Goal: Information Seeking & Learning: Learn about a topic

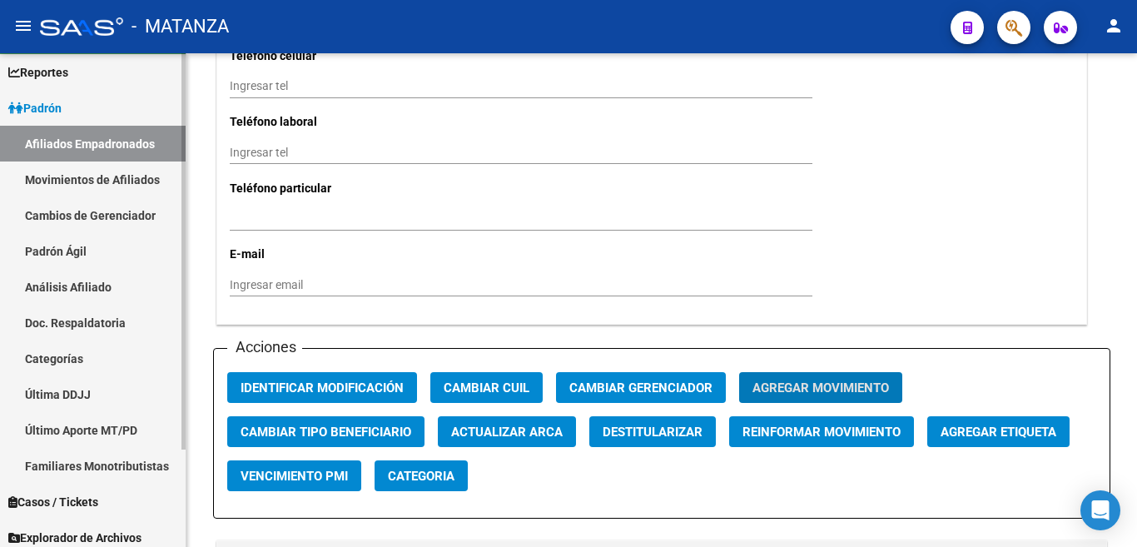
scroll to position [83, 0]
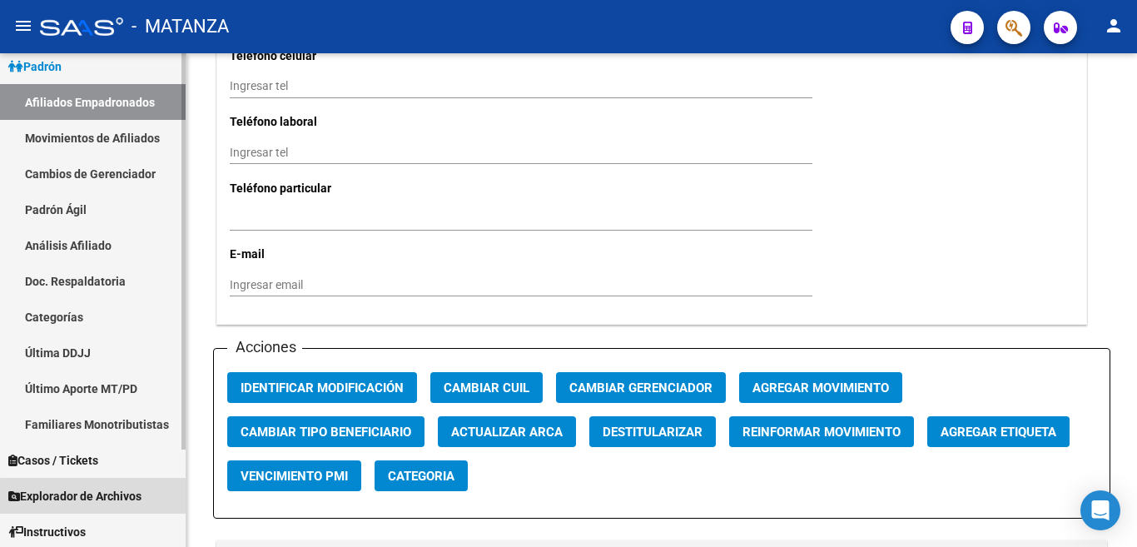
click at [113, 499] on span "Explorador de Archivos" at bounding box center [74, 496] width 133 height 18
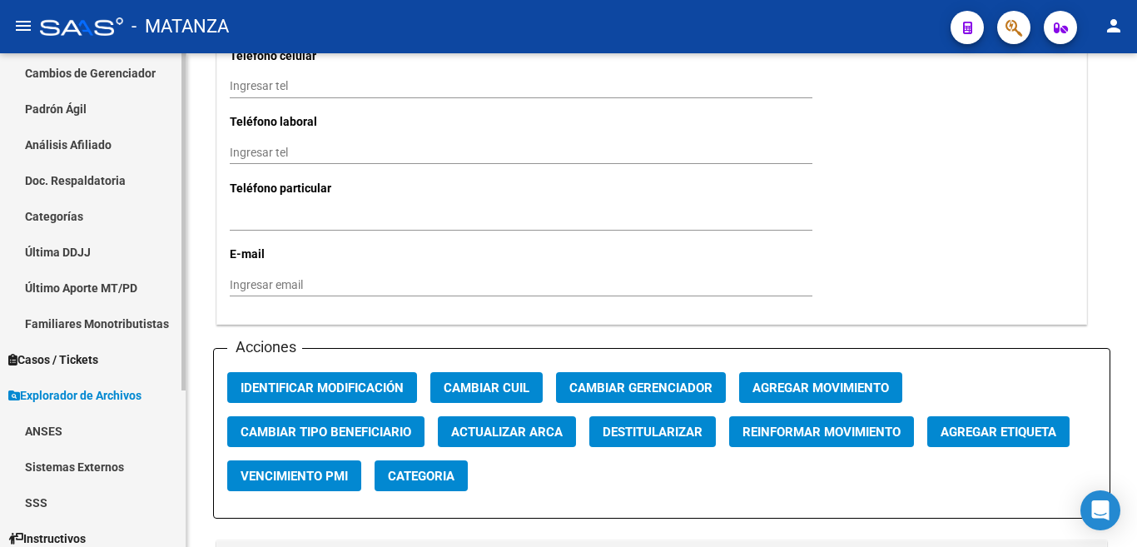
scroll to position [229, 0]
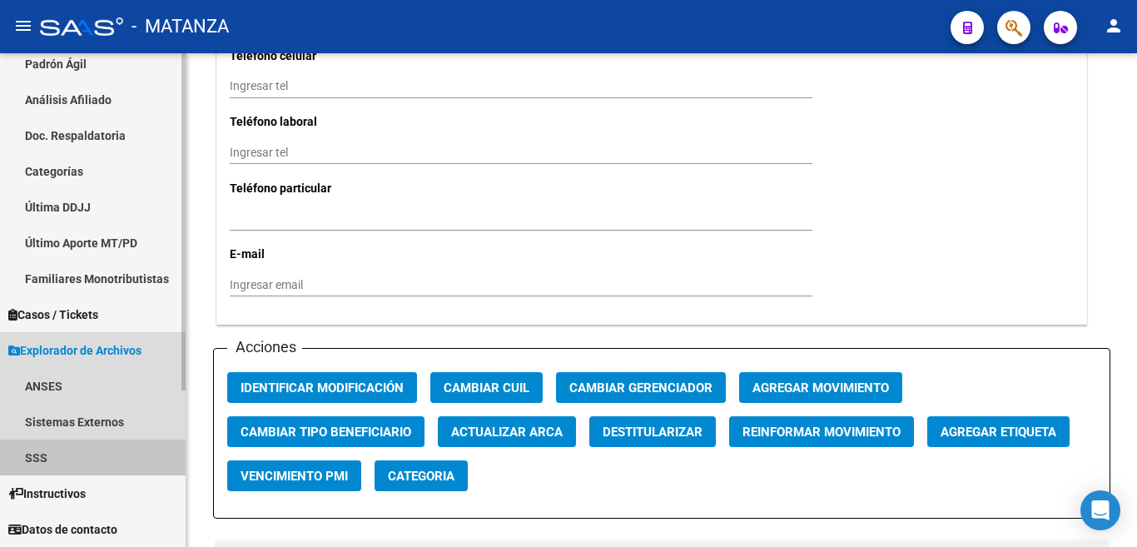
click at [68, 453] on link "SSS" at bounding box center [93, 458] width 186 height 36
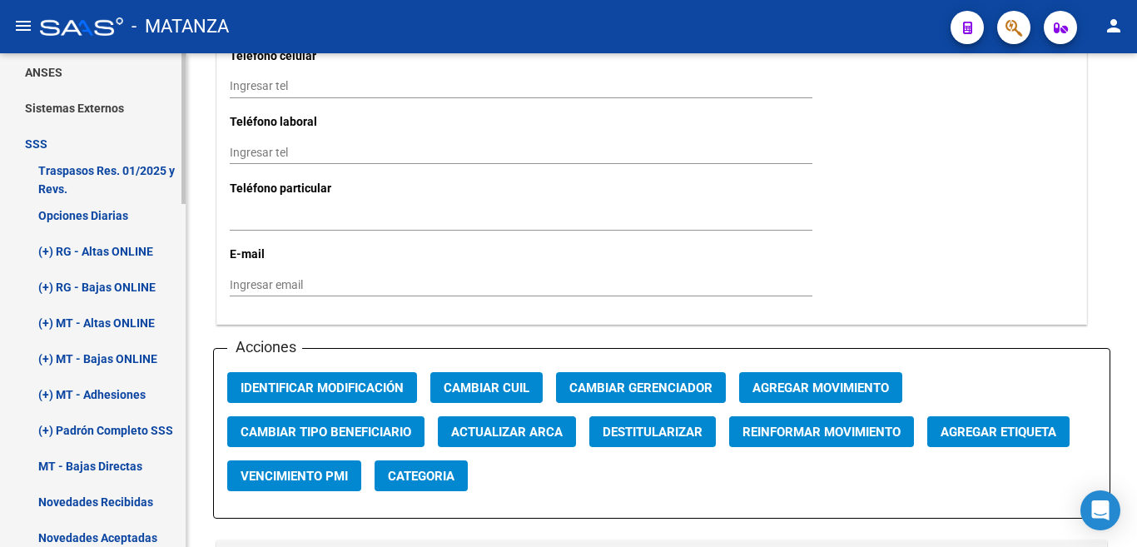
scroll to position [562, 0]
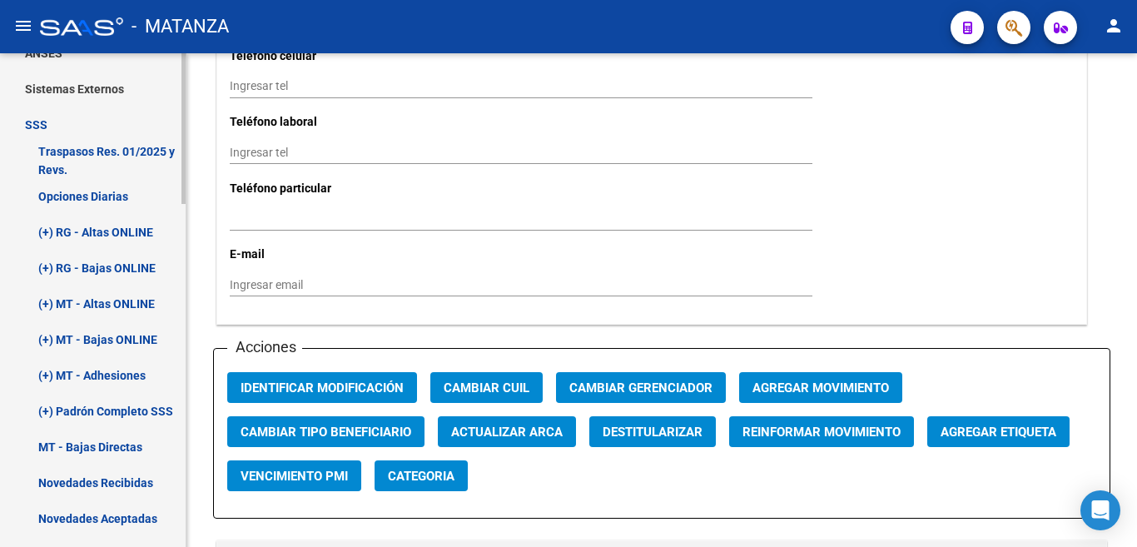
click at [116, 483] on link "Novedades Recibidas" at bounding box center [93, 483] width 186 height 36
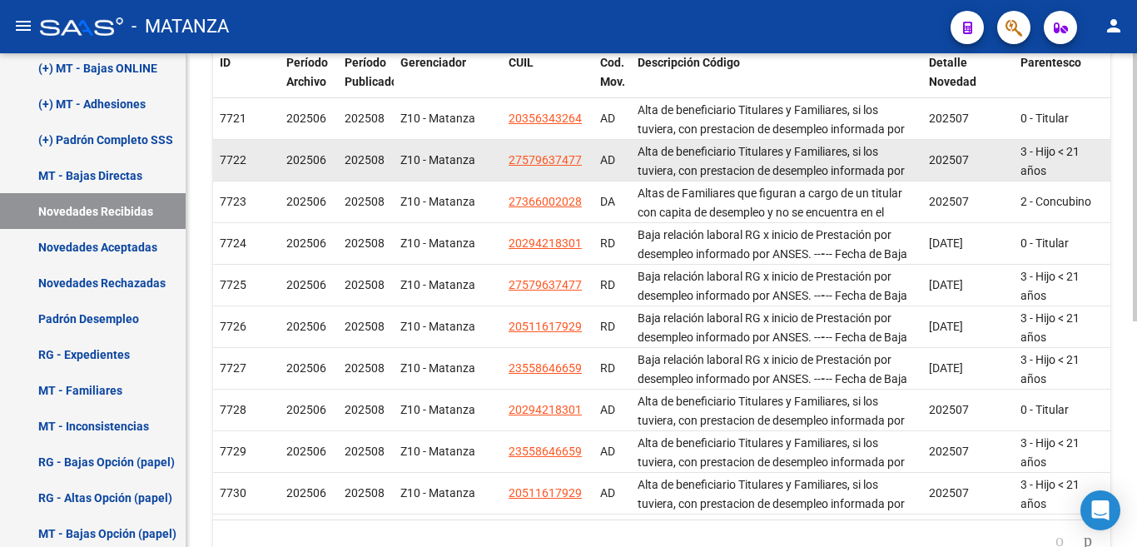
scroll to position [415, 0]
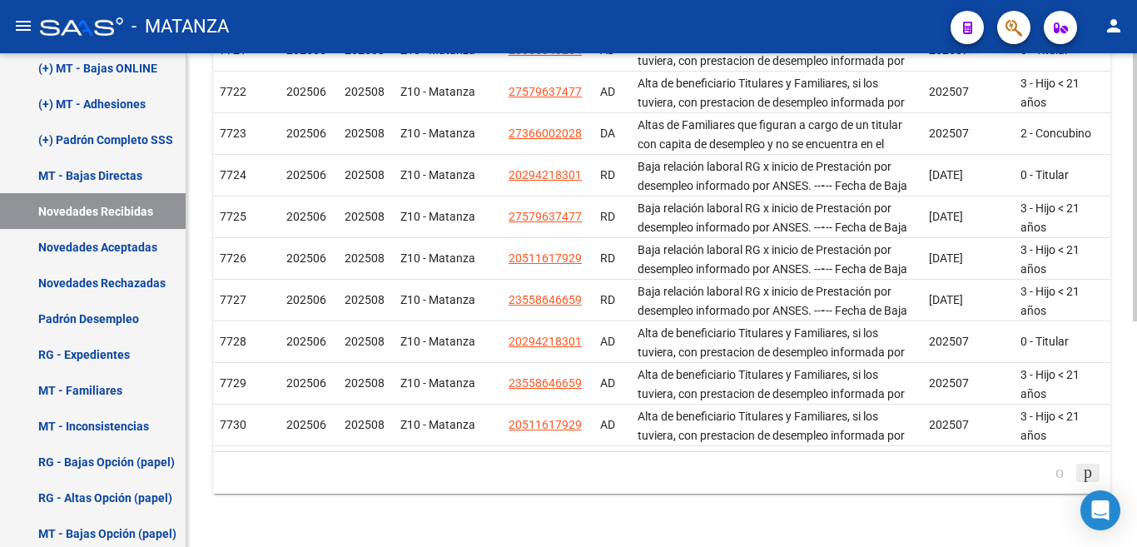
click at [1081, 470] on icon "go to next page" at bounding box center [1087, 472] width 13 height 20
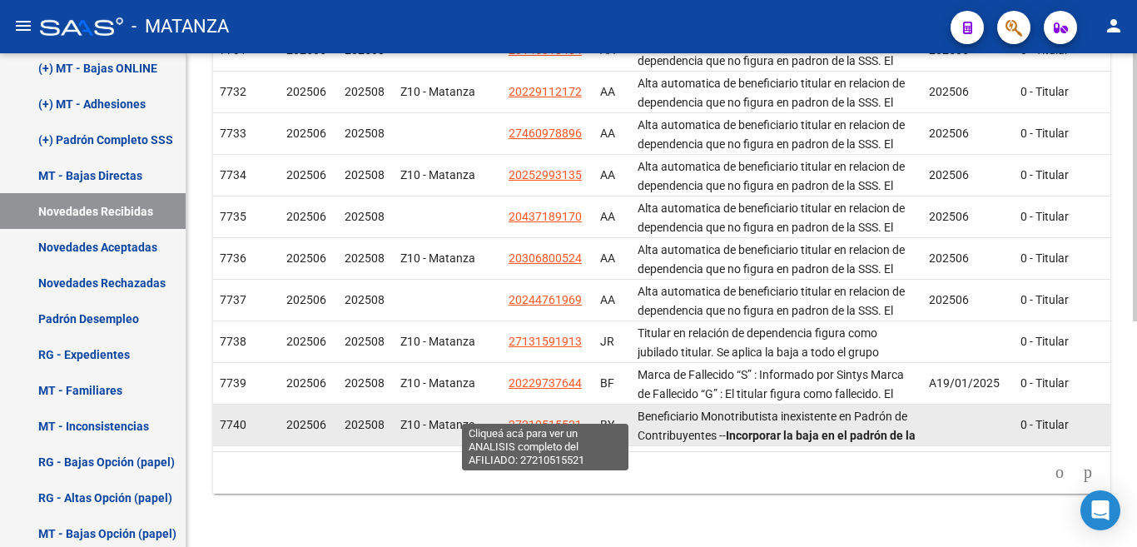
click at [555, 418] on span "27210515521" at bounding box center [545, 424] width 73 height 13
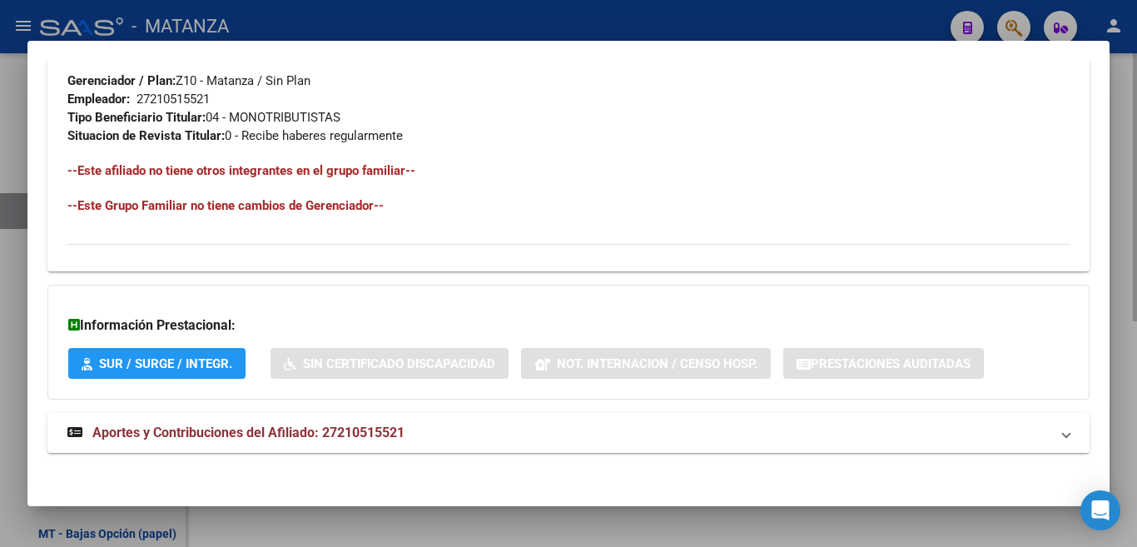
scroll to position [949, 0]
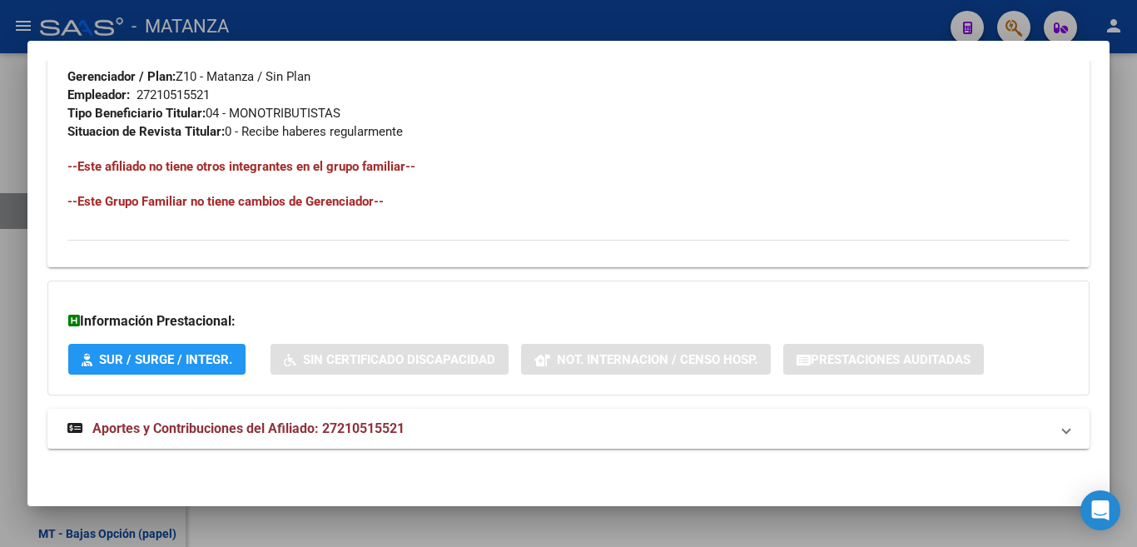
click at [808, 19] on div at bounding box center [568, 273] width 1137 height 547
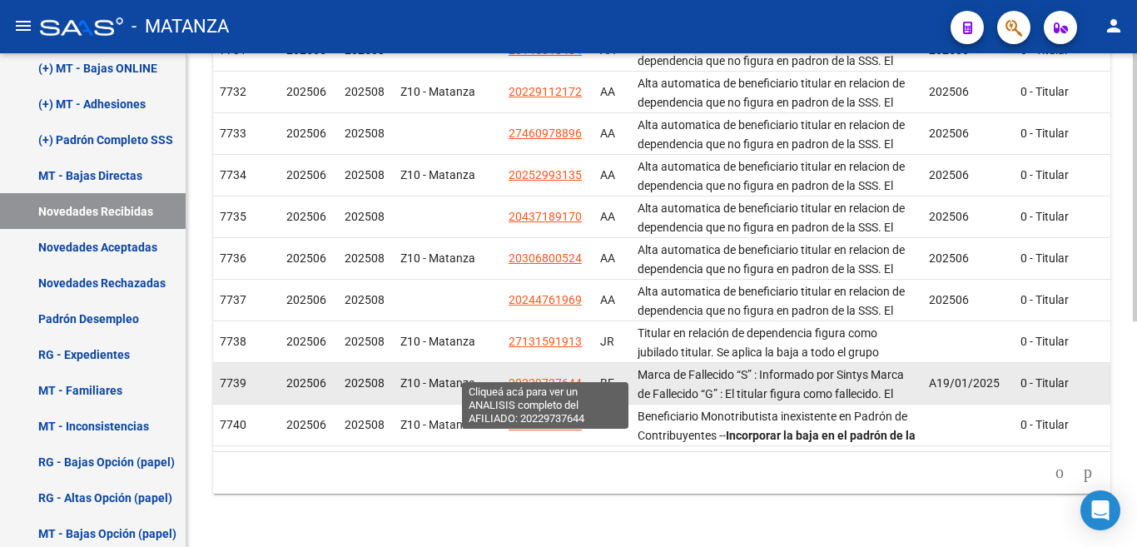
click at [547, 376] on span "20229737644" at bounding box center [545, 382] width 73 height 13
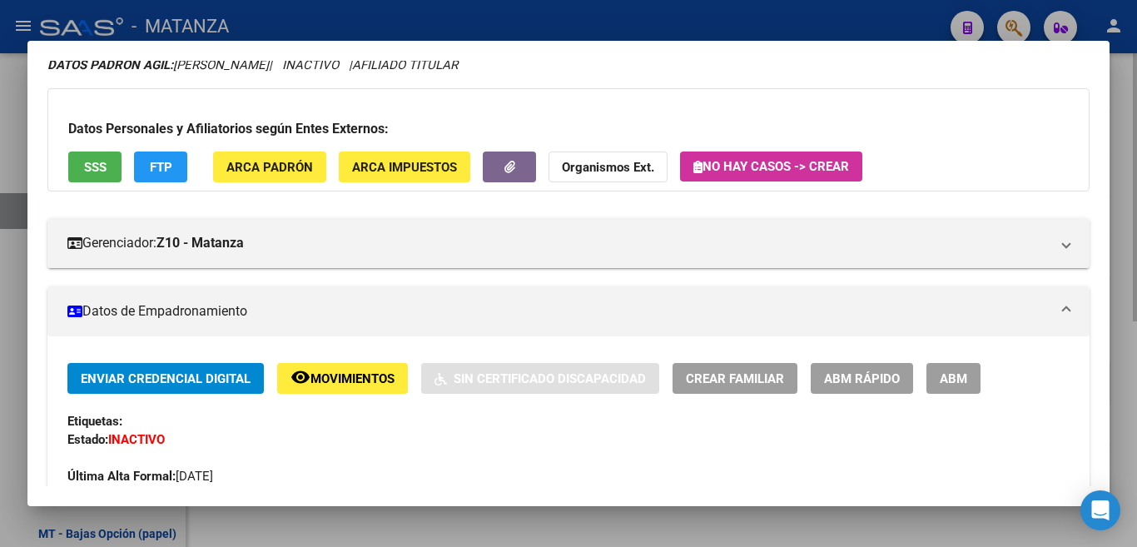
scroll to position [0, 0]
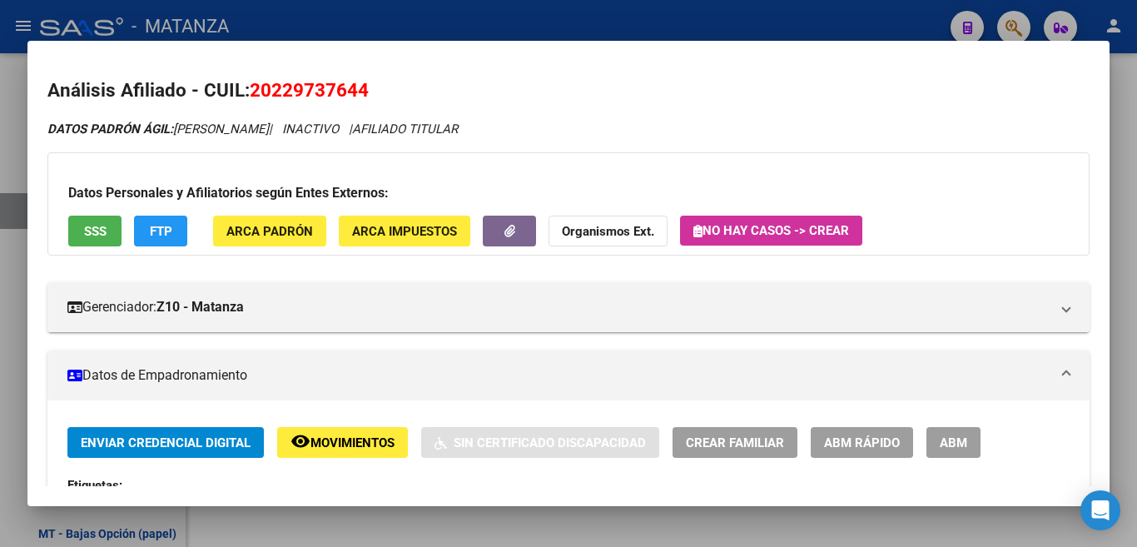
click at [714, 17] on div at bounding box center [568, 273] width 1137 height 547
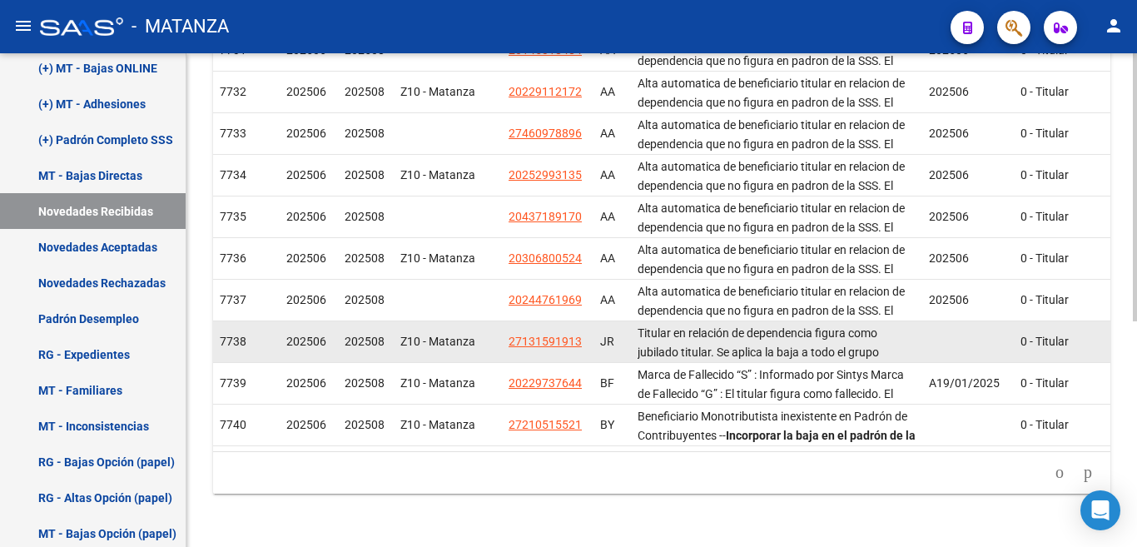
scroll to position [332, 0]
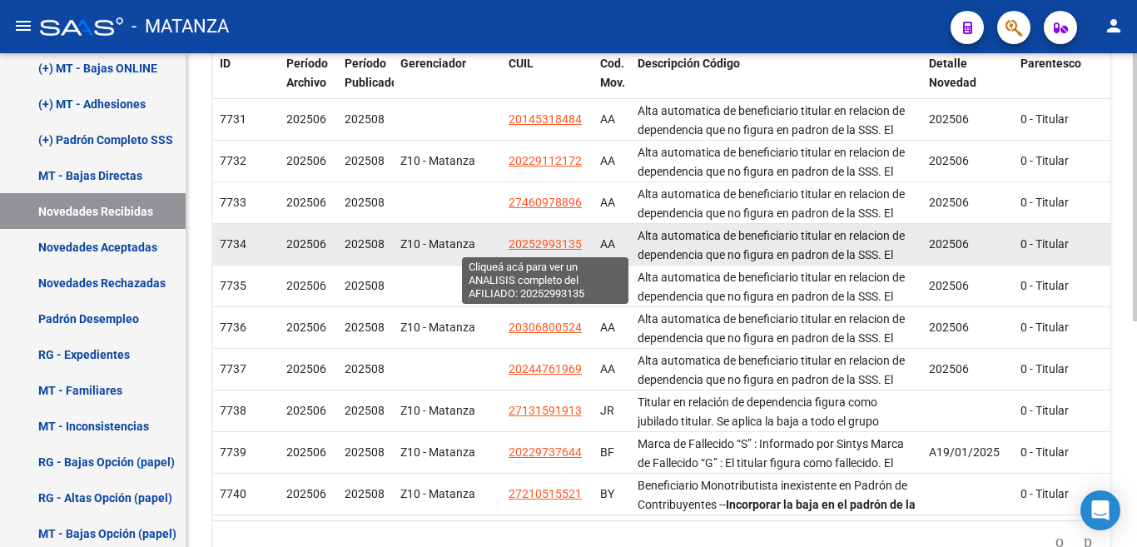
click at [564, 243] on span "20252993135" at bounding box center [545, 243] width 73 height 13
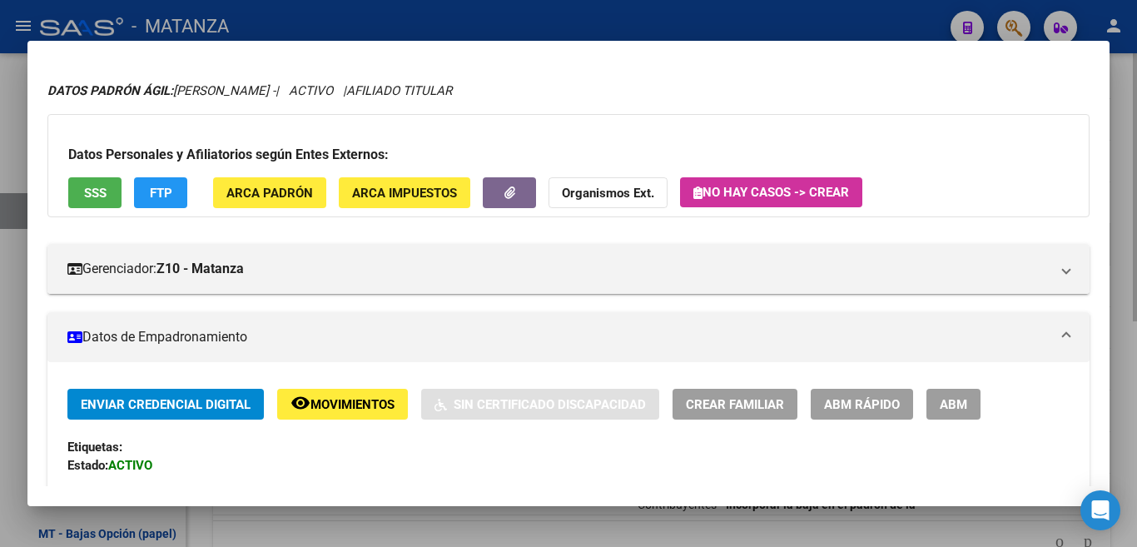
scroll to position [0, 0]
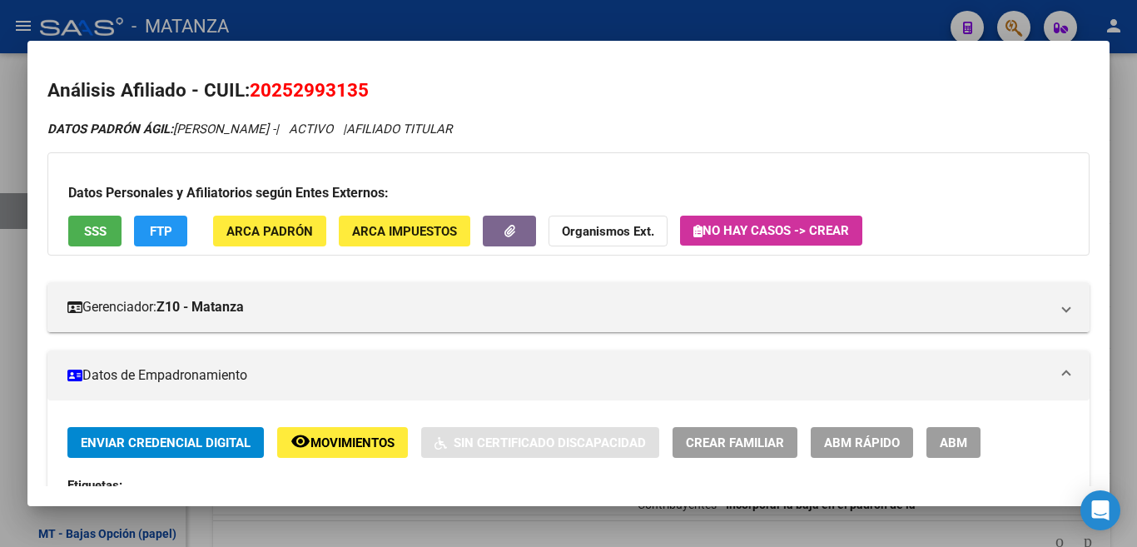
click at [684, 13] on div at bounding box center [568, 273] width 1137 height 547
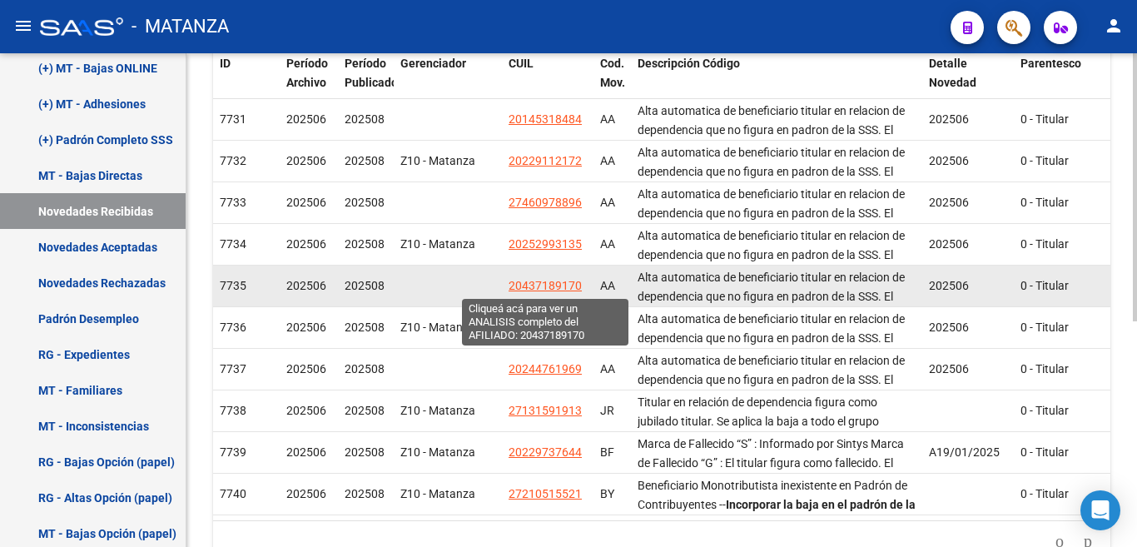
scroll to position [249, 0]
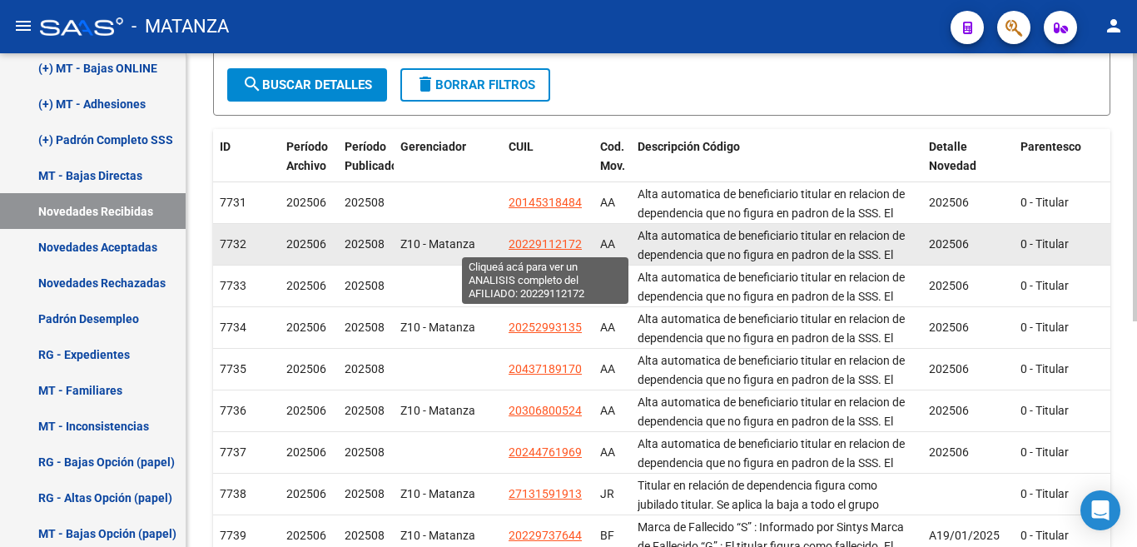
click at [541, 246] on span "20229112172" at bounding box center [545, 243] width 73 height 13
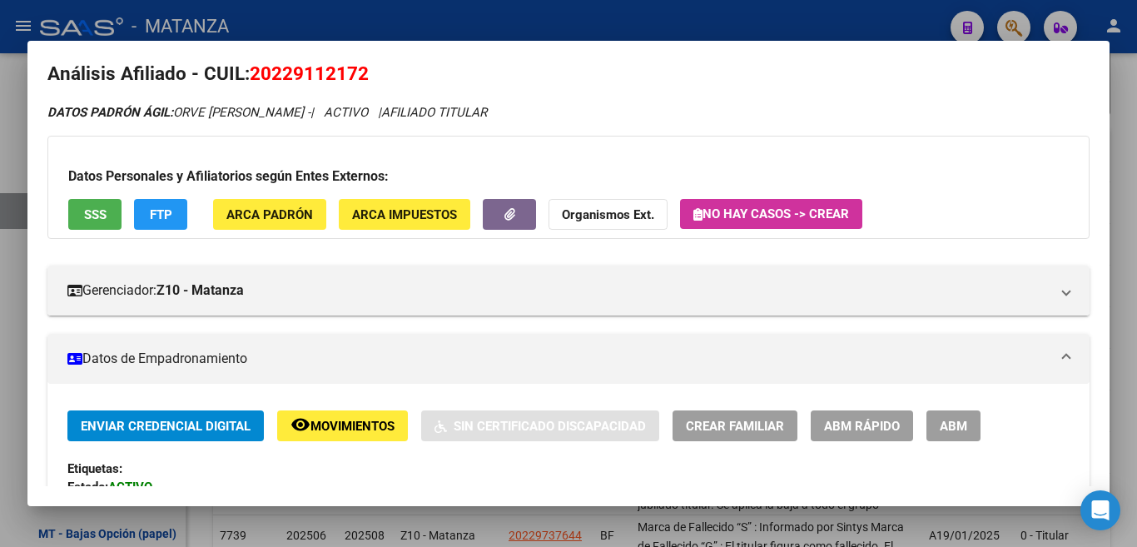
scroll to position [0, 0]
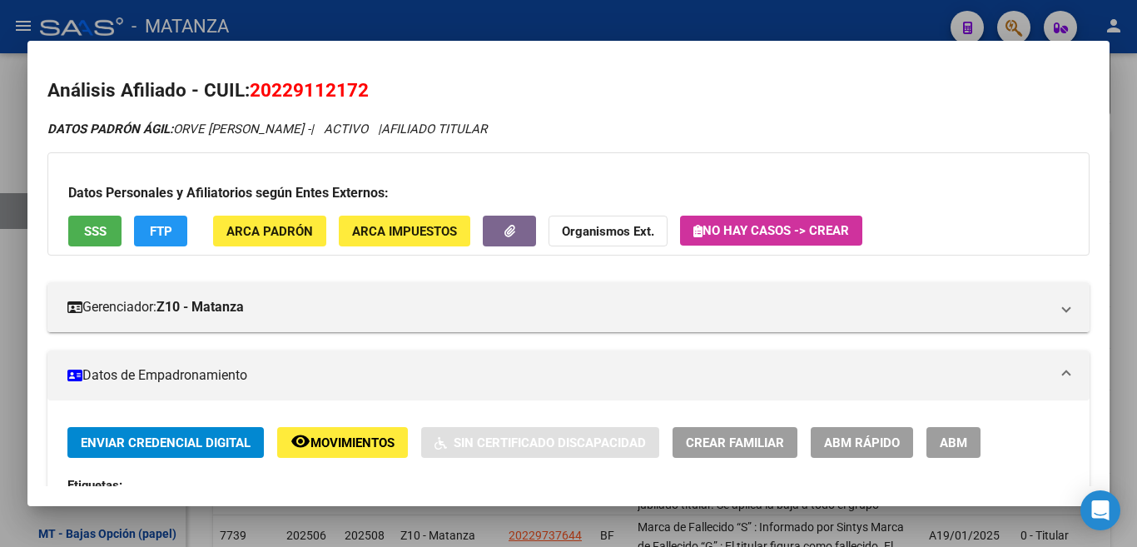
click at [673, 20] on div at bounding box center [568, 273] width 1137 height 547
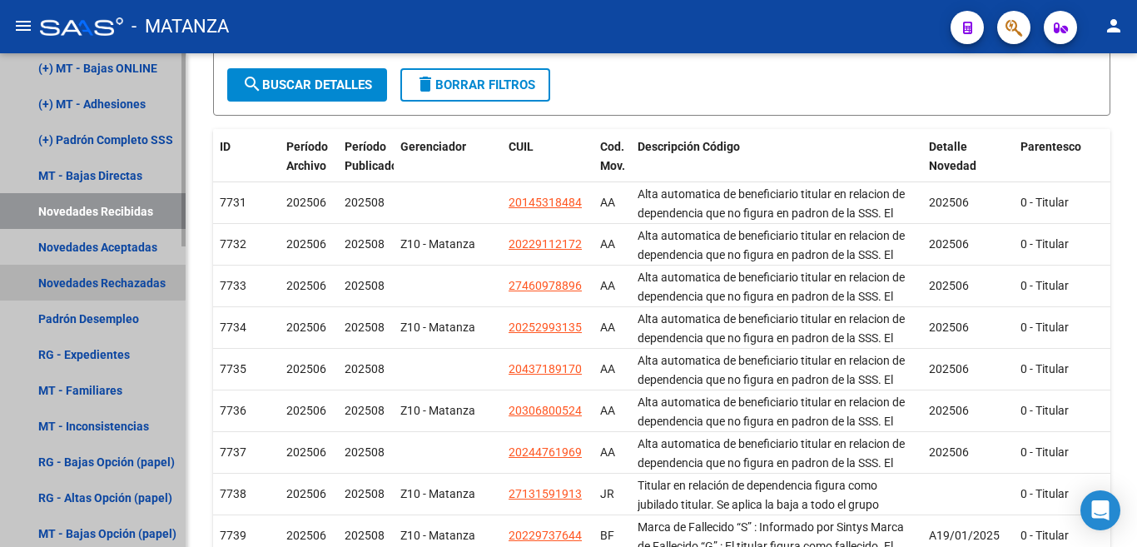
click at [90, 281] on link "Novedades Rechazadas" at bounding box center [93, 283] width 186 height 36
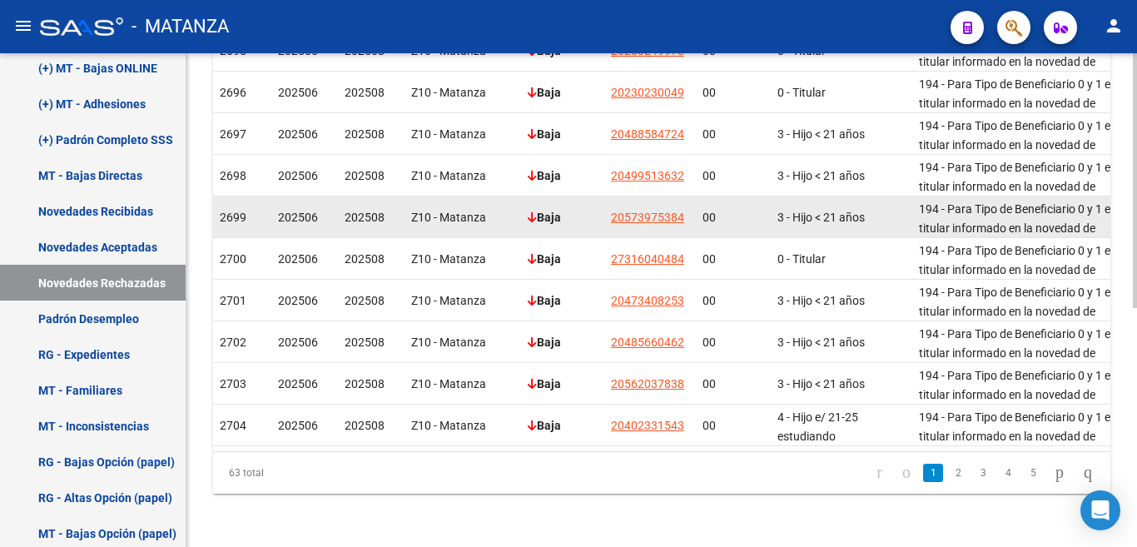
scroll to position [463, 0]
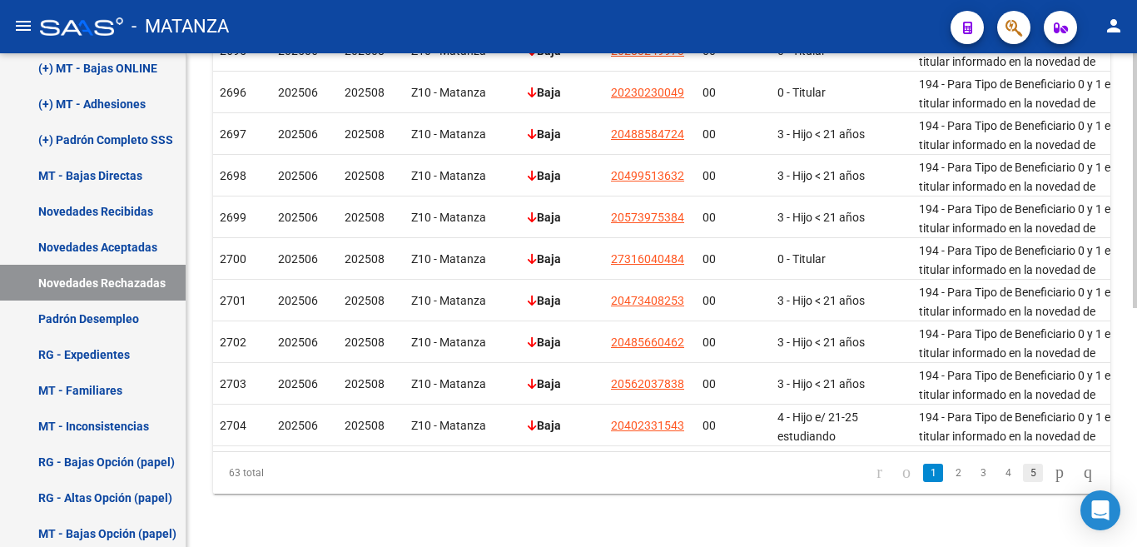
click at [1023, 468] on link "5" at bounding box center [1033, 473] width 20 height 18
click at [1023, 468] on link "7" at bounding box center [1033, 473] width 20 height 18
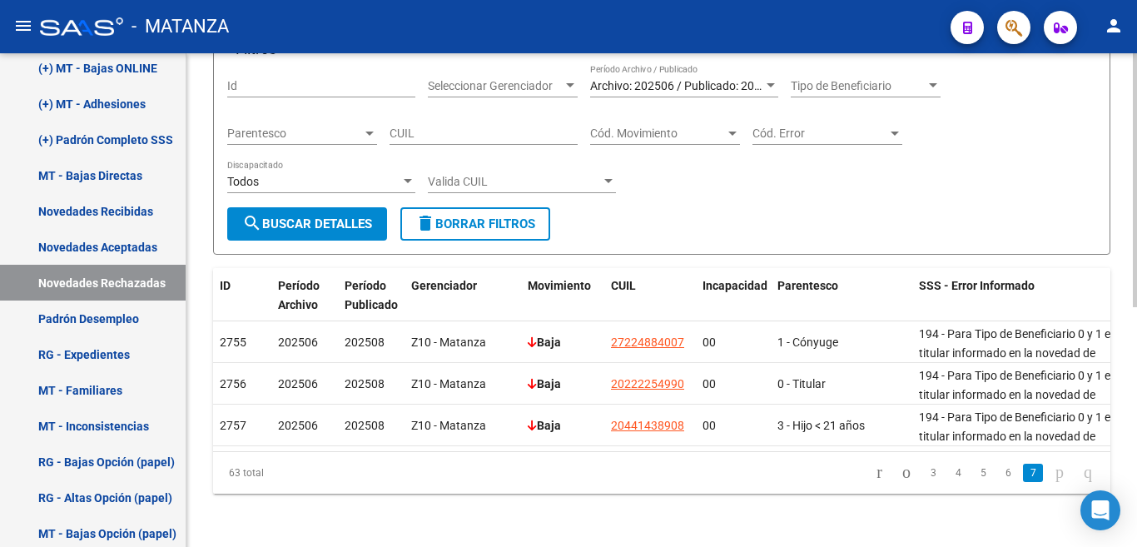
scroll to position [172, 0]
click at [998, 477] on link "6" at bounding box center [1008, 473] width 20 height 18
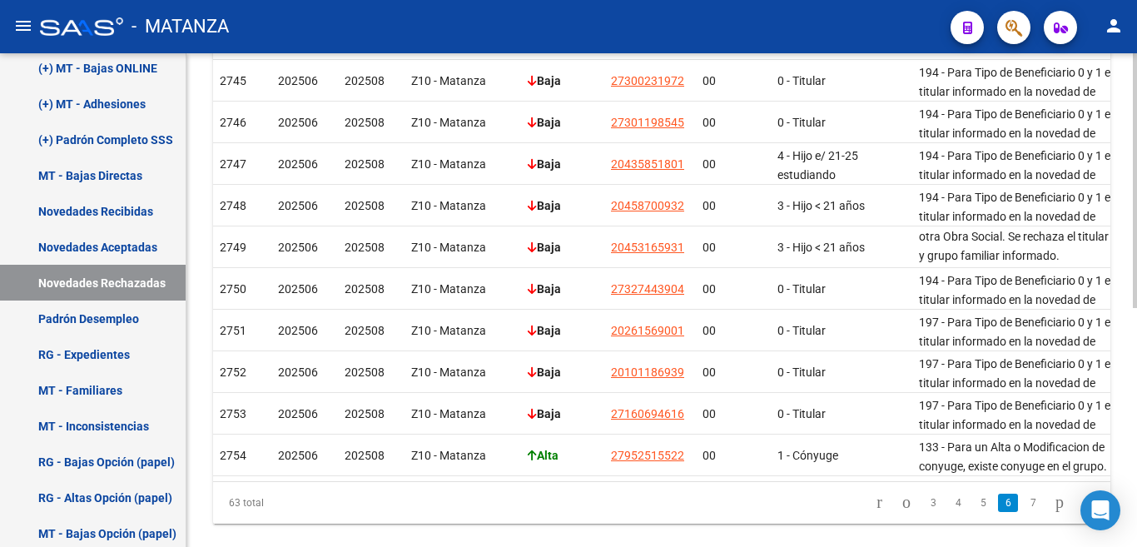
scroll to position [463, 0]
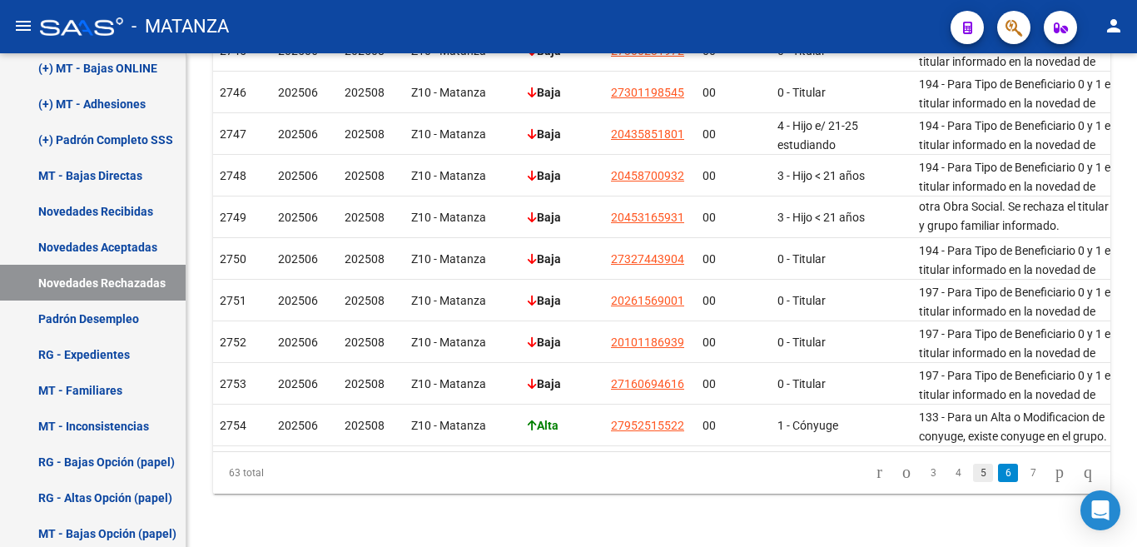
click at [973, 474] on link "5" at bounding box center [983, 473] width 20 height 18
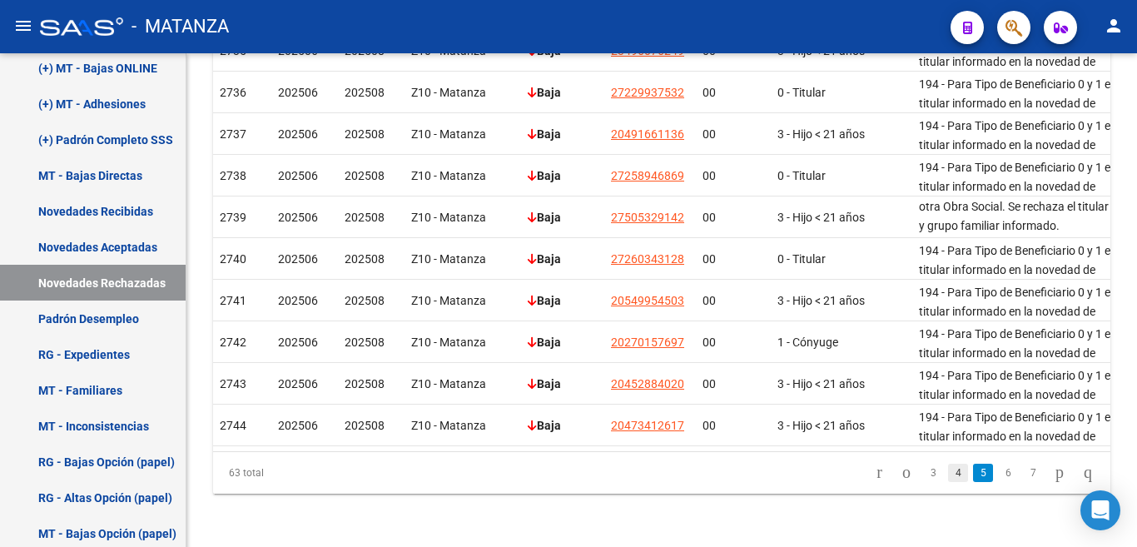
click at [948, 474] on link "4" at bounding box center [958, 473] width 20 height 18
click at [948, 475] on link "3" at bounding box center [958, 473] width 20 height 18
click at [948, 470] on link "2" at bounding box center [958, 473] width 20 height 18
click at [923, 476] on link "1" at bounding box center [933, 473] width 20 height 18
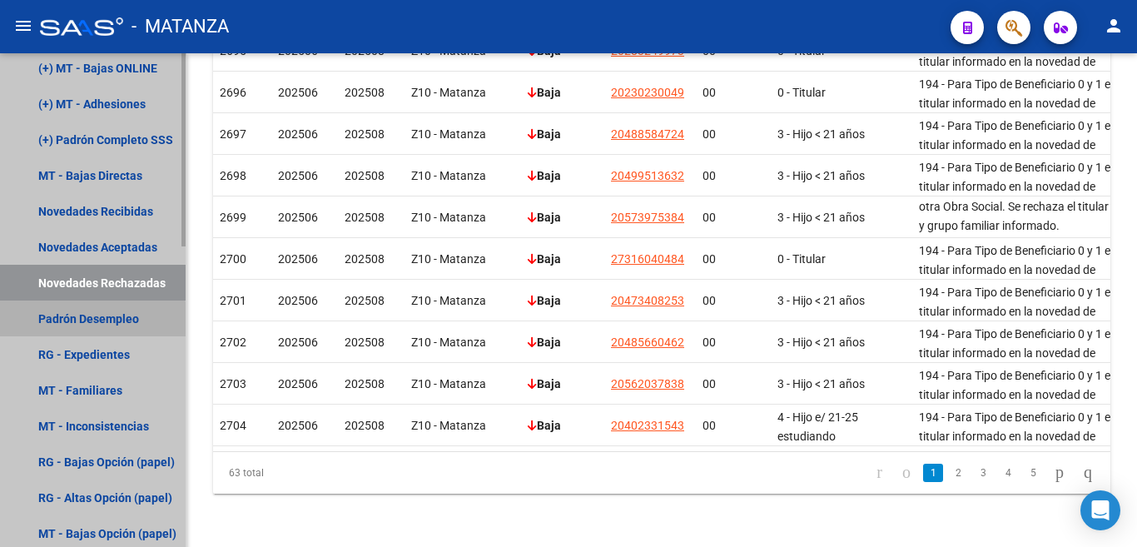
click at [87, 321] on link "Padrón Desempleo" at bounding box center [93, 319] width 186 height 36
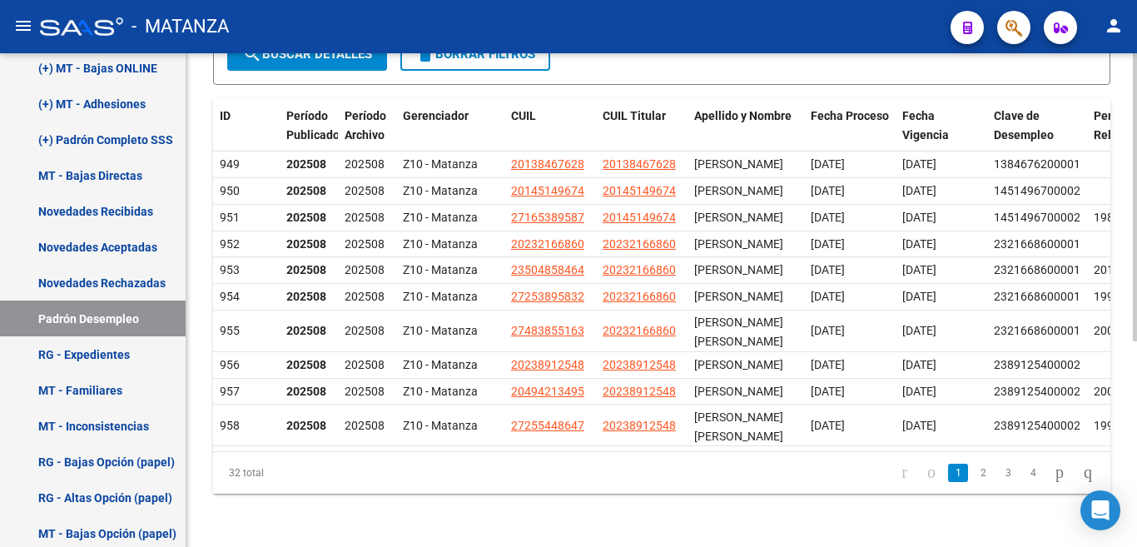
scroll to position [352, 0]
click at [973, 470] on link "2" at bounding box center [983, 473] width 20 height 18
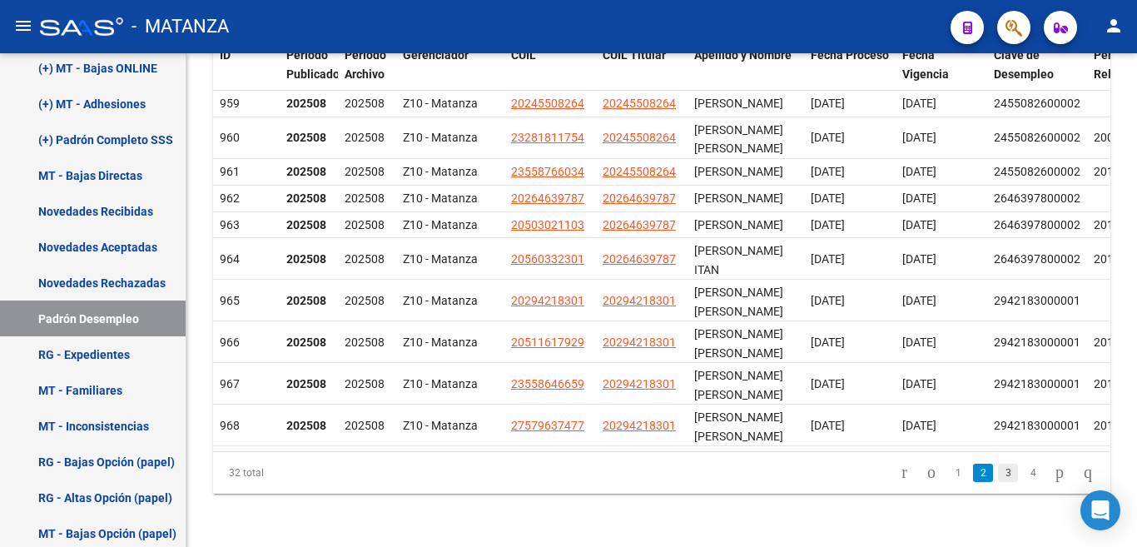
click at [998, 482] on link "3" at bounding box center [1008, 473] width 20 height 18
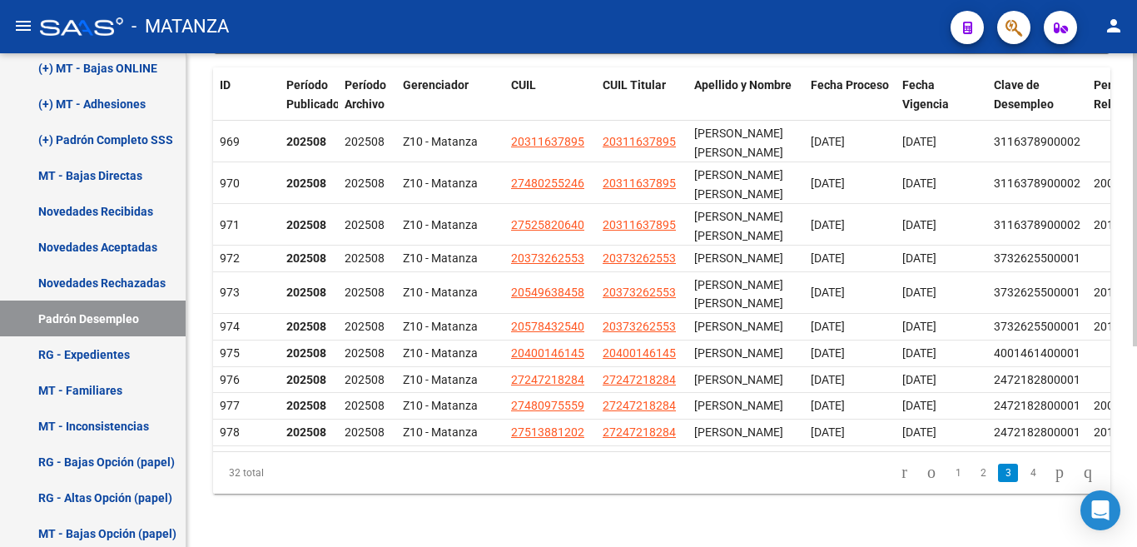
scroll to position [337, 0]
click at [1023, 470] on link "4" at bounding box center [1033, 473] width 20 height 18
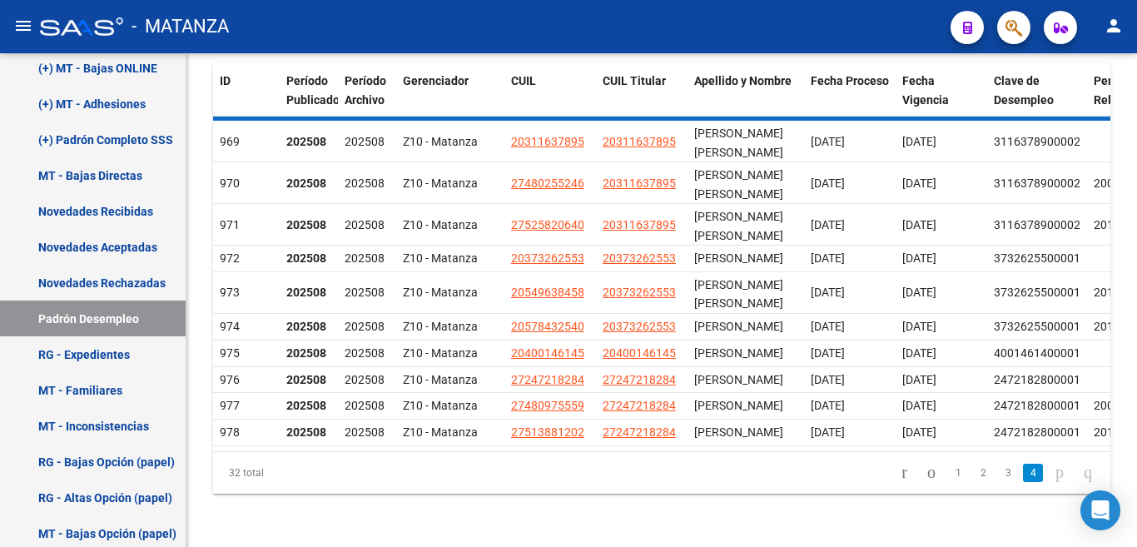
scroll to position [34, 0]
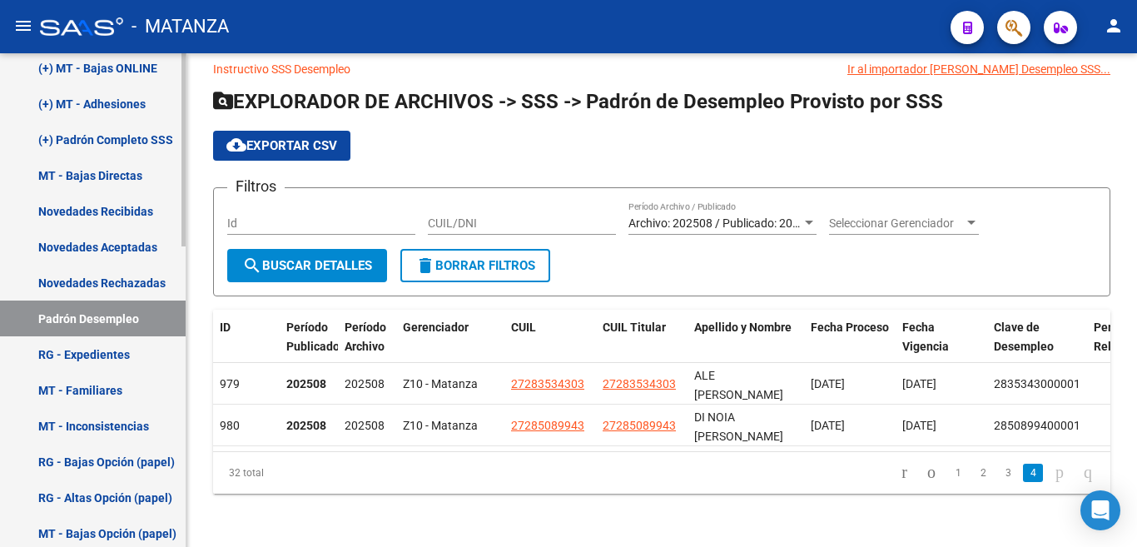
click at [127, 355] on link "RG - Expedientes" at bounding box center [93, 354] width 186 height 36
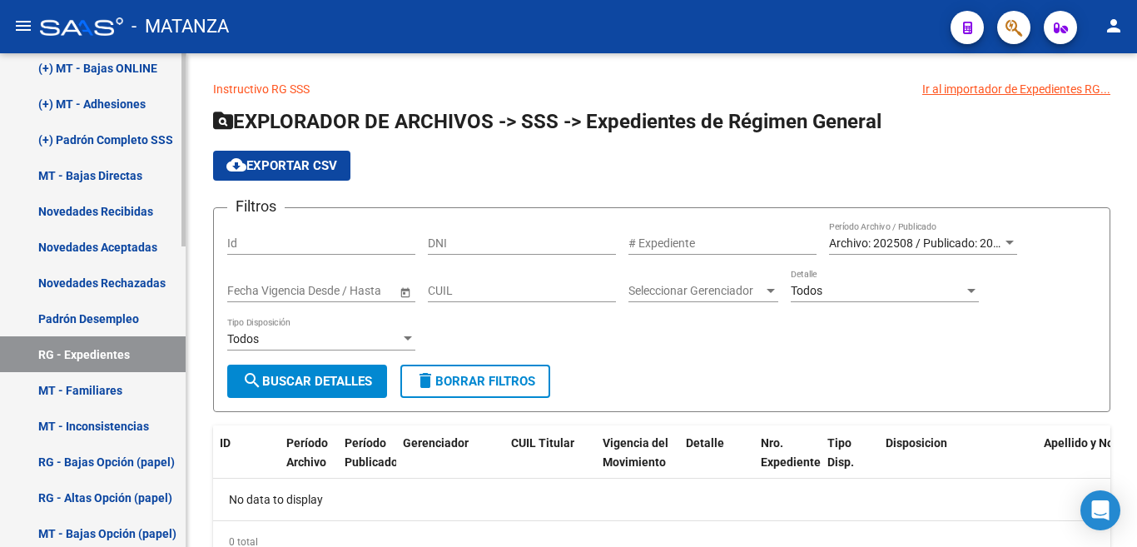
click at [111, 385] on link "MT - Familiares" at bounding box center [93, 390] width 186 height 36
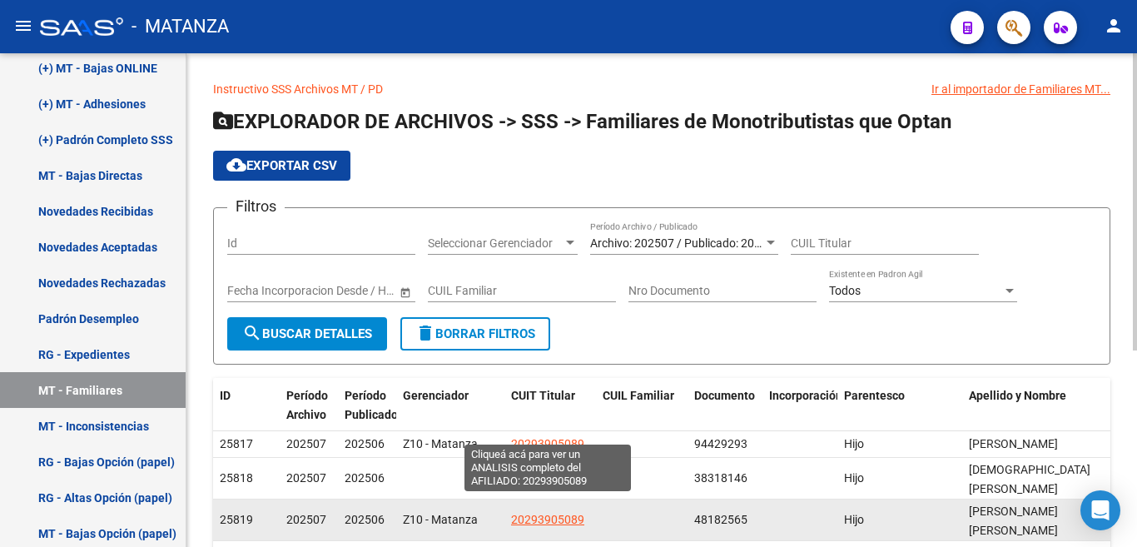
scroll to position [83, 0]
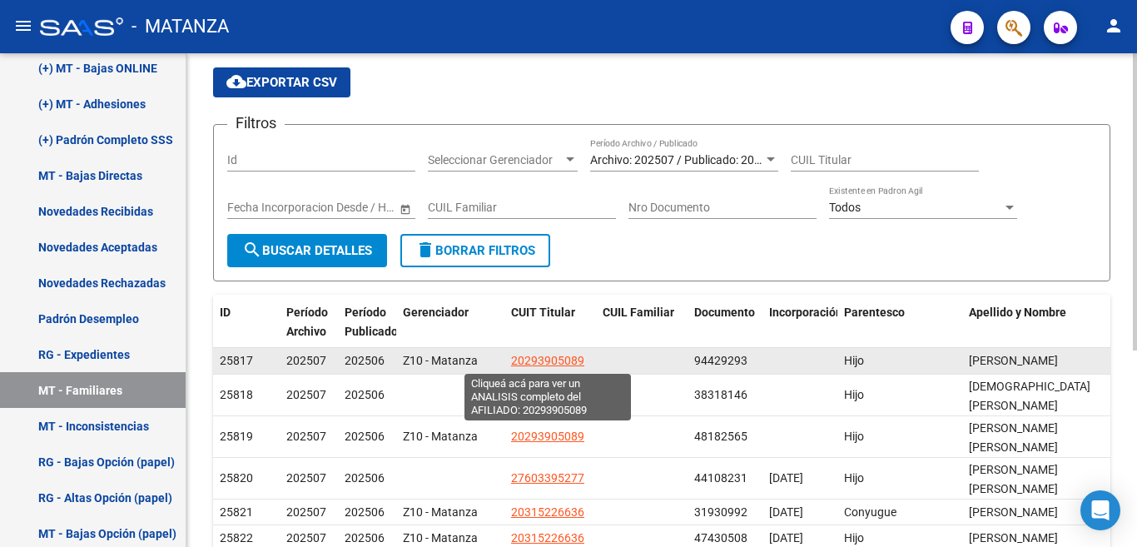
click at [563, 360] on span "20293905089" at bounding box center [547, 360] width 73 height 13
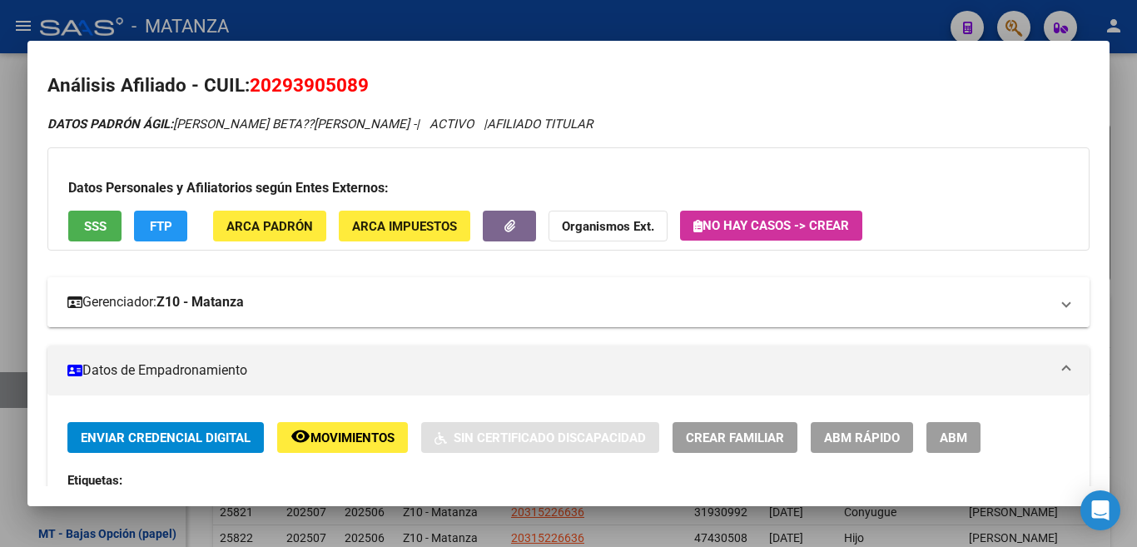
scroll to position [0, 0]
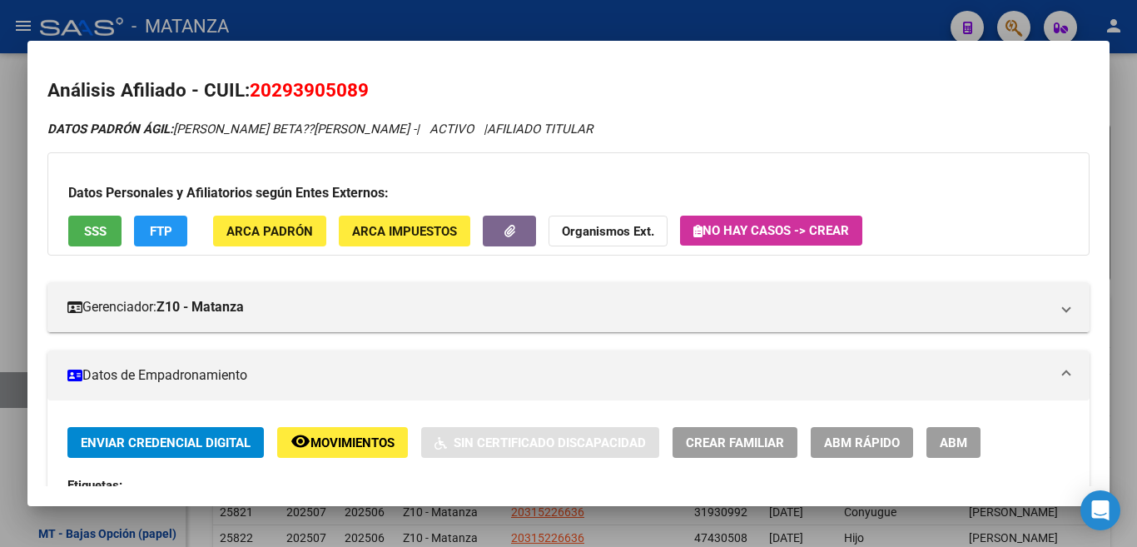
click at [174, 238] on button "FTP" at bounding box center [160, 231] width 53 height 31
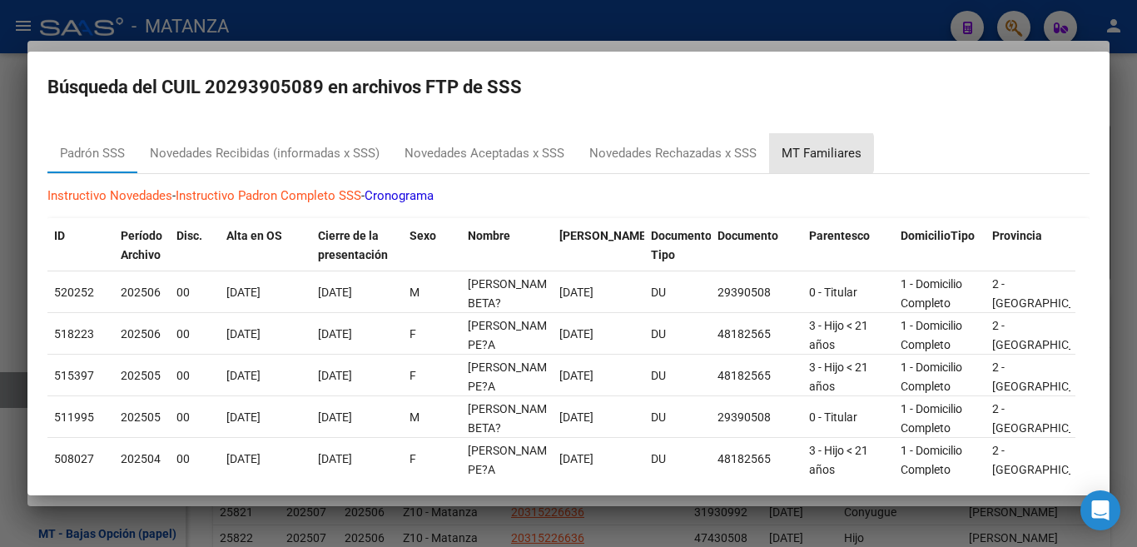
click at [817, 153] on div "MT Familiares" at bounding box center [822, 153] width 80 height 19
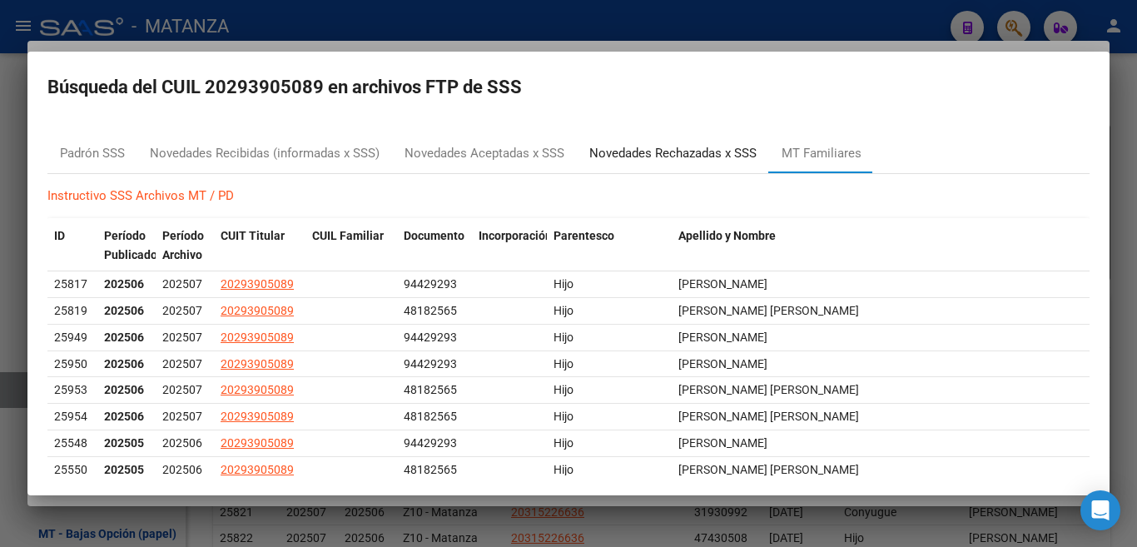
click at [694, 155] on div "Novedades Rechazadas x SSS" at bounding box center [672, 153] width 167 height 19
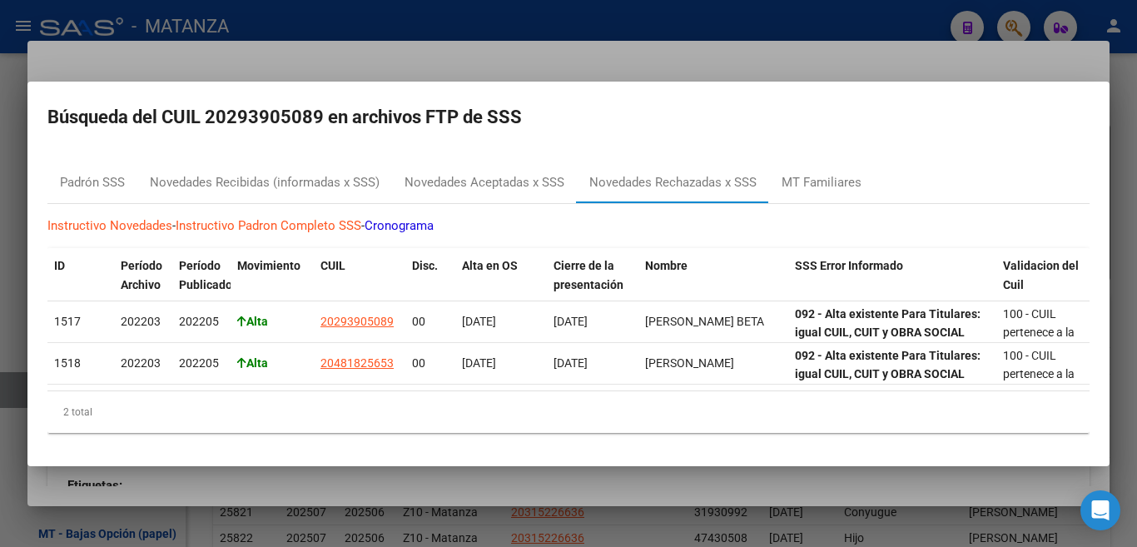
click at [703, 29] on div at bounding box center [568, 273] width 1137 height 547
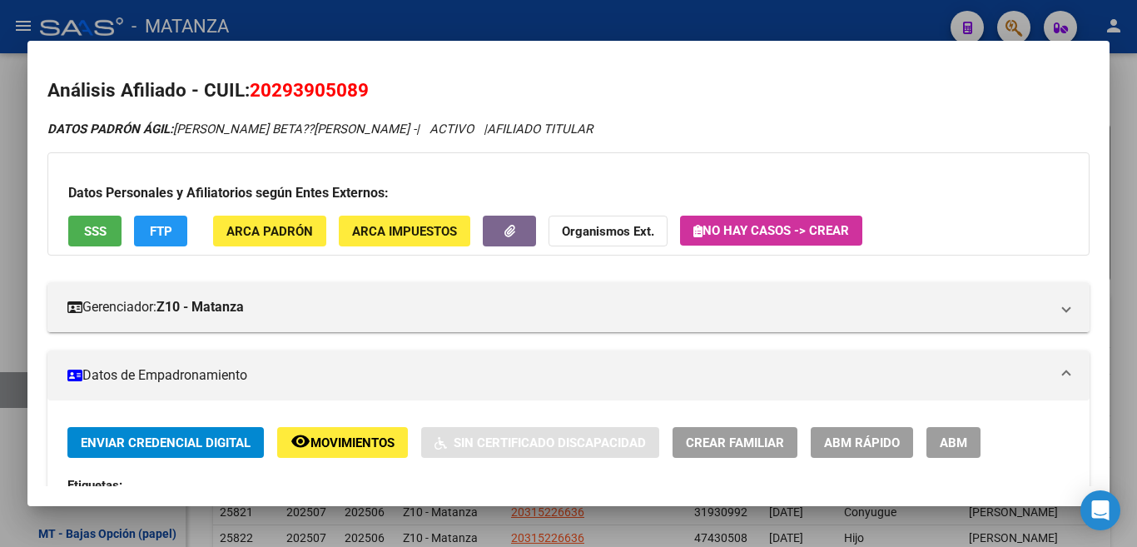
click at [708, 3] on div at bounding box center [568, 273] width 1137 height 547
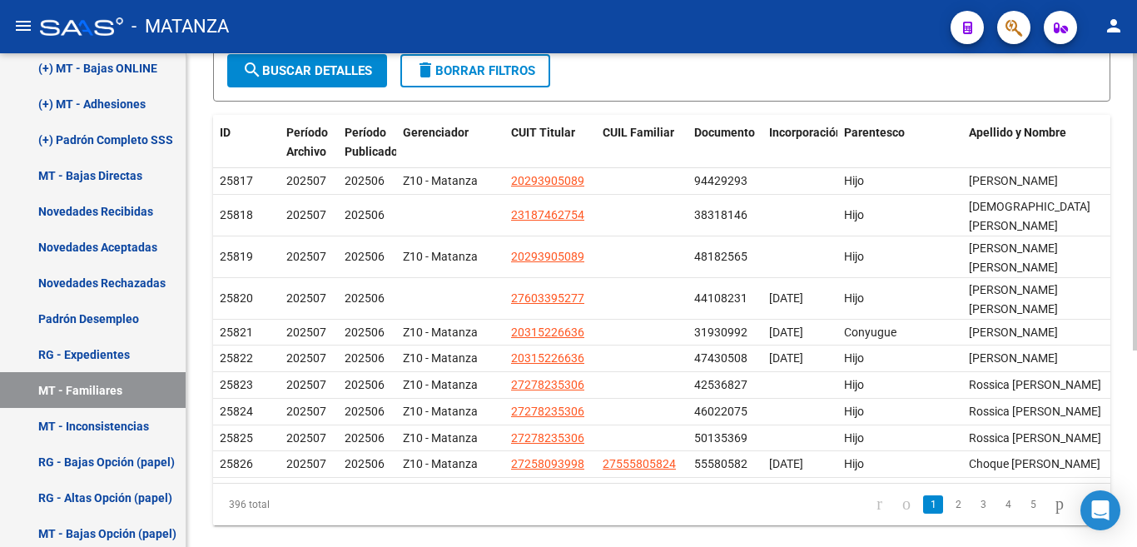
scroll to position [326, 0]
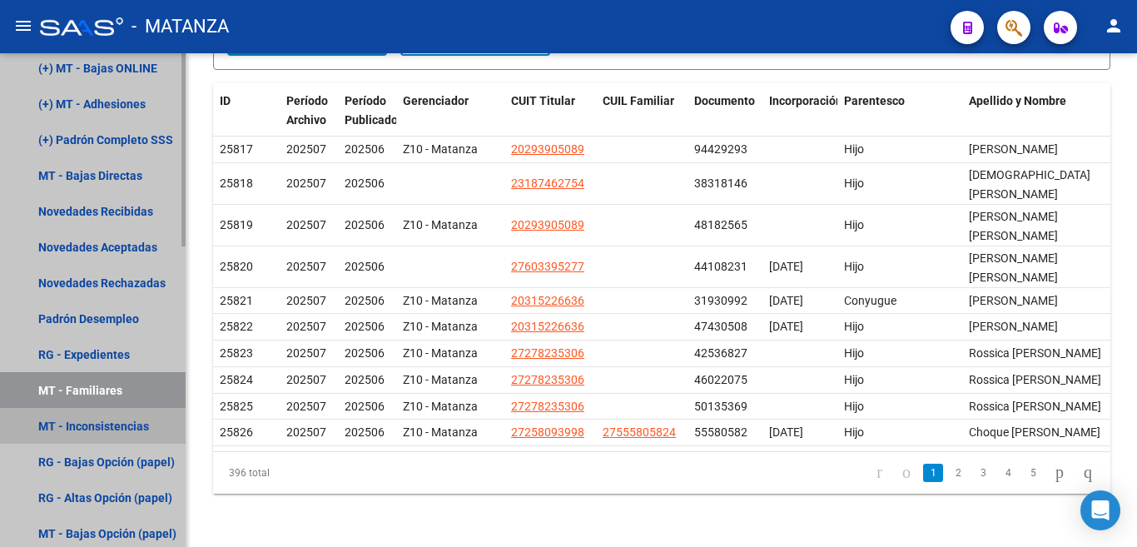
click at [119, 425] on link "MT - Inconsistencias" at bounding box center [93, 426] width 186 height 36
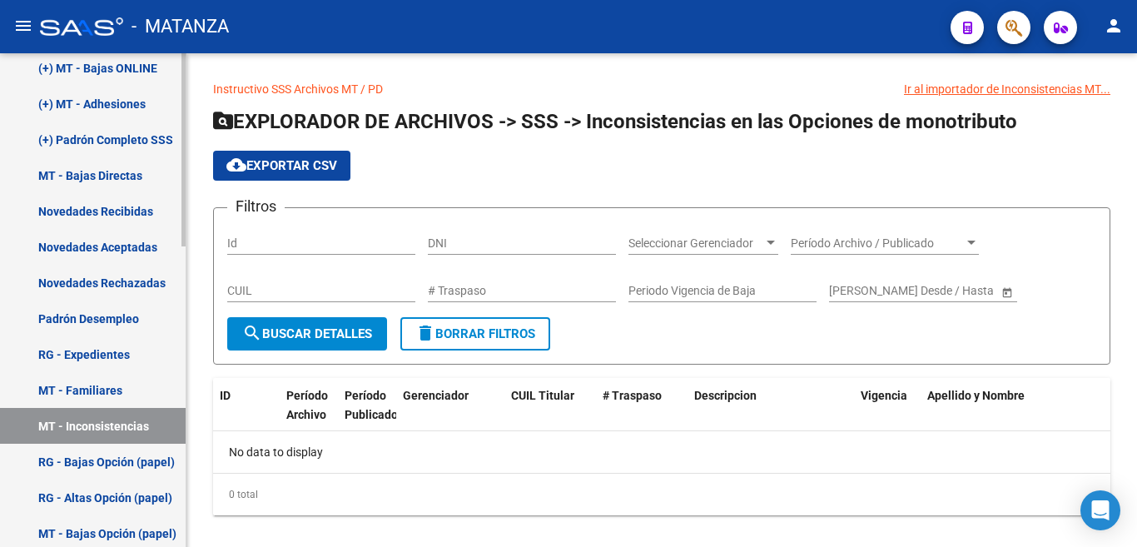
click at [118, 464] on link "RG - Bajas Opción (papel)" at bounding box center [93, 462] width 186 height 36
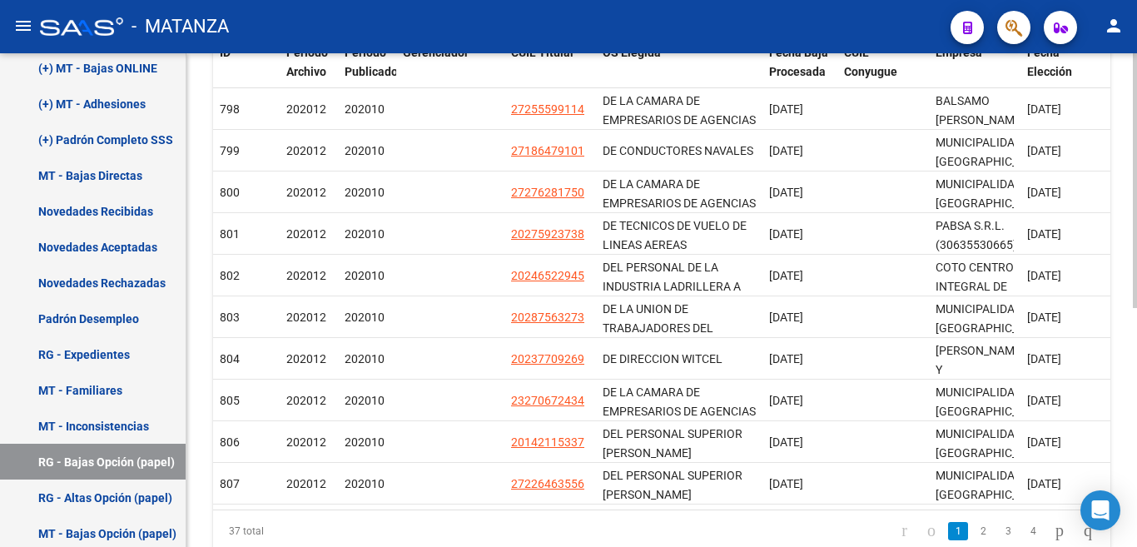
scroll to position [416, 0]
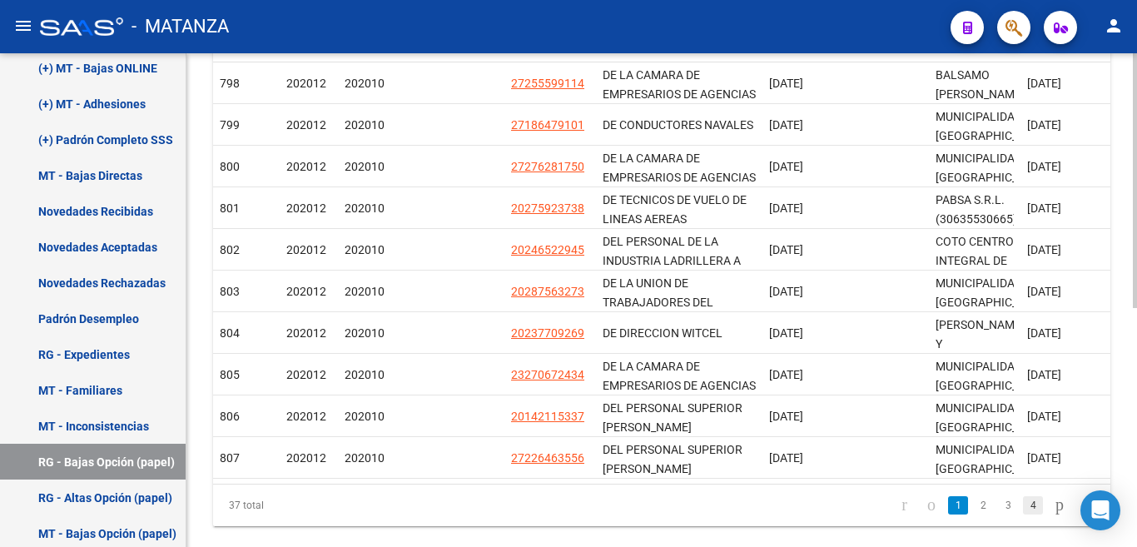
click at [1024, 515] on link "4" at bounding box center [1033, 505] width 20 height 18
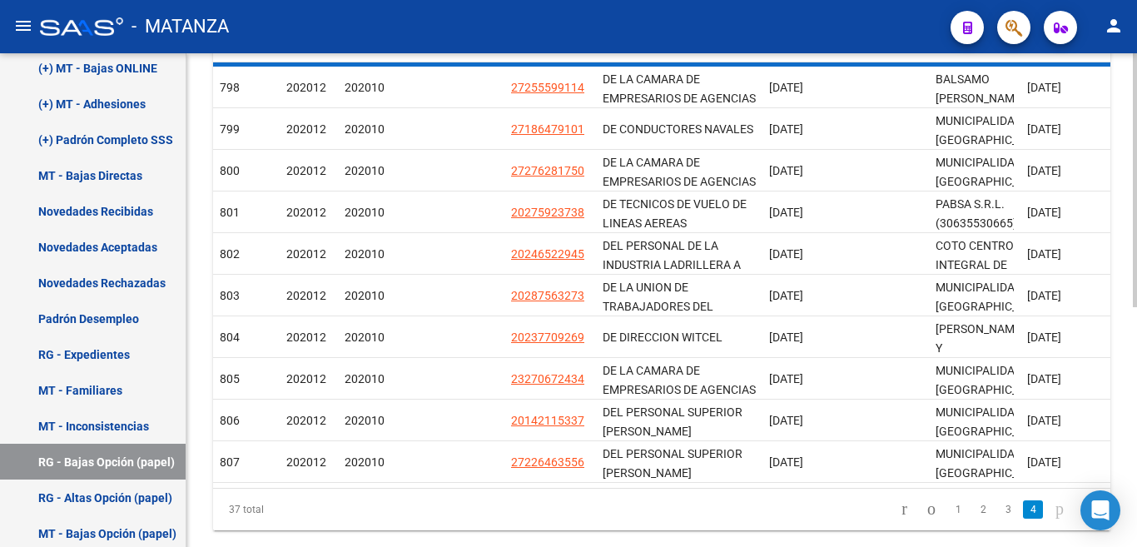
scroll to position [338, 0]
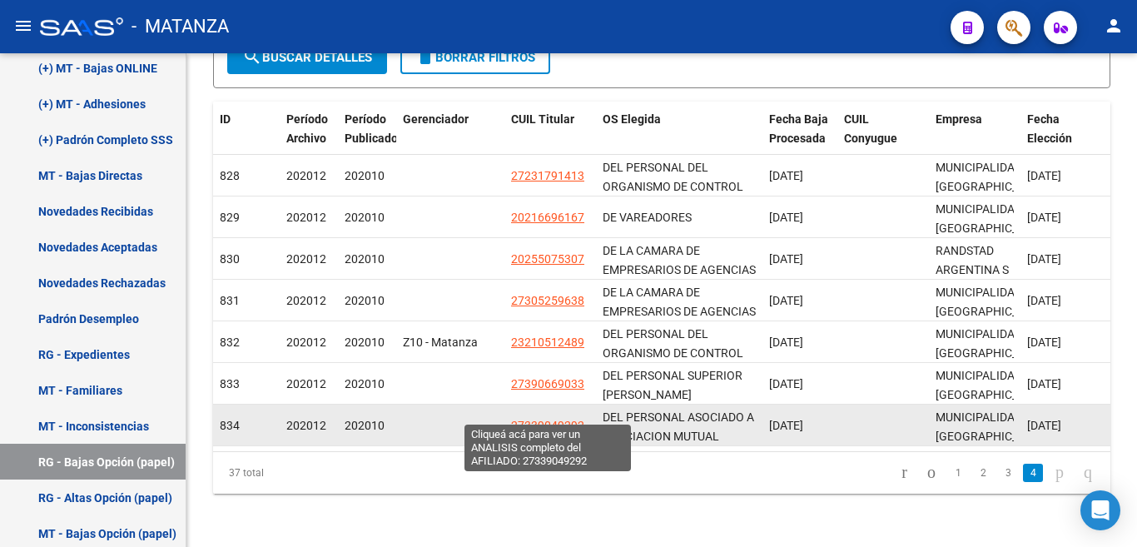
click at [565, 419] on span "27339049292" at bounding box center [547, 425] width 73 height 13
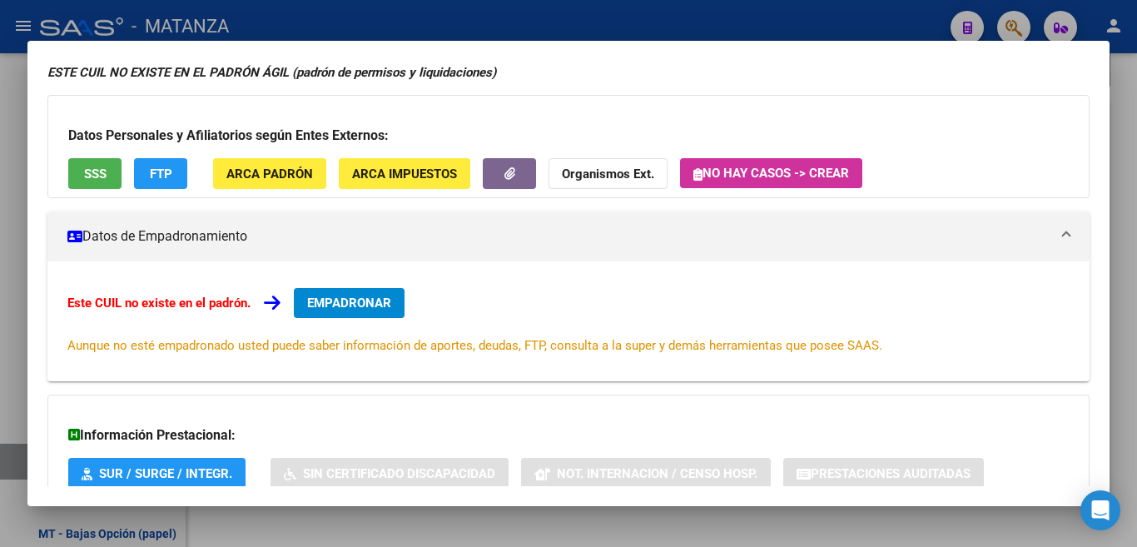
scroll to position [0, 0]
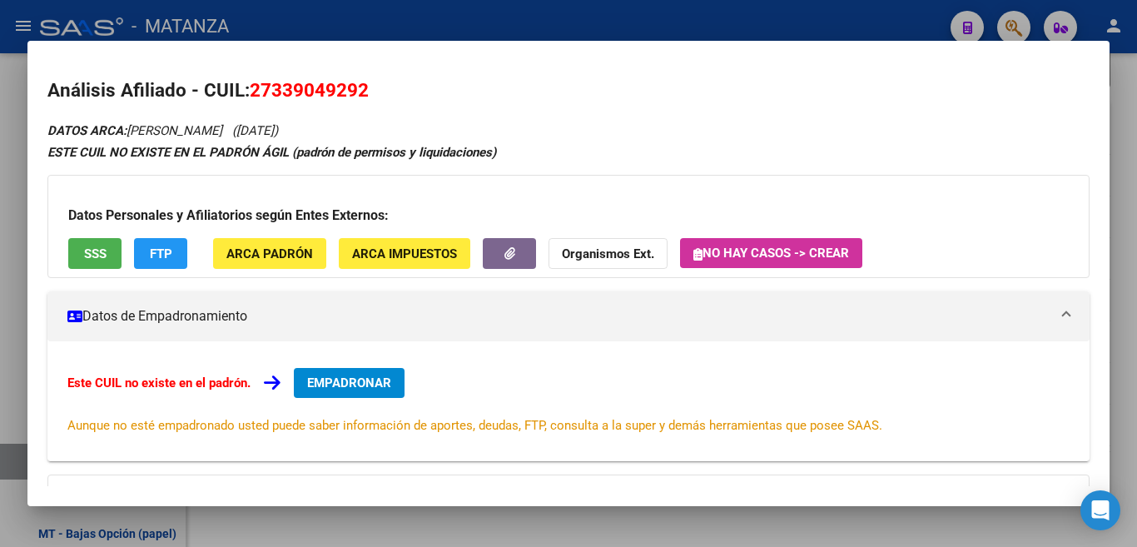
click at [690, 17] on div at bounding box center [568, 273] width 1137 height 547
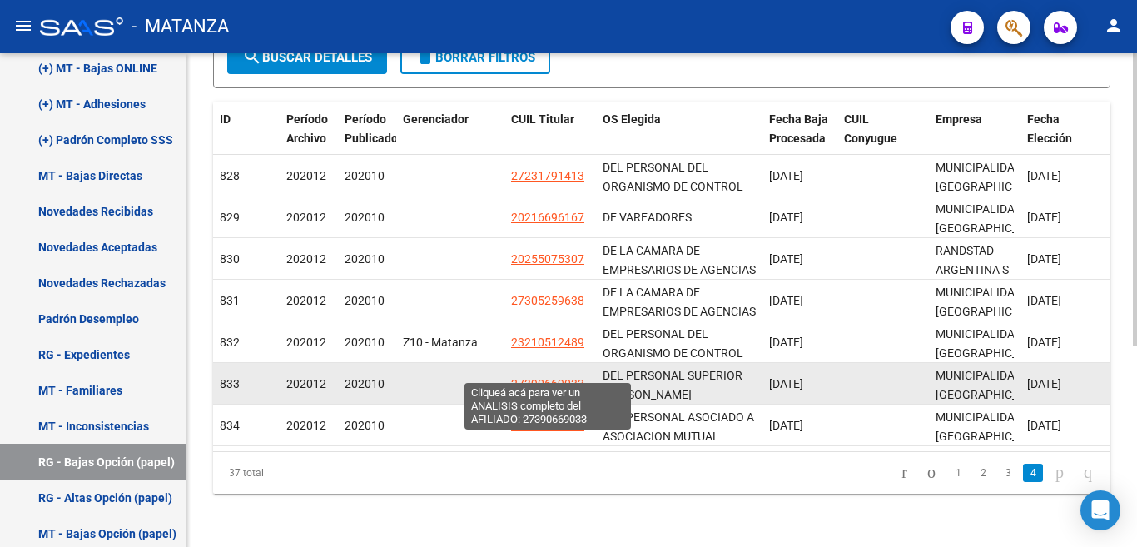
click at [558, 377] on span "27390669033" at bounding box center [547, 383] width 73 height 13
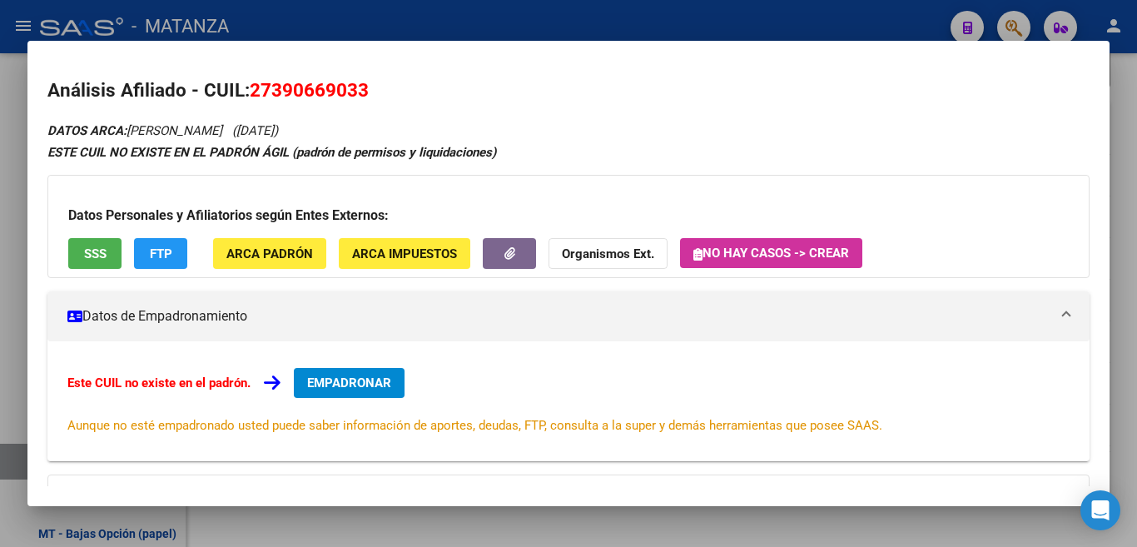
click at [534, 17] on div at bounding box center [568, 273] width 1137 height 547
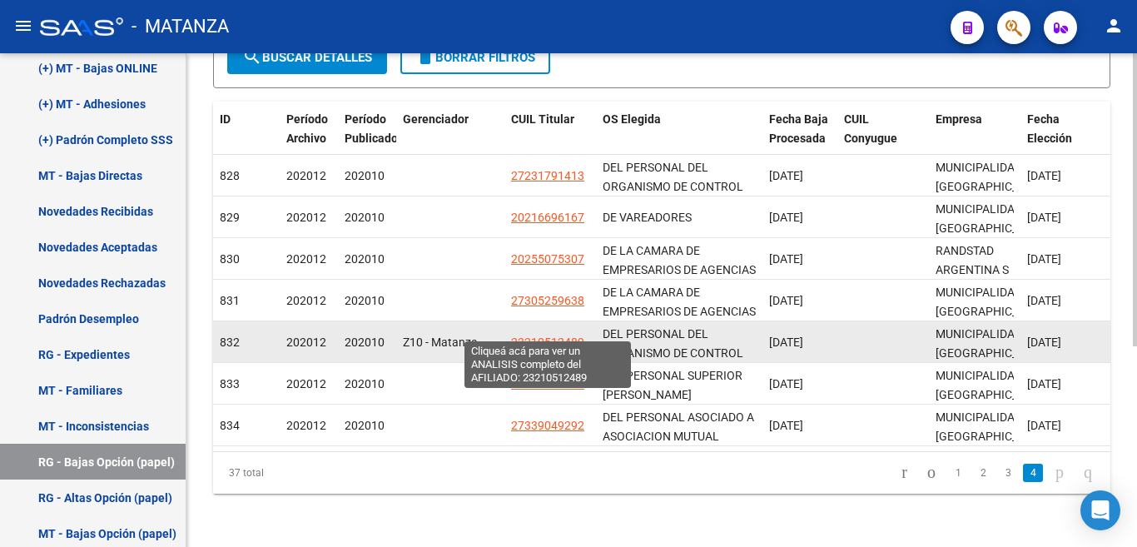
click at [554, 336] on span "23210512489" at bounding box center [547, 342] width 73 height 13
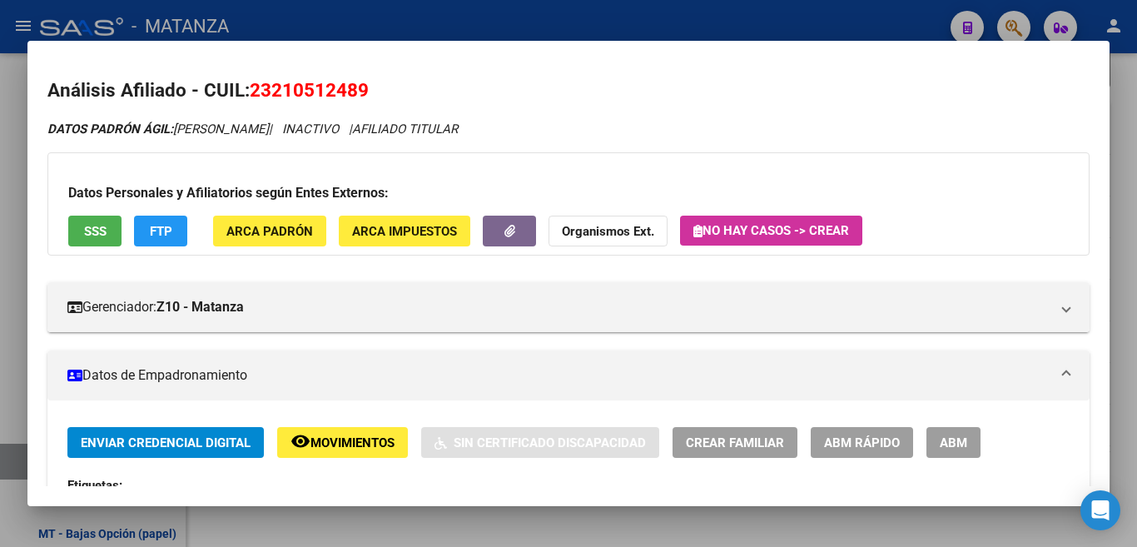
click at [629, 10] on div at bounding box center [568, 273] width 1137 height 547
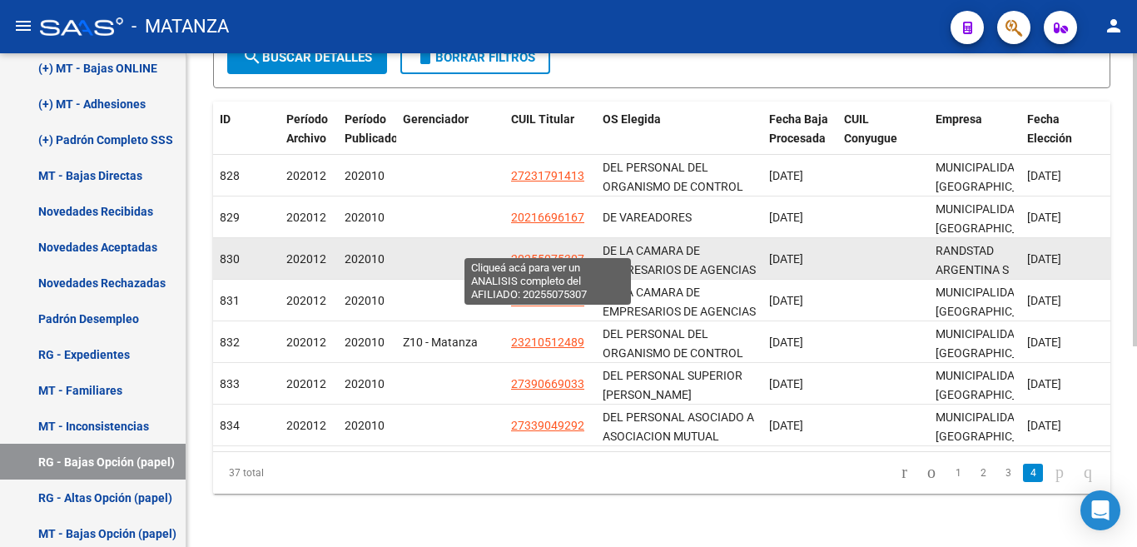
click at [539, 252] on span "20255075307" at bounding box center [547, 258] width 73 height 13
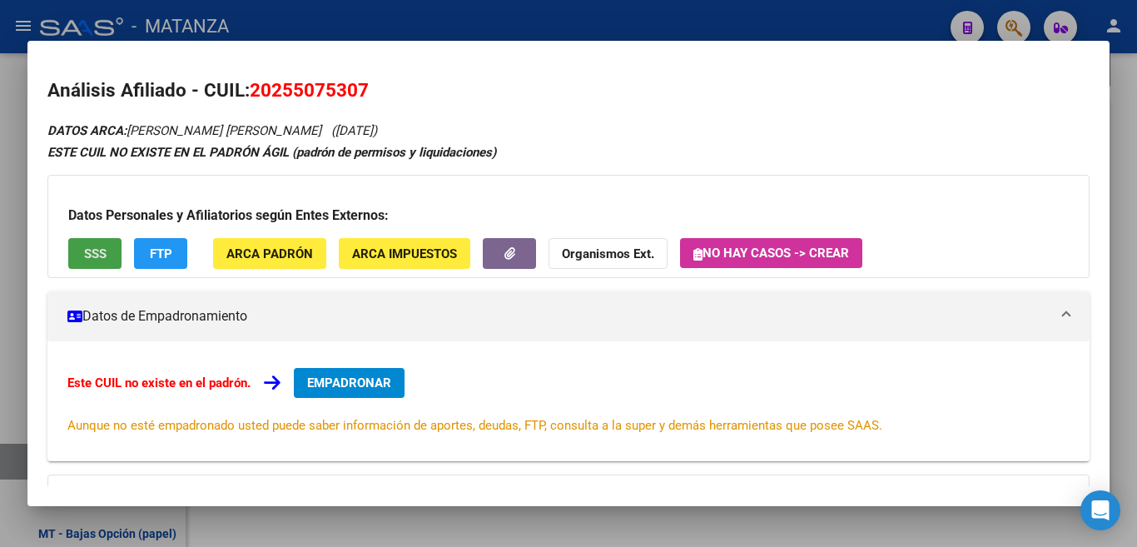
click at [77, 254] on button "SSS" at bounding box center [94, 253] width 53 height 31
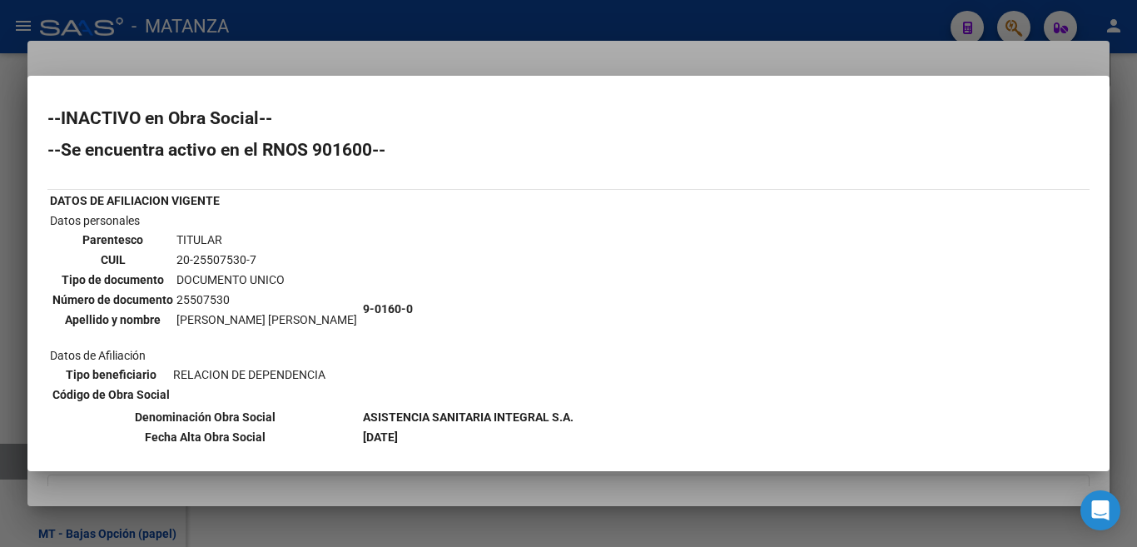
click at [793, 9] on div at bounding box center [568, 273] width 1137 height 547
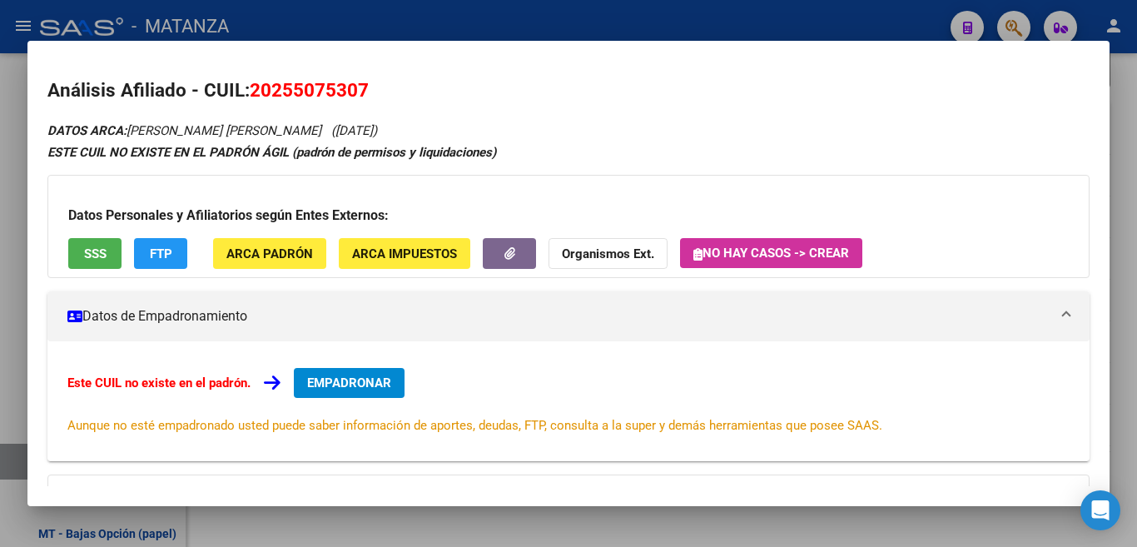
click at [793, 9] on div at bounding box center [568, 273] width 1137 height 547
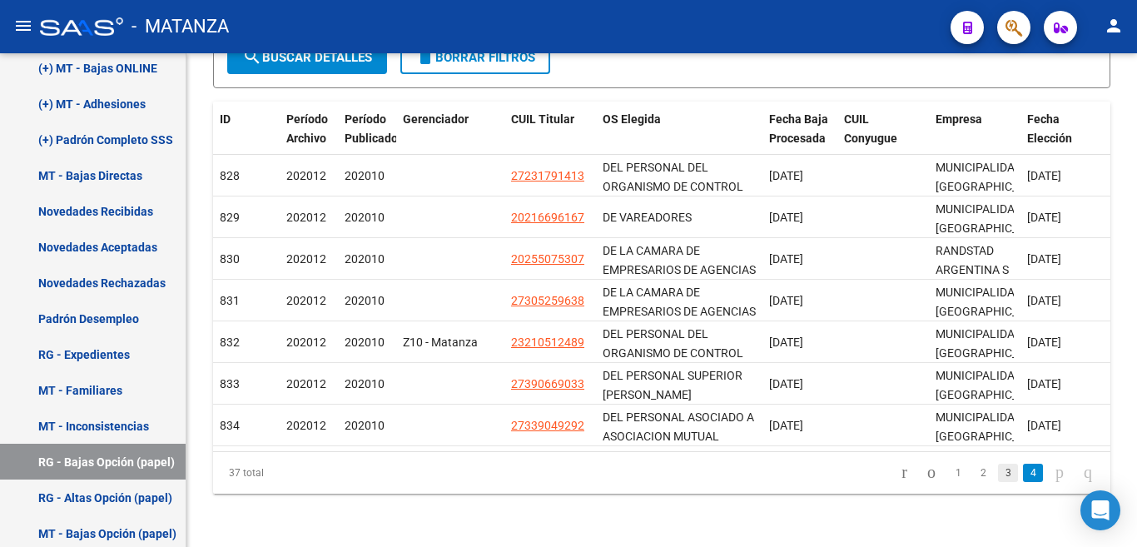
click at [998, 473] on link "3" at bounding box center [1008, 473] width 20 height 18
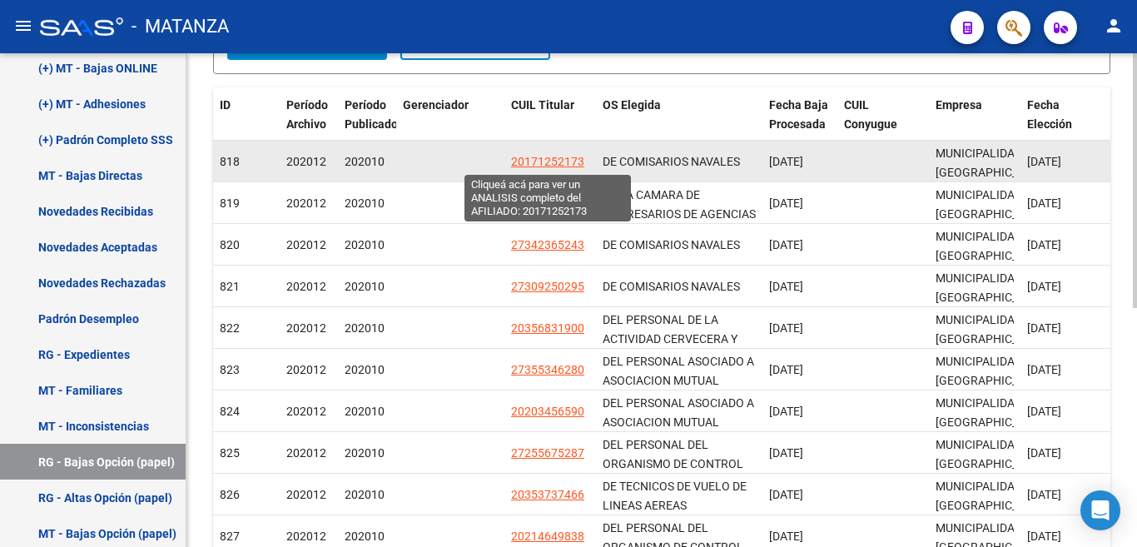
click at [539, 162] on span "20171252173" at bounding box center [547, 161] width 73 height 13
type textarea "20171252173"
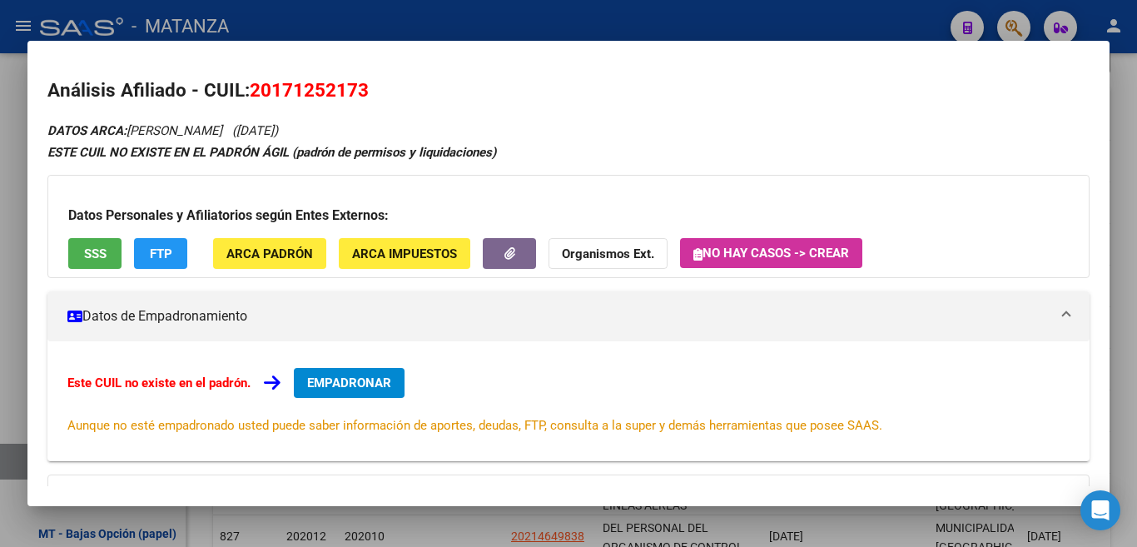
click at [670, 0] on div at bounding box center [568, 273] width 1137 height 547
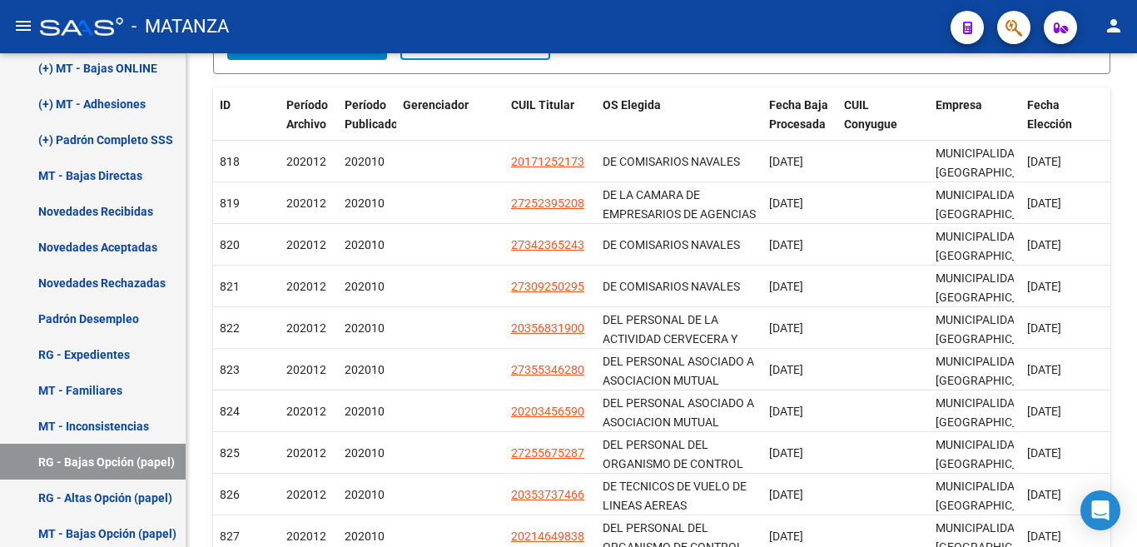
click at [675, 2] on mat-toolbar "menu - MATANZA person" at bounding box center [568, 26] width 1137 height 53
click at [675, 17] on div "- MATANZA" at bounding box center [488, 26] width 897 height 37
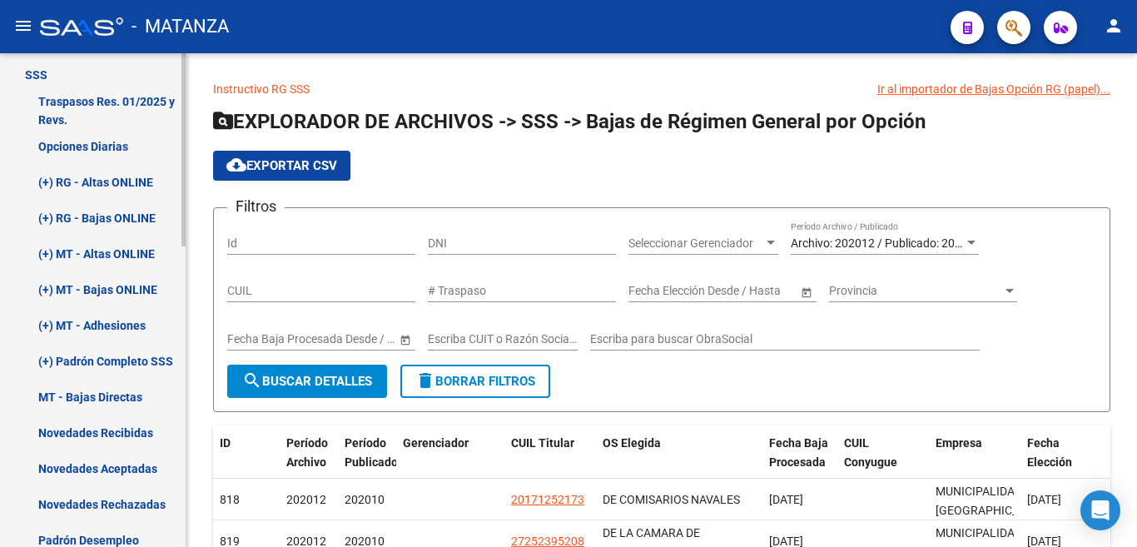
scroll to position [226, 0]
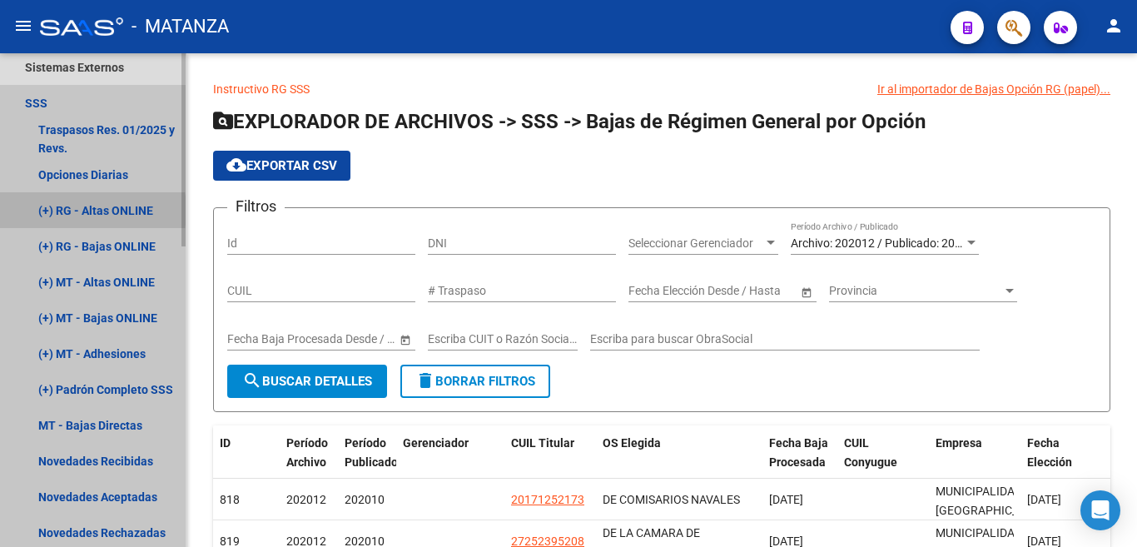
click at [49, 211] on link "(+) RG - Altas ONLINE" at bounding box center [93, 210] width 186 height 36
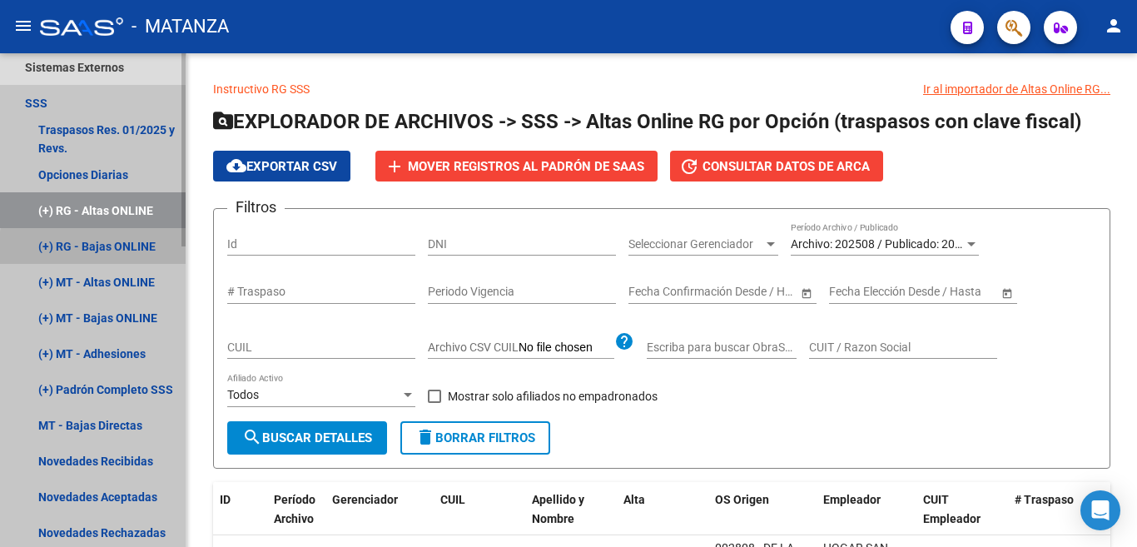
click at [102, 249] on link "(+) RG - Bajas ONLINE" at bounding box center [93, 246] width 186 height 36
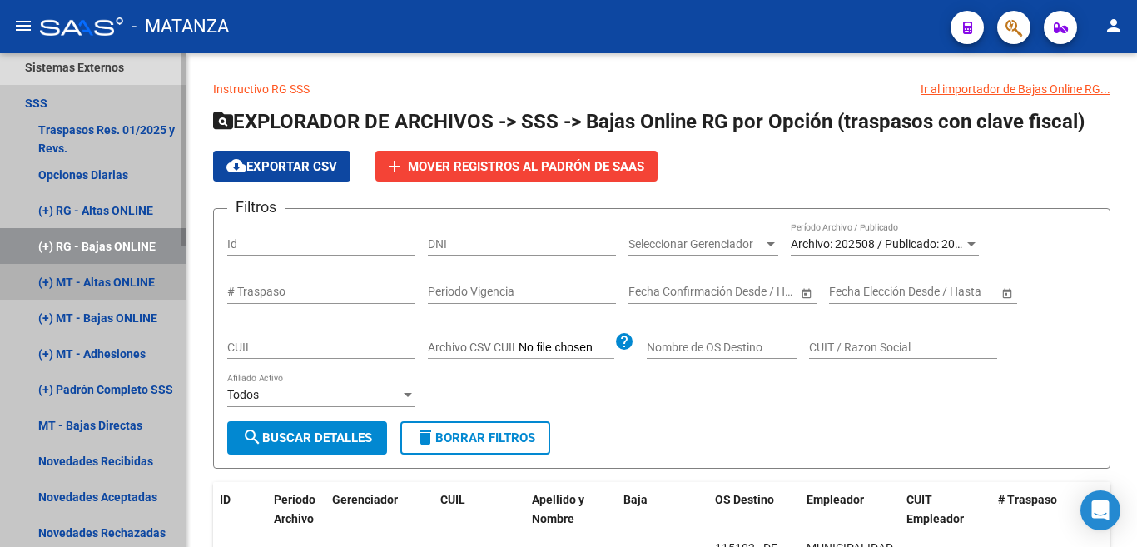
click at [130, 281] on link "(+) MT - Altas ONLINE" at bounding box center [93, 282] width 186 height 36
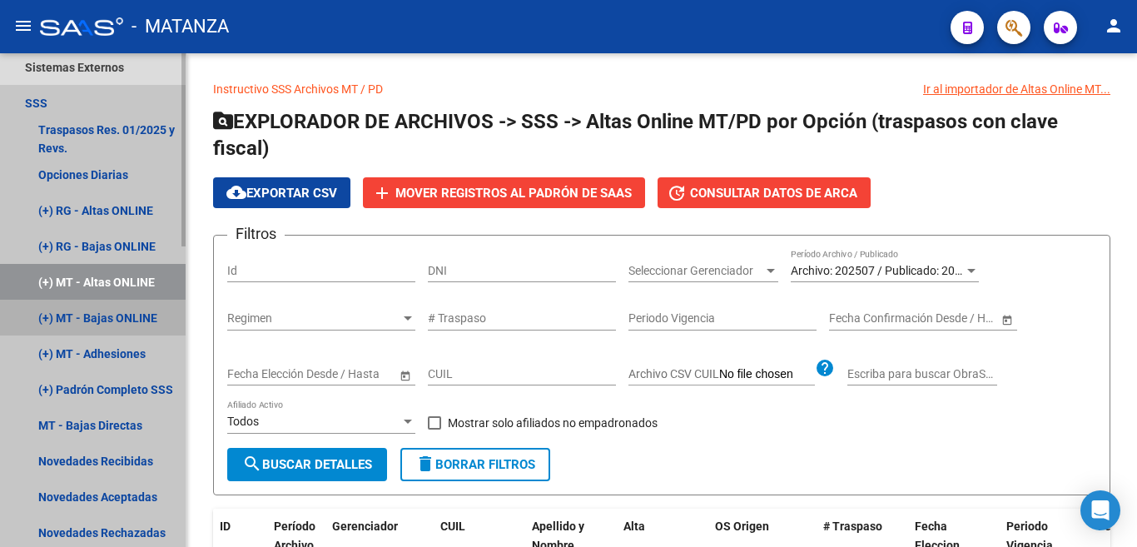
click at [138, 310] on link "(+) MT - Bajas ONLINE" at bounding box center [93, 318] width 186 height 36
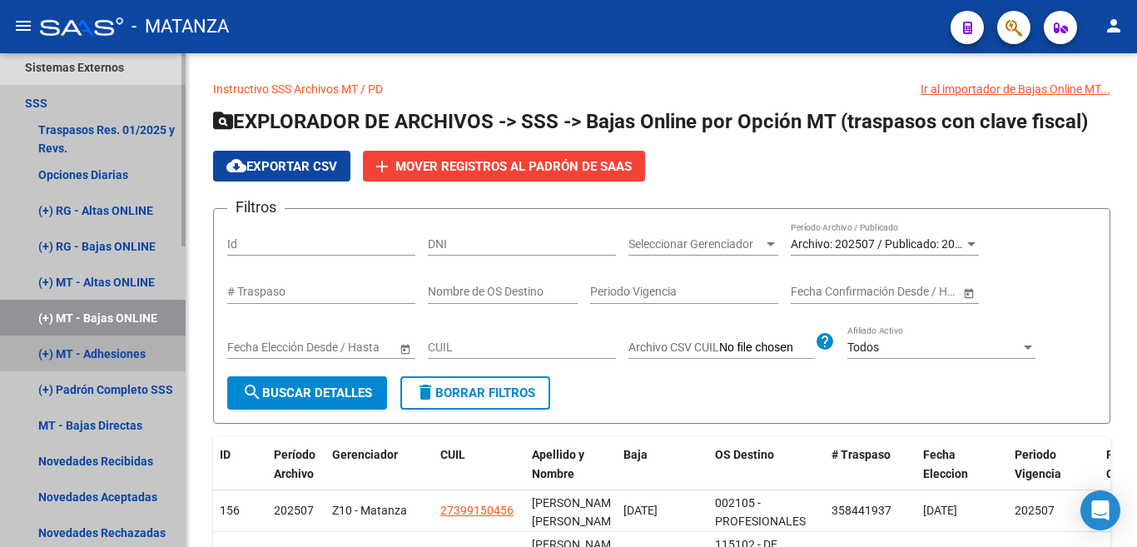
click at [127, 348] on link "(+) MT - Adhesiones" at bounding box center [93, 354] width 186 height 36
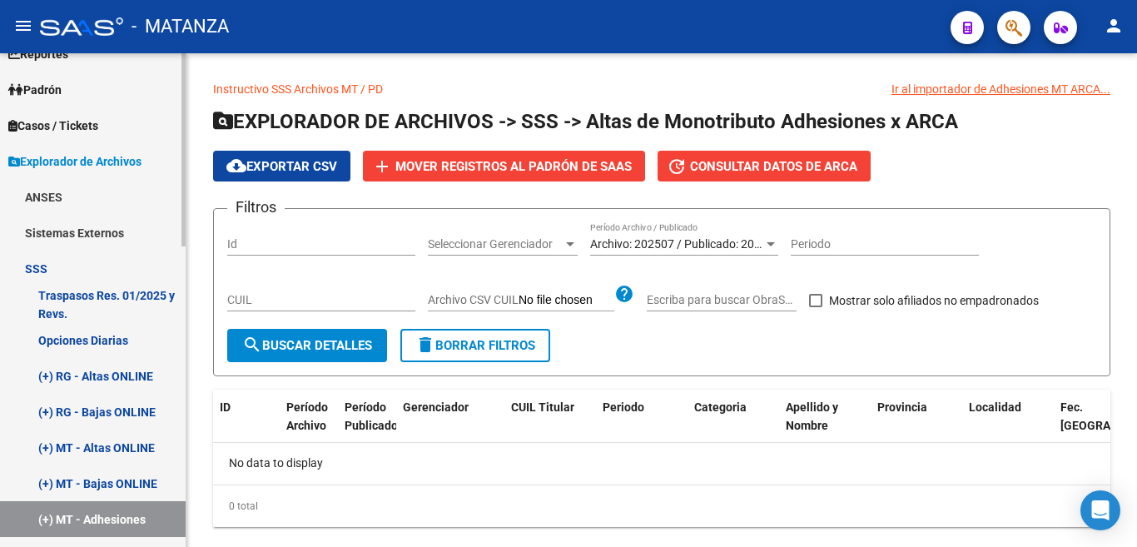
scroll to position [59, 0]
click at [74, 87] on link "Padrón" at bounding box center [93, 90] width 186 height 36
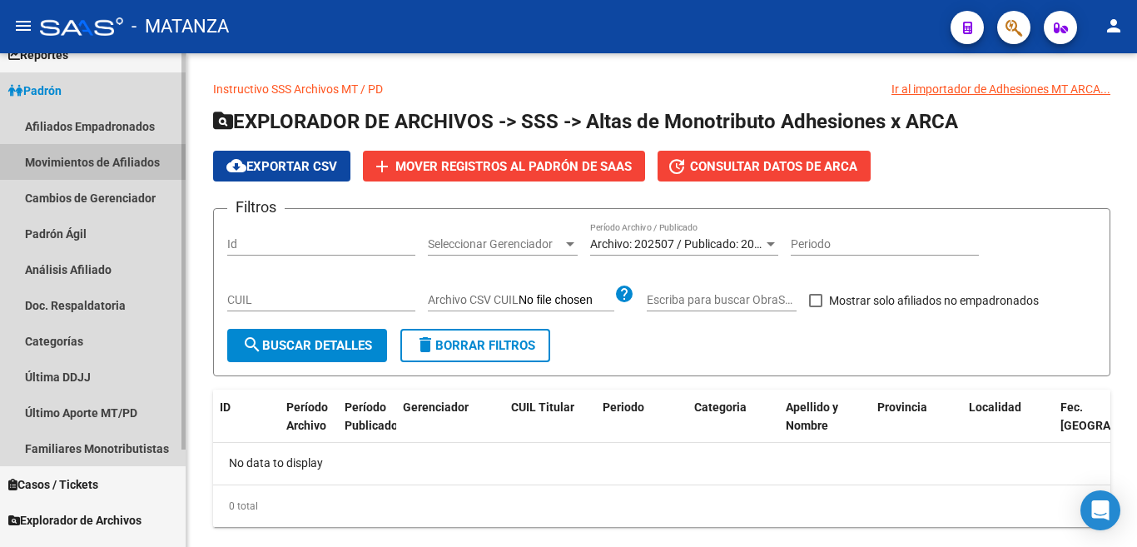
click at [110, 157] on link "Movimientos de Afiliados" at bounding box center [93, 162] width 186 height 36
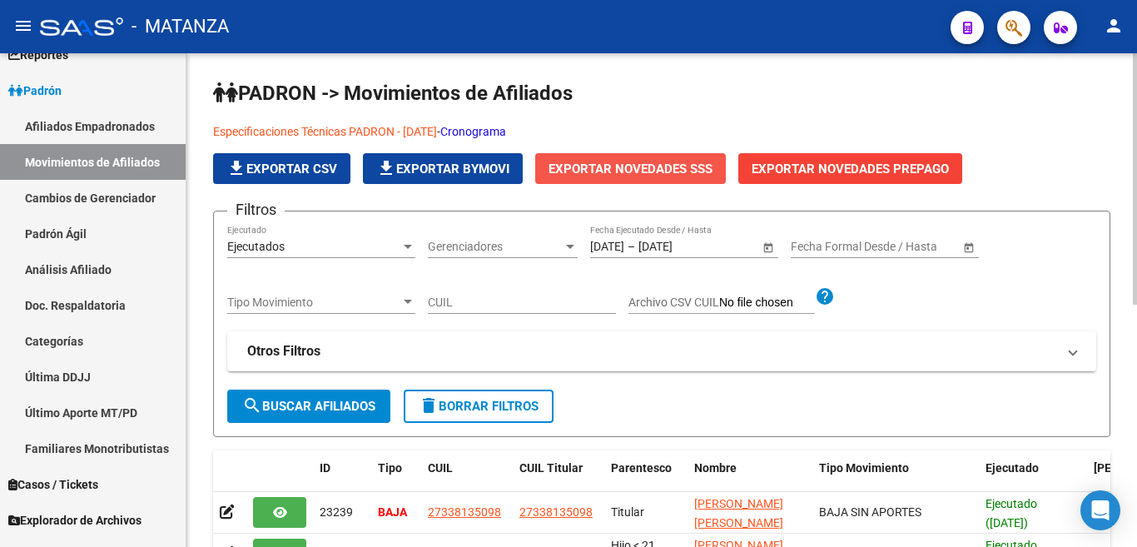
click at [689, 172] on span "Exportar Novedades SSS" at bounding box center [631, 169] width 164 height 15
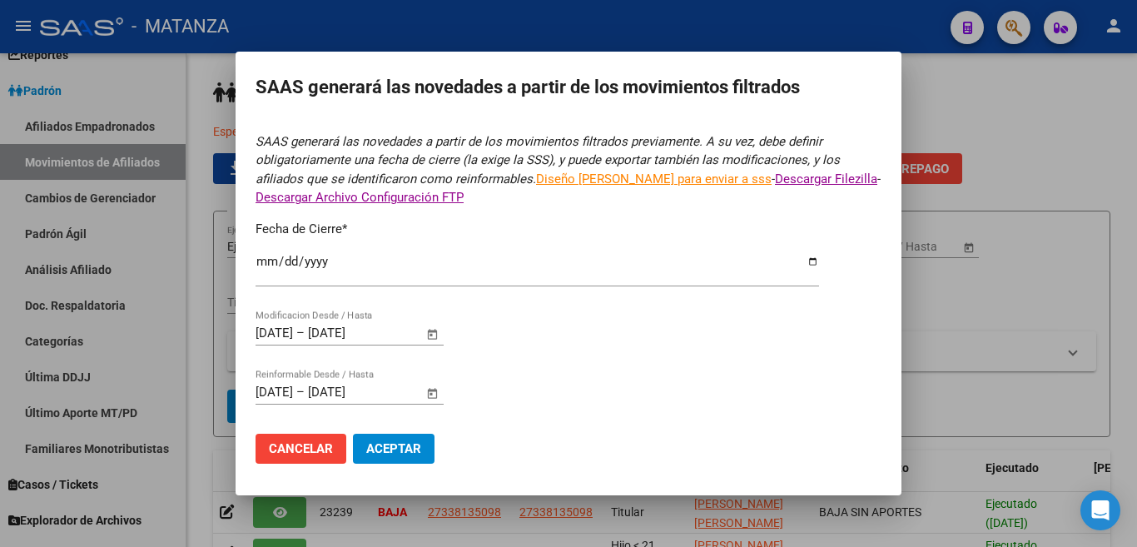
type input "[DATE]"
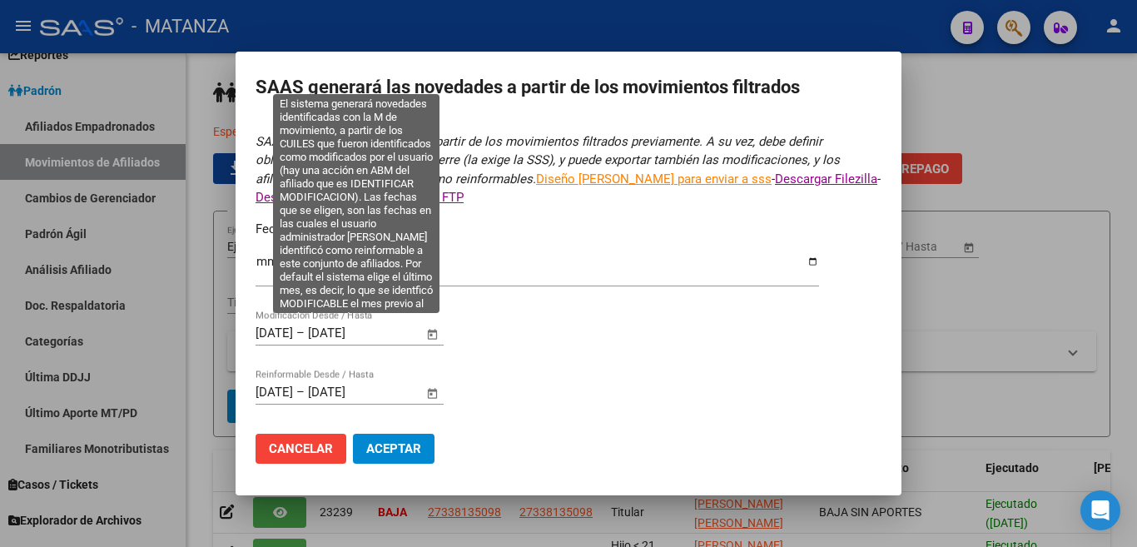
click at [434, 329] on span "Open calendar" at bounding box center [433, 334] width 40 height 40
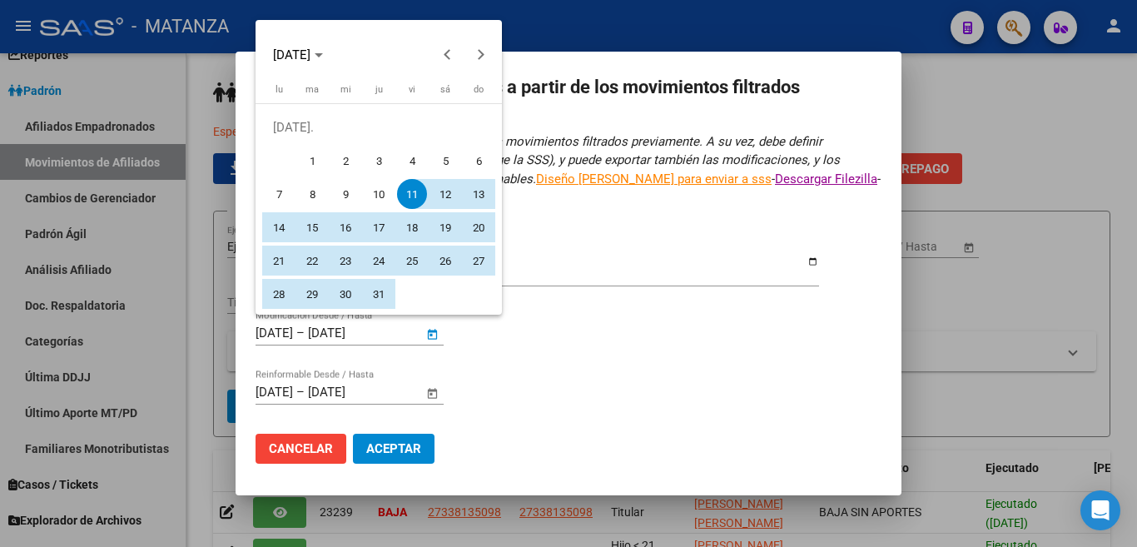
click at [413, 191] on span "11" at bounding box center [412, 194] width 30 height 30
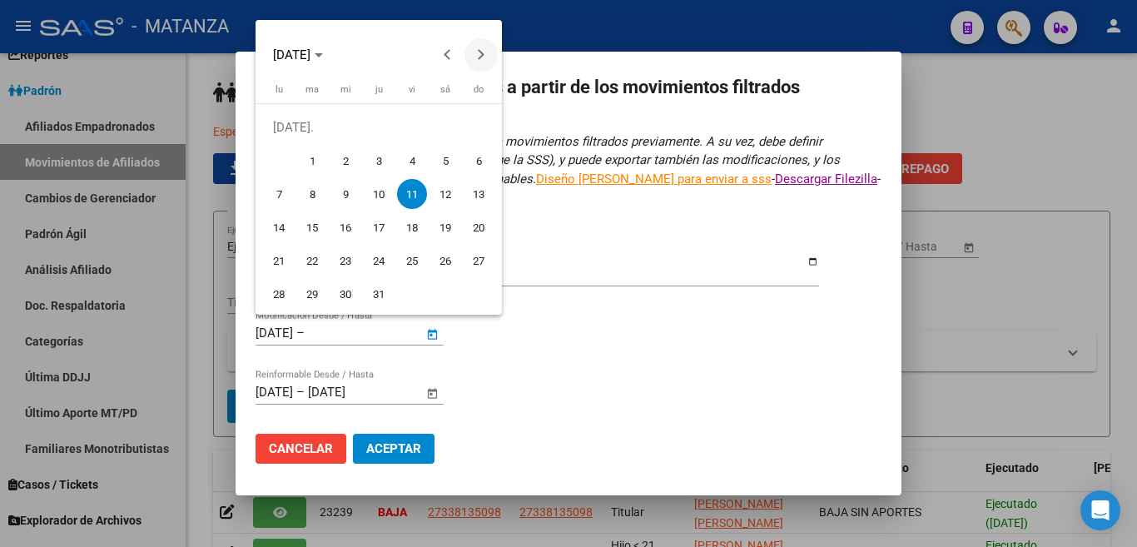
click at [486, 55] on span "Next month" at bounding box center [481, 54] width 33 height 33
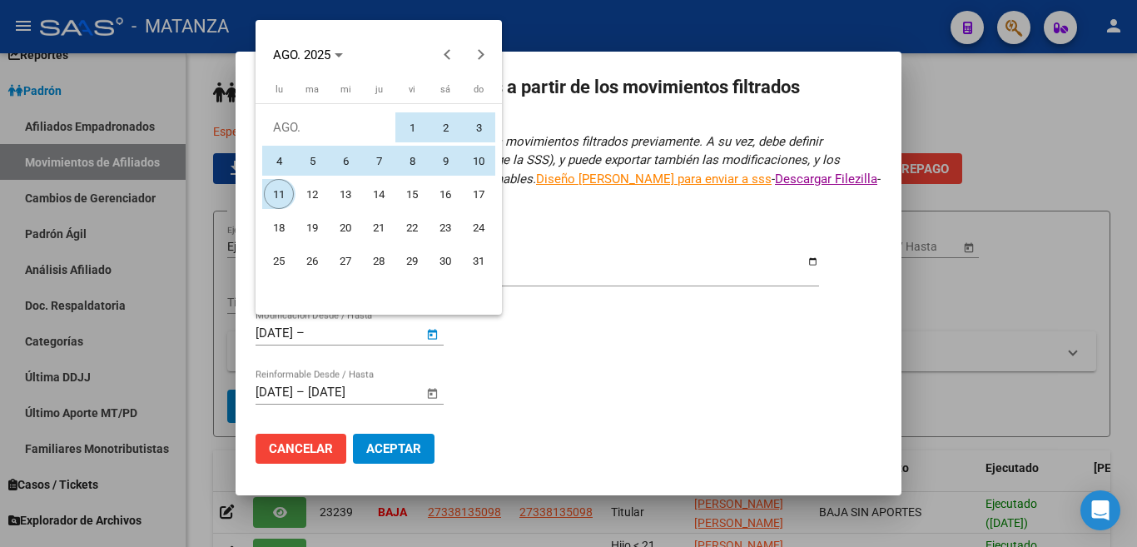
click at [284, 192] on span "11" at bounding box center [279, 194] width 30 height 30
type input "[DATE]"
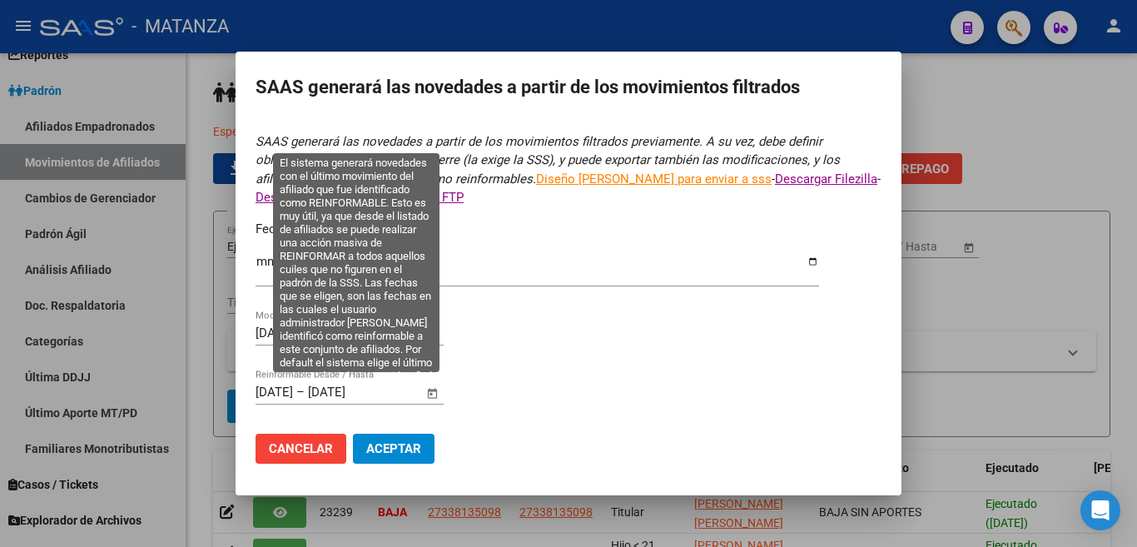
click at [431, 386] on span "Open calendar" at bounding box center [433, 394] width 40 height 40
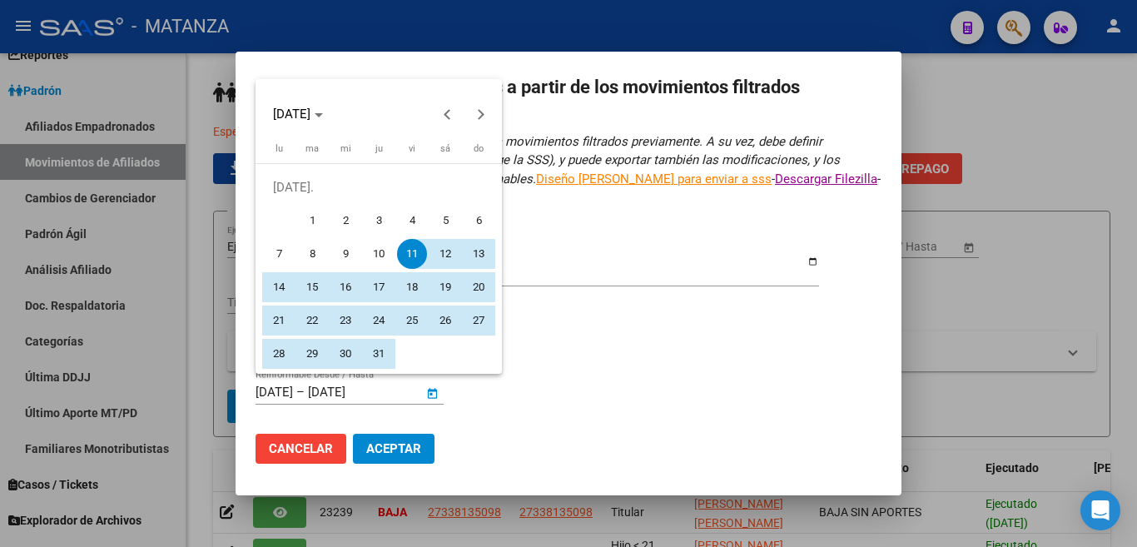
click at [411, 246] on span "11" at bounding box center [412, 254] width 30 height 30
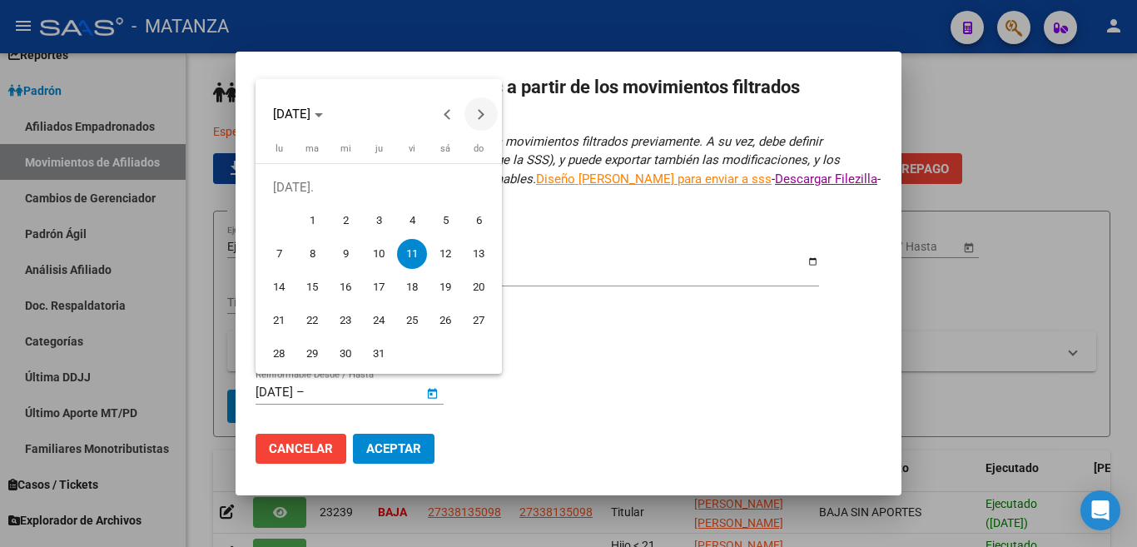
click at [481, 107] on span "Next month" at bounding box center [481, 113] width 33 height 33
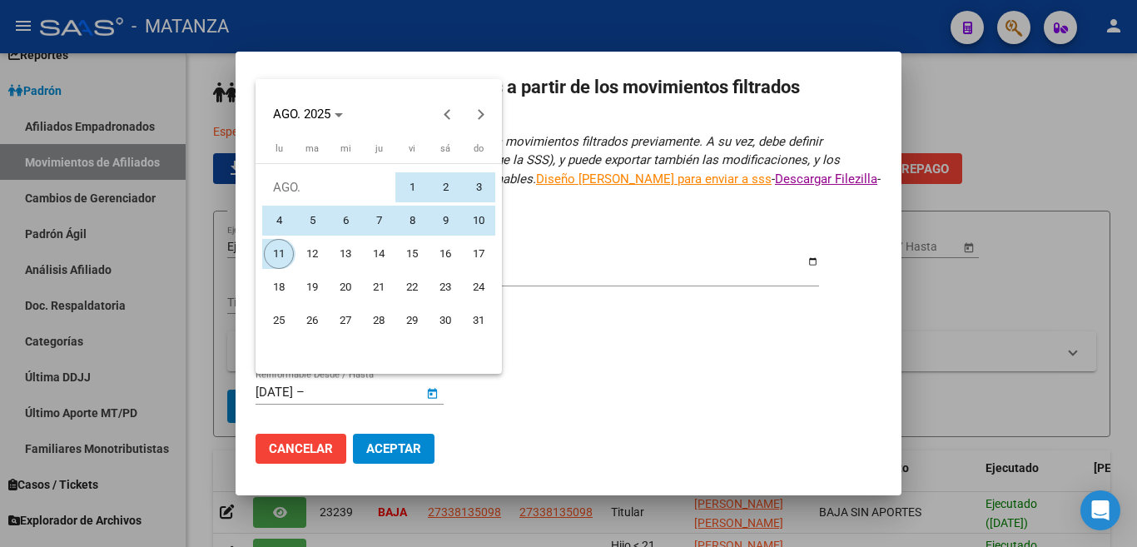
click at [281, 251] on span "11" at bounding box center [279, 254] width 30 height 30
type input "[DATE]"
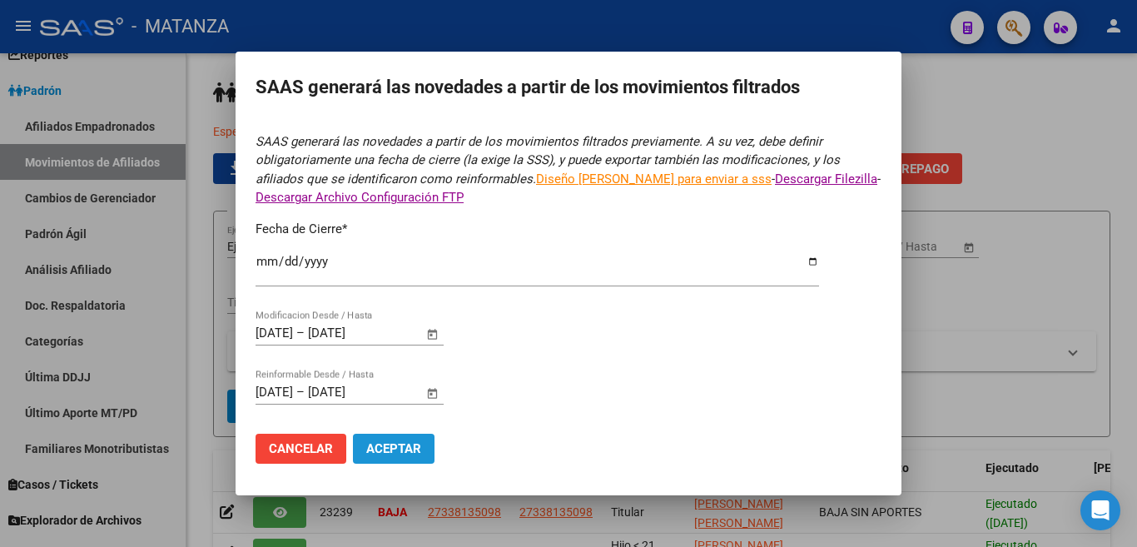
click at [408, 441] on span "Aceptar" at bounding box center [393, 448] width 55 height 15
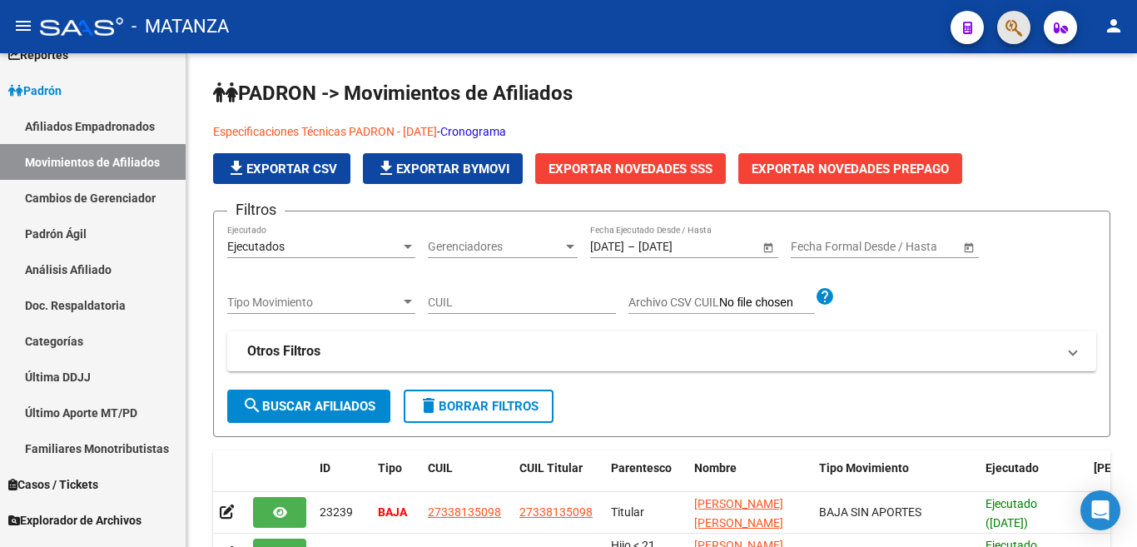
click at [1003, 32] on button "button" at bounding box center [1013, 27] width 33 height 33
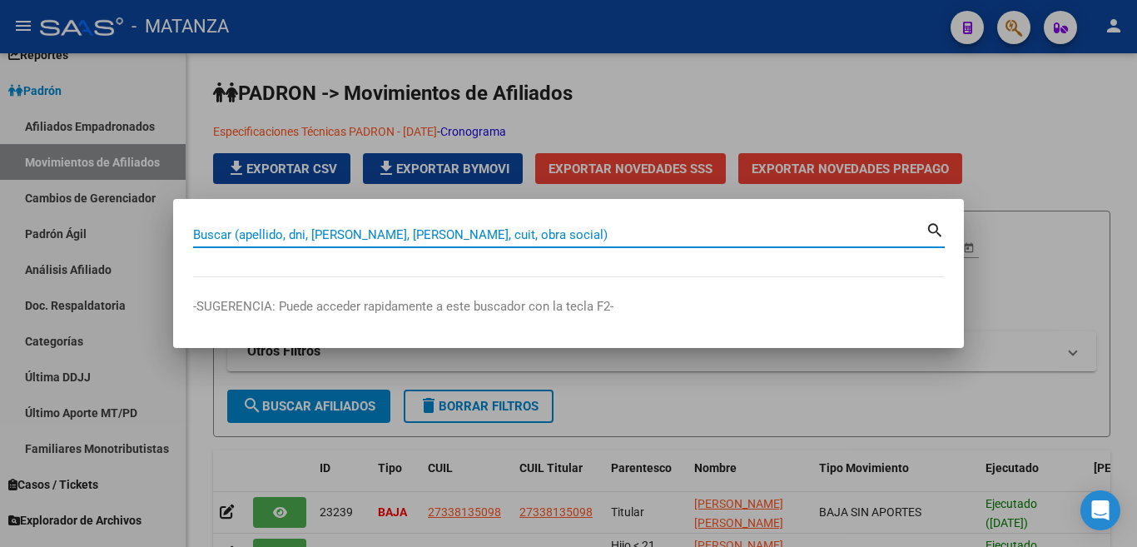
click at [826, 230] on input "Buscar (apellido, dni, [PERSON_NAME], [PERSON_NAME], cuit, obra social)" at bounding box center [559, 234] width 733 height 15
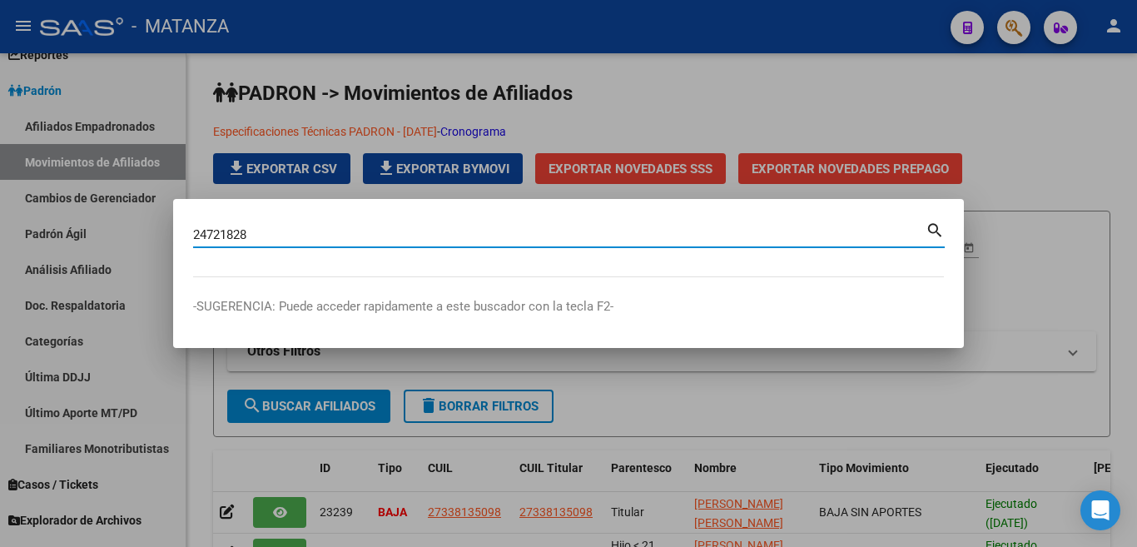
type input "24721828"
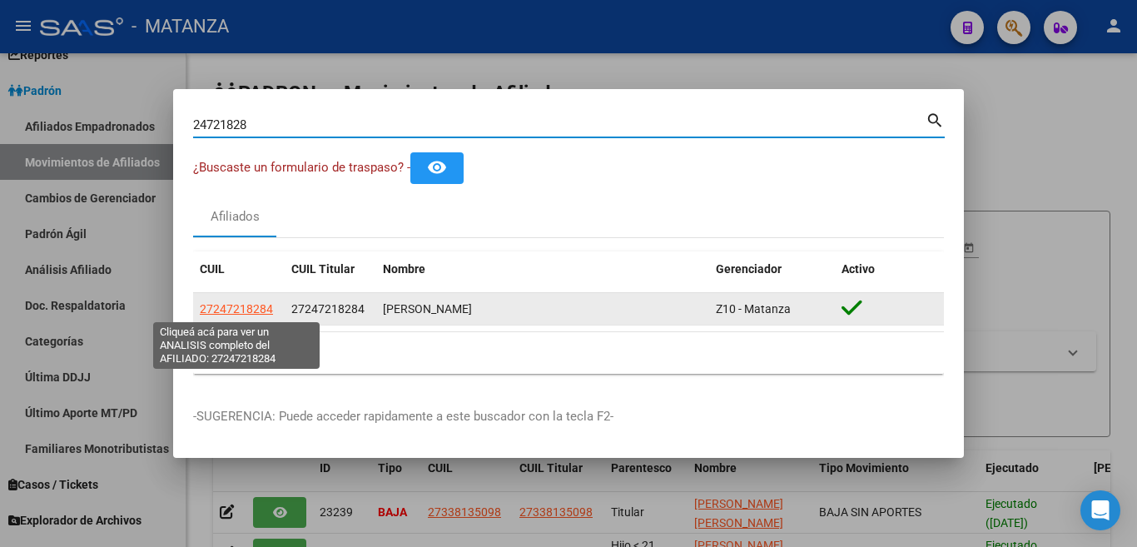
click at [226, 309] on span "27247218284" at bounding box center [236, 308] width 73 height 13
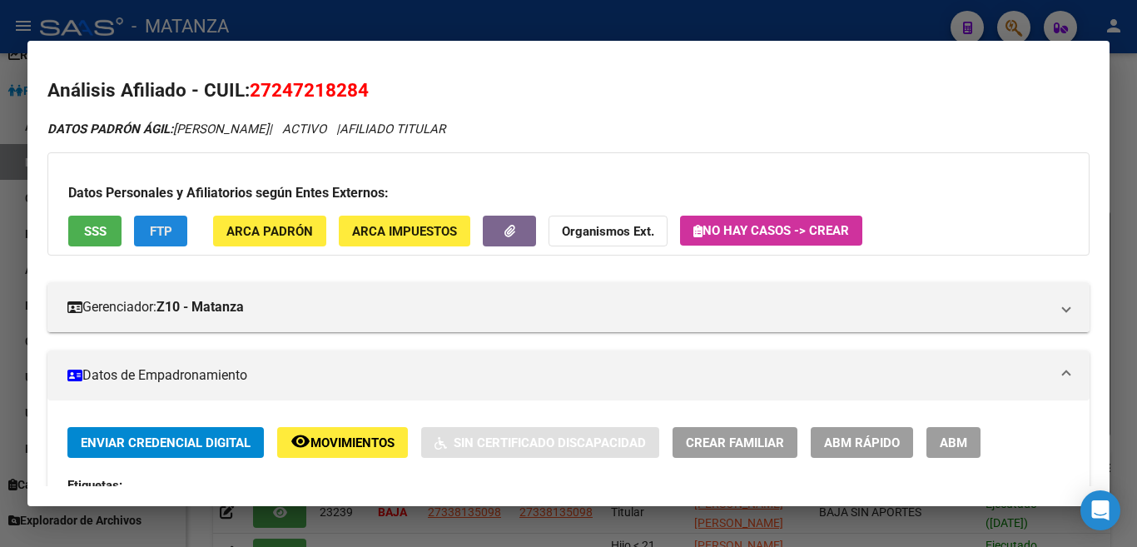
click at [168, 233] on span "FTP" at bounding box center [161, 231] width 22 height 15
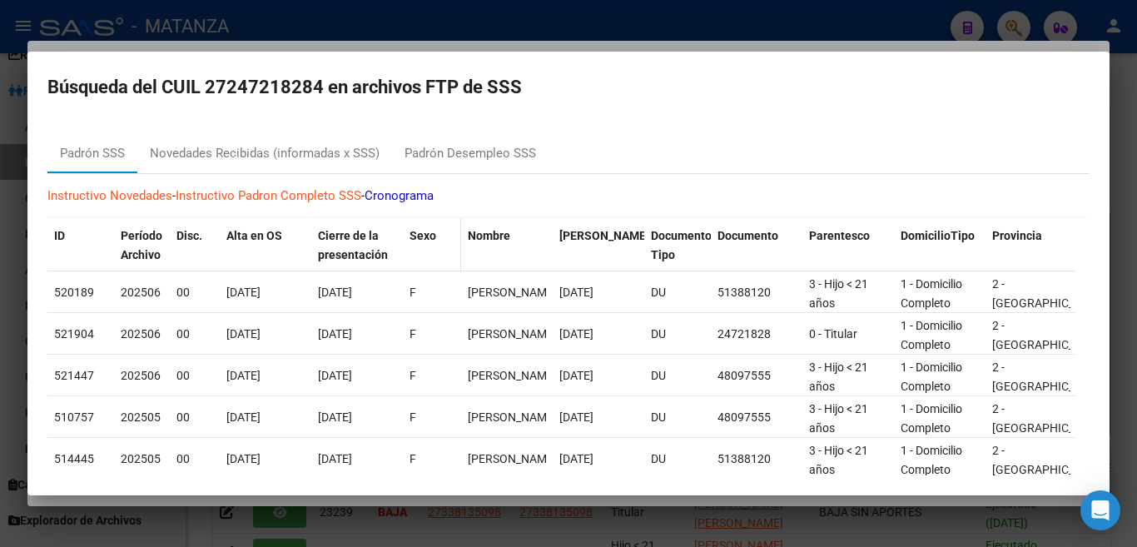
click at [446, 231] on div "Sexo" at bounding box center [432, 235] width 45 height 19
click at [479, 153] on div "Padrón Desempleo SSS" at bounding box center [471, 153] width 132 height 19
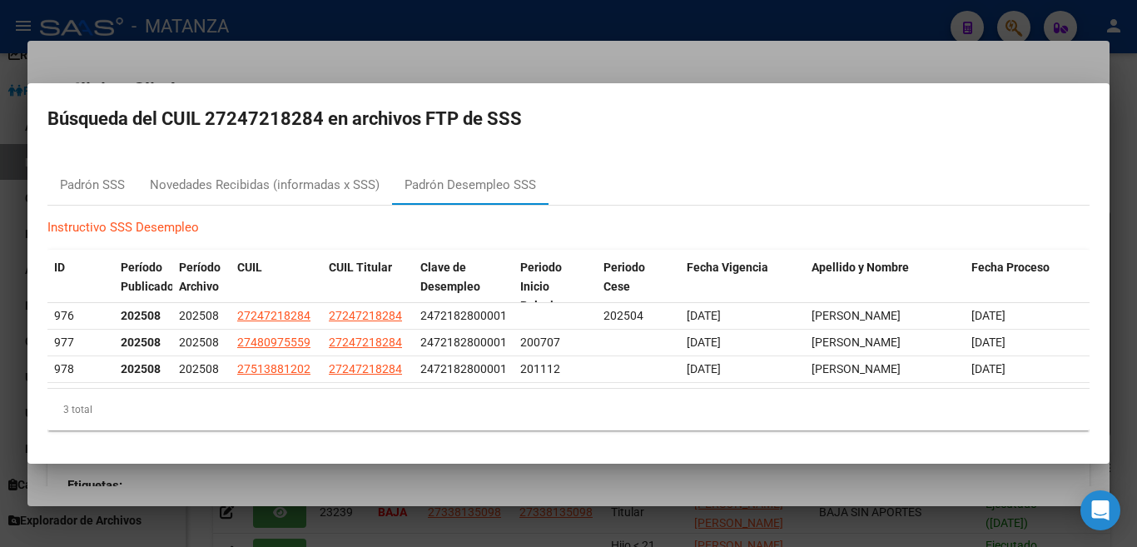
click at [568, 62] on div at bounding box center [568, 273] width 1137 height 547
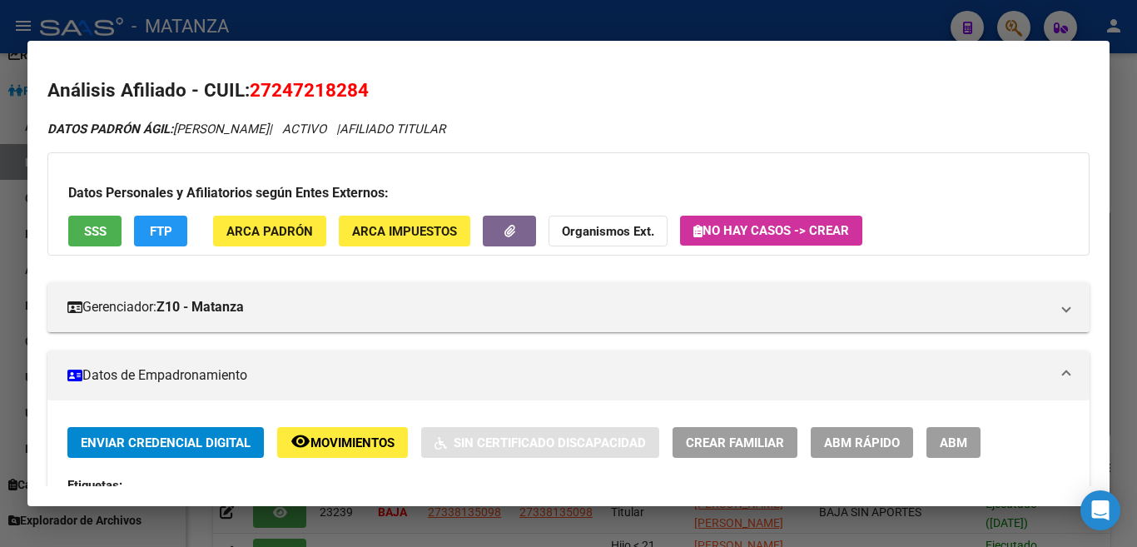
click at [636, 13] on div at bounding box center [568, 273] width 1137 height 547
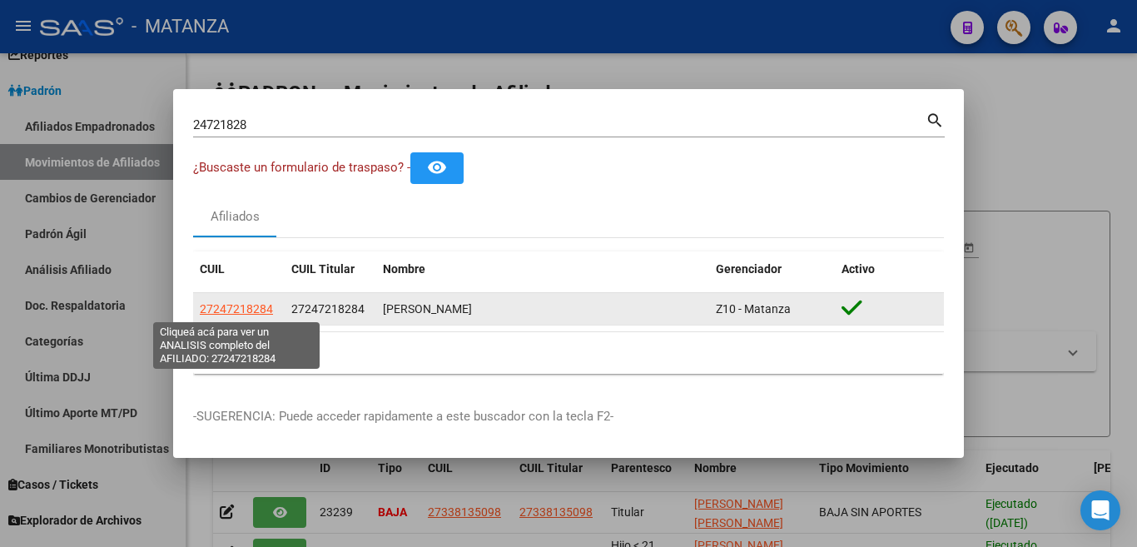
click at [249, 305] on span "27247218284" at bounding box center [236, 308] width 73 height 13
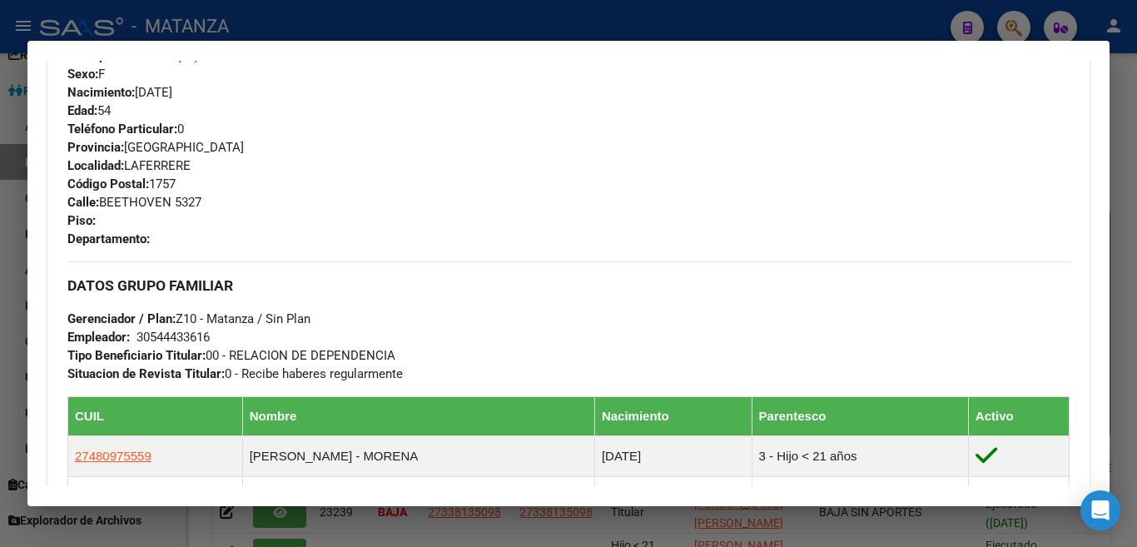
scroll to position [833, 0]
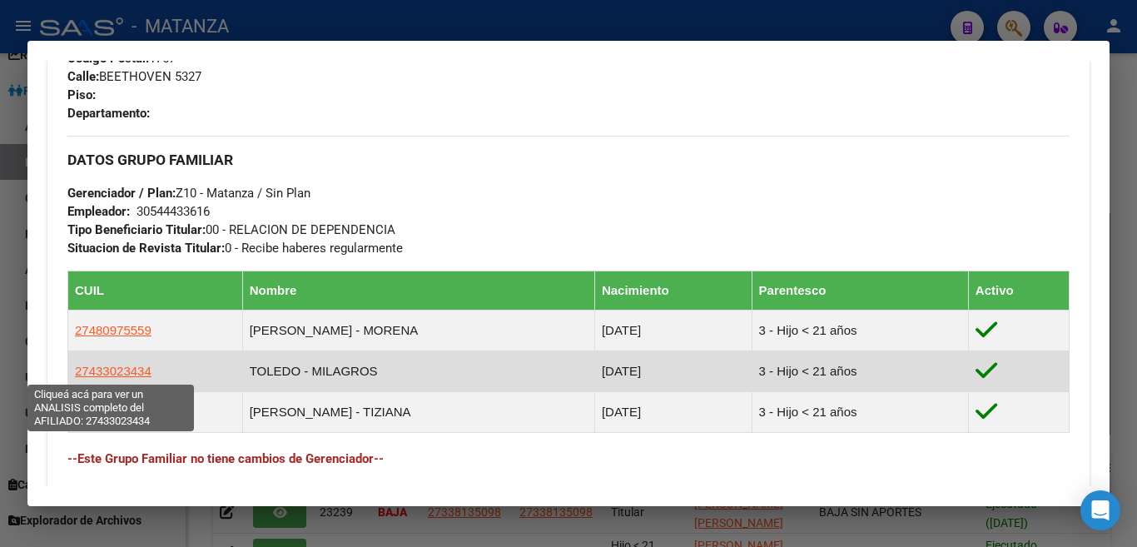
click at [127, 372] on span "27433023434" at bounding box center [113, 371] width 77 height 14
type textarea "27433023434"
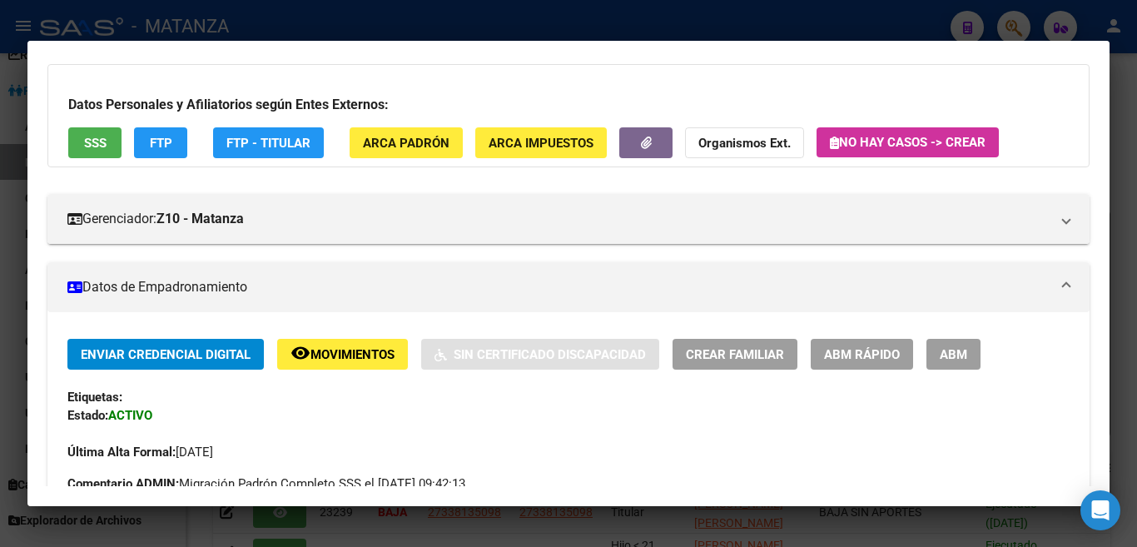
scroll to position [83, 0]
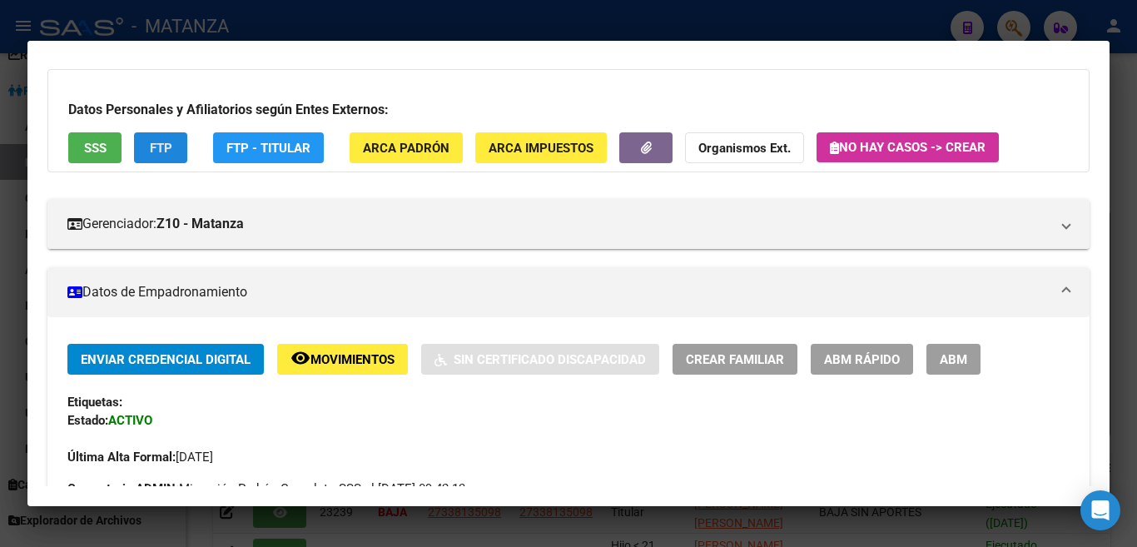
click at [167, 151] on span "FTP" at bounding box center [161, 148] width 22 height 15
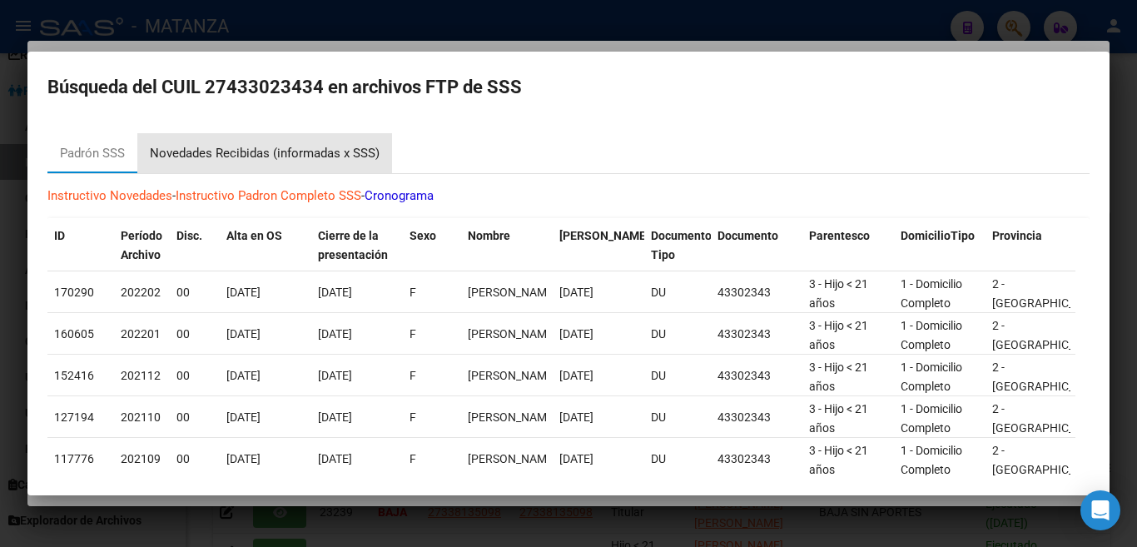
click at [247, 147] on div "Novedades Recibidas (informadas x SSS)" at bounding box center [265, 153] width 230 height 19
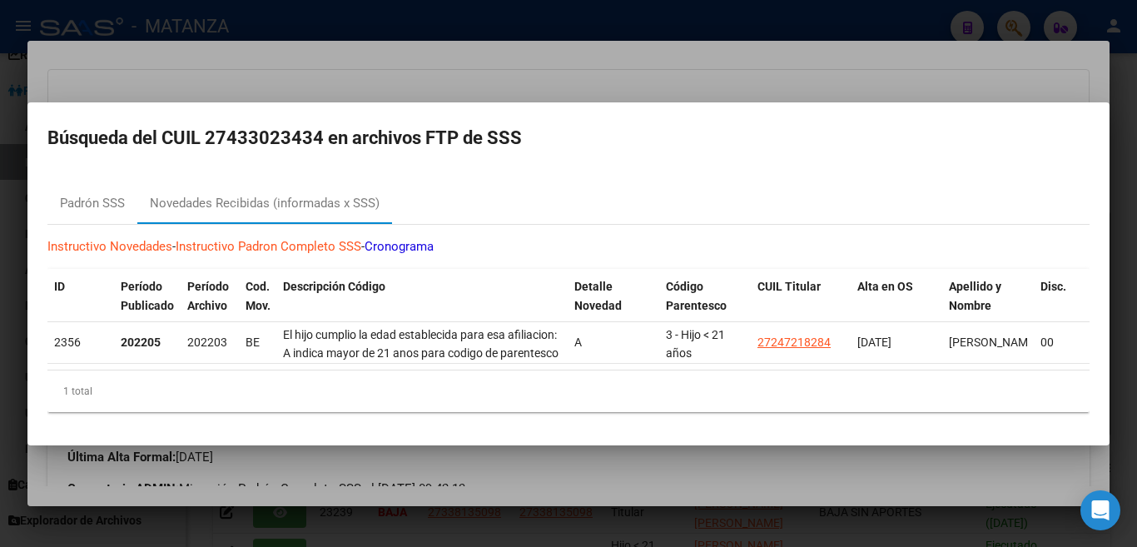
click at [607, 54] on div at bounding box center [568, 273] width 1137 height 547
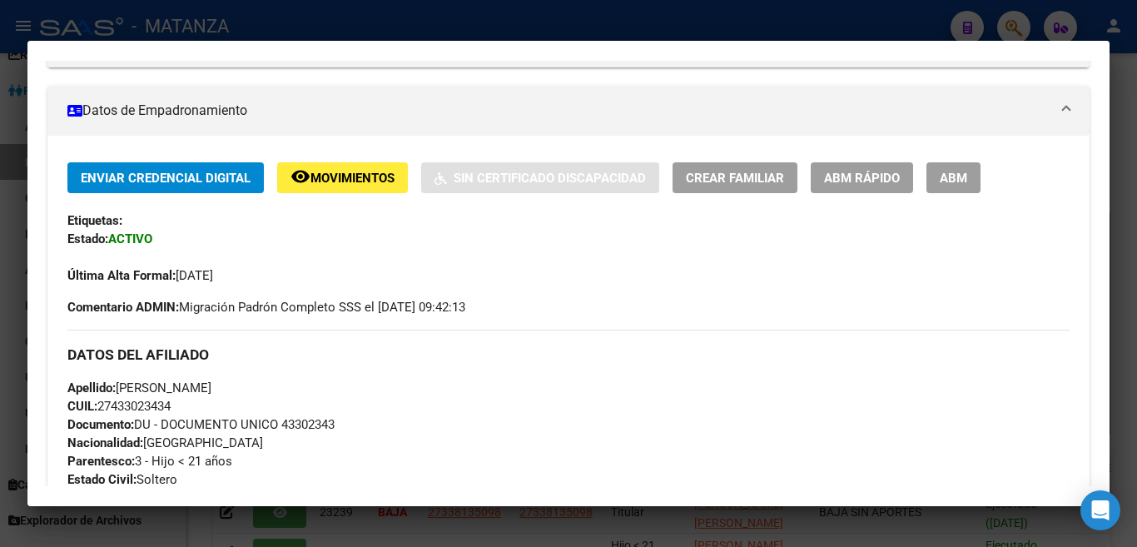
scroll to position [333, 0]
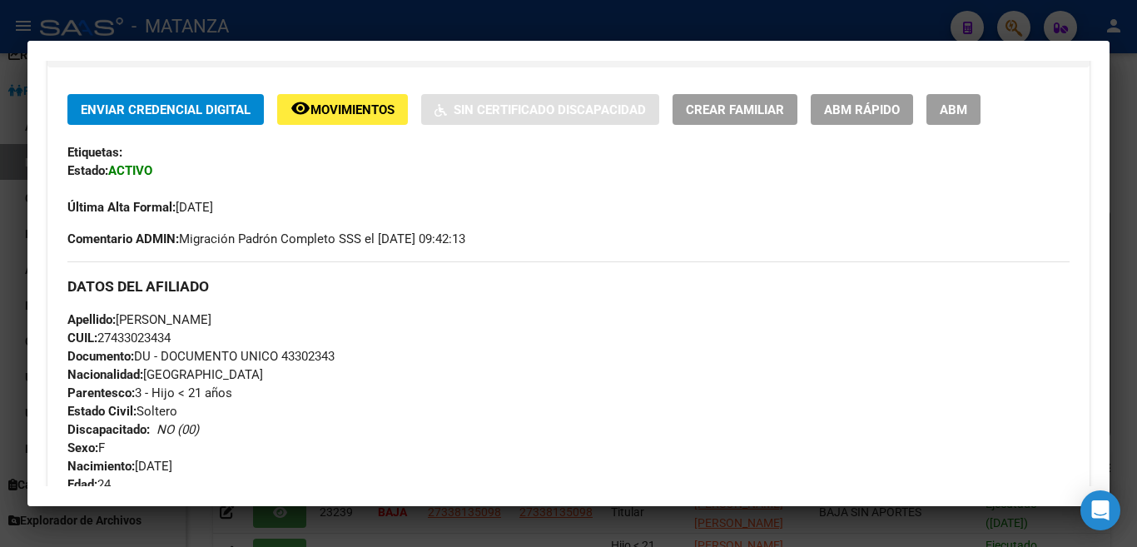
click at [529, 20] on div at bounding box center [568, 273] width 1137 height 547
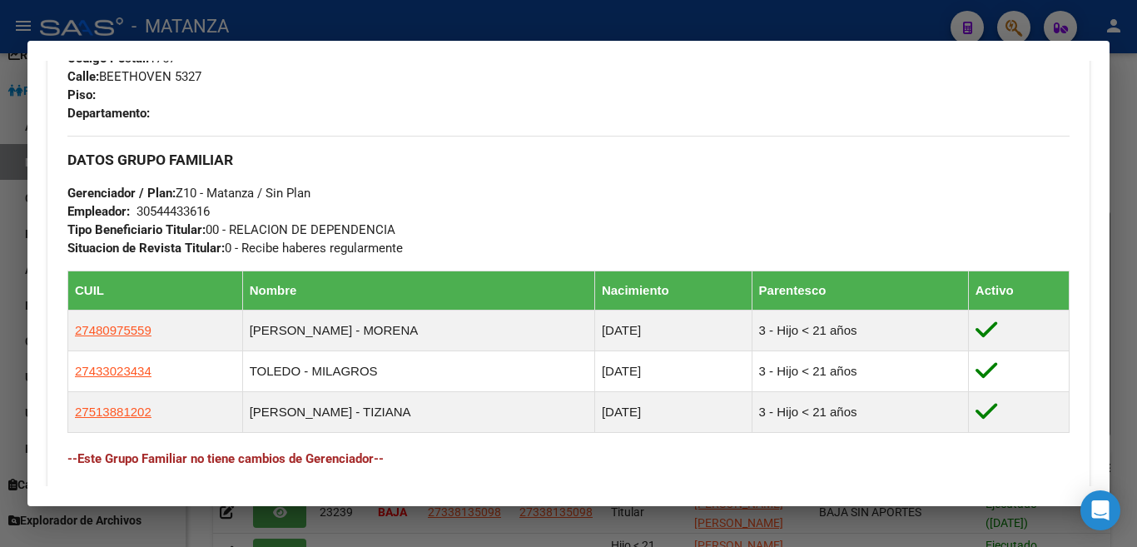
click at [529, 20] on div at bounding box center [568, 273] width 1137 height 547
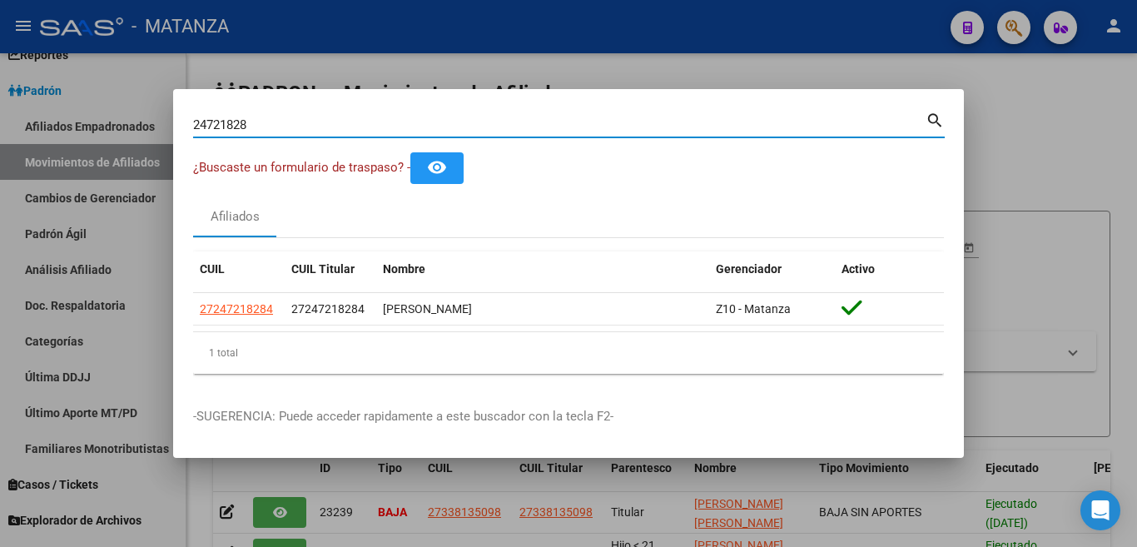
click at [362, 120] on input "24721828" at bounding box center [559, 124] width 733 height 15
type input "2"
type input "44108377"
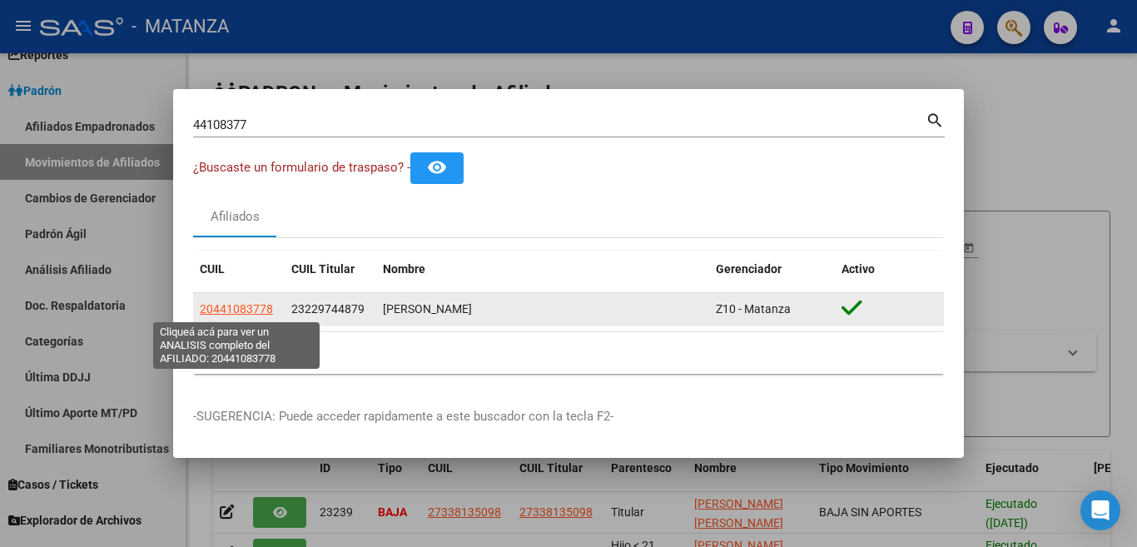
click at [233, 303] on span "20441083778" at bounding box center [236, 308] width 73 height 13
type textarea "20441083778"
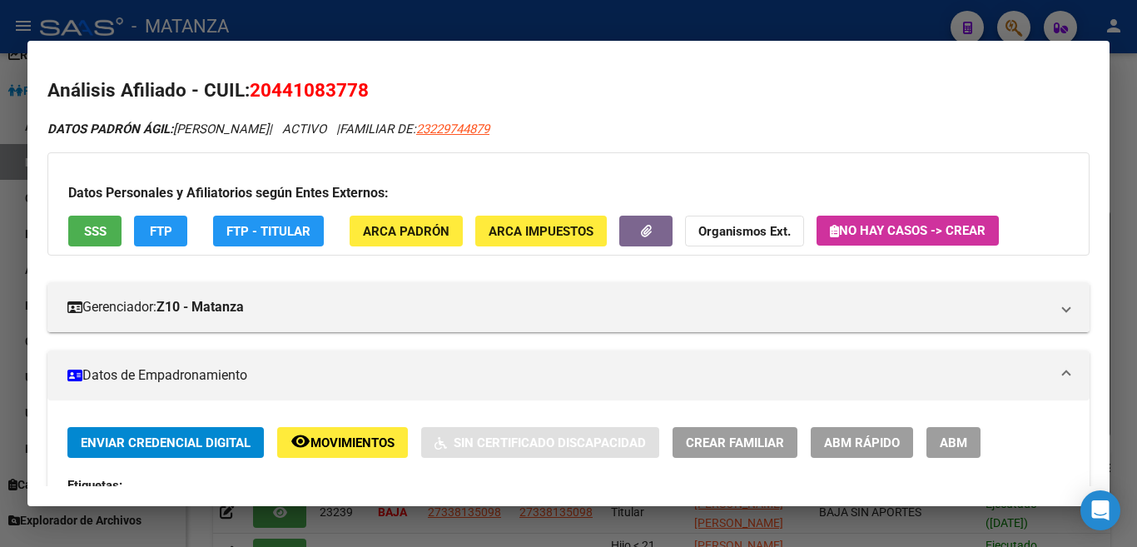
click at [172, 226] on span "FTP" at bounding box center [161, 231] width 22 height 15
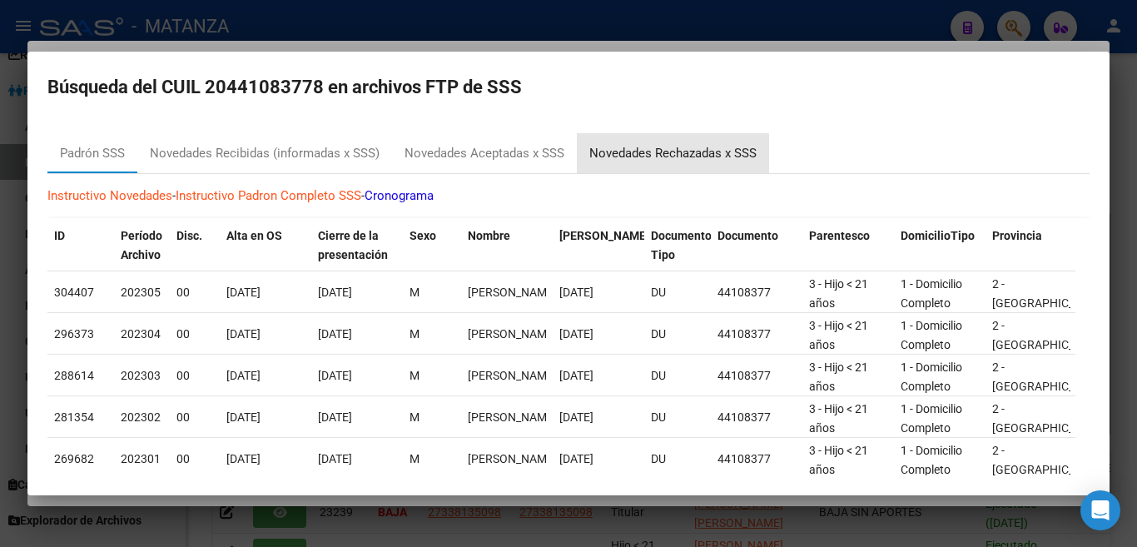
click at [629, 155] on div "Novedades Rechazadas x SSS" at bounding box center [672, 153] width 167 height 19
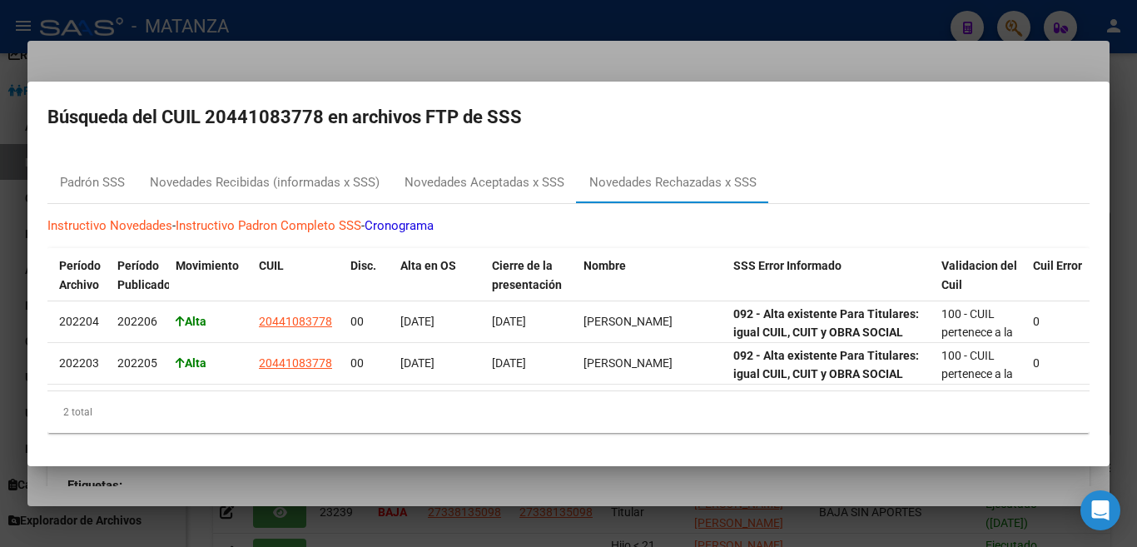
scroll to position [0, 0]
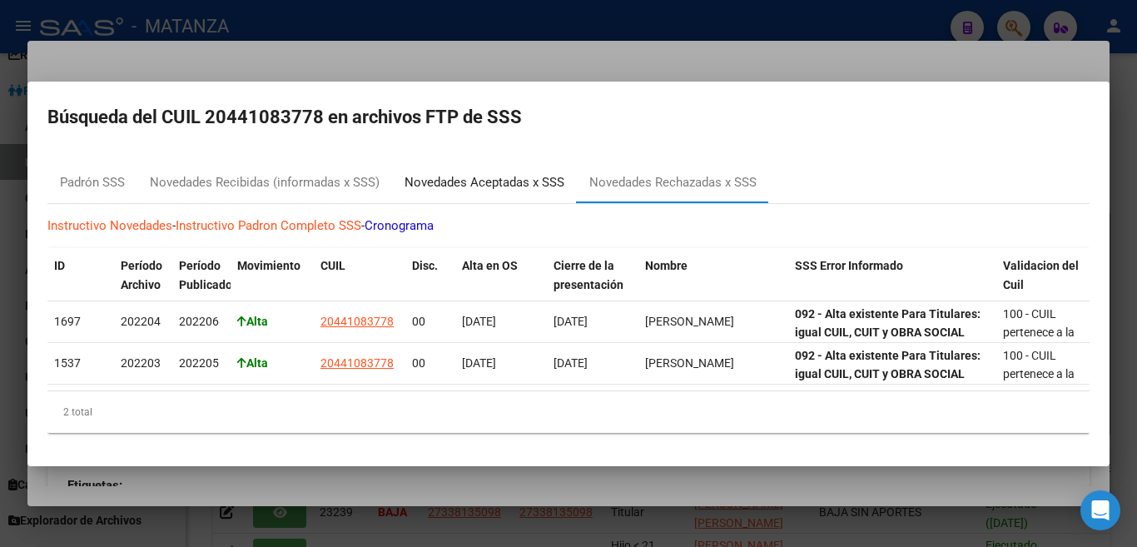
click at [500, 173] on div "Novedades Aceptadas x SSS" at bounding box center [485, 182] width 160 height 19
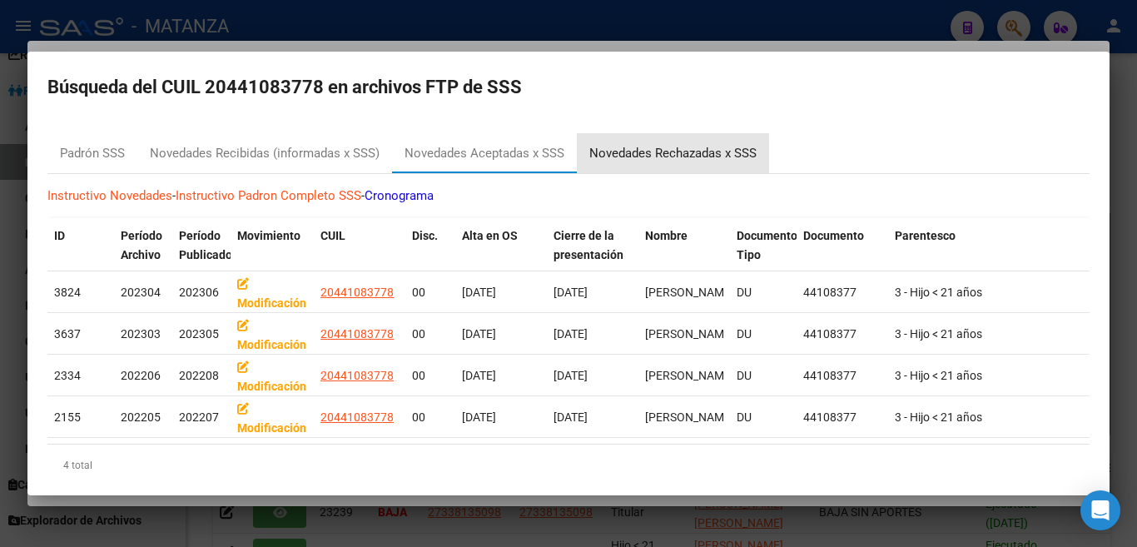
click at [635, 155] on div "Novedades Rechazadas x SSS" at bounding box center [672, 153] width 167 height 19
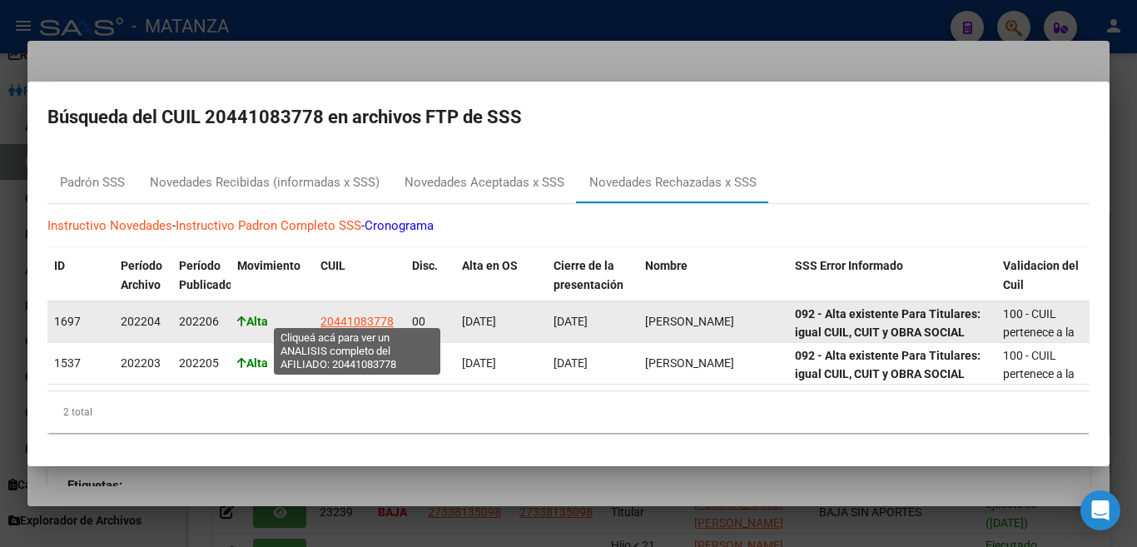
click at [362, 315] on span "20441083778" at bounding box center [357, 321] width 73 height 13
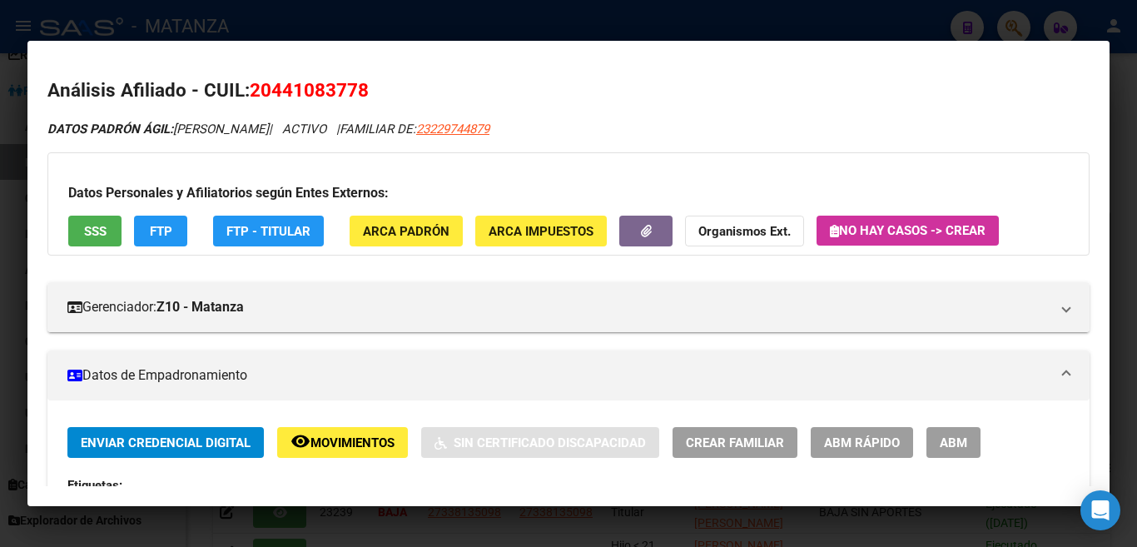
click at [646, 16] on div at bounding box center [568, 273] width 1137 height 547
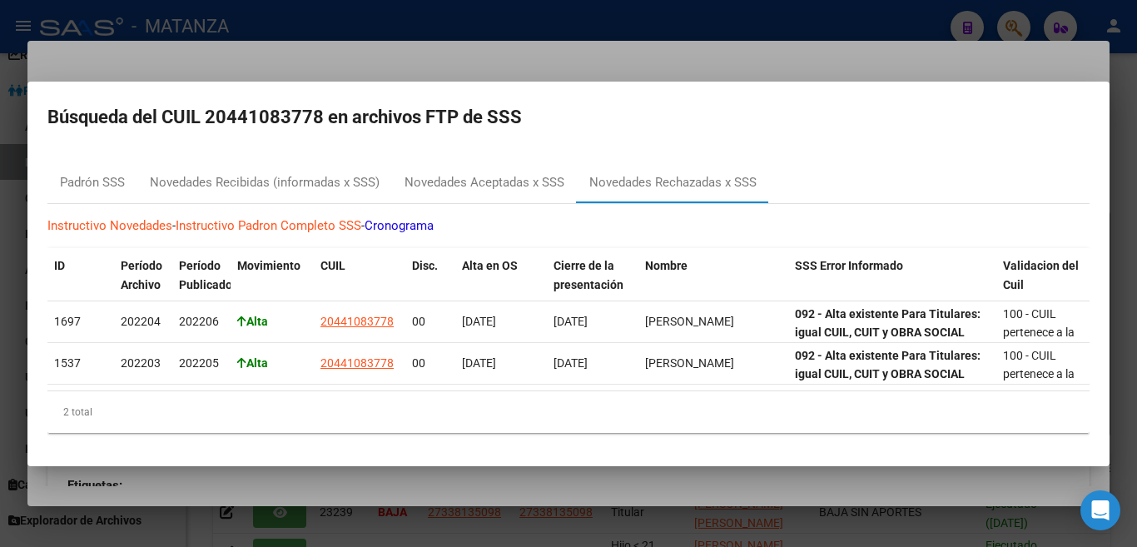
click at [646, 16] on div at bounding box center [568, 273] width 1137 height 547
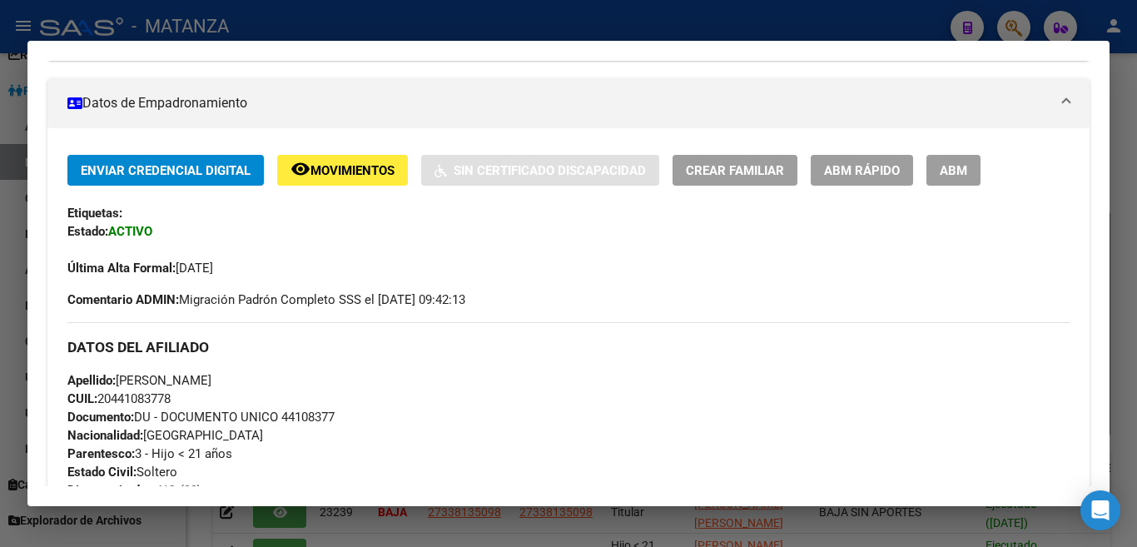
scroll to position [167, 0]
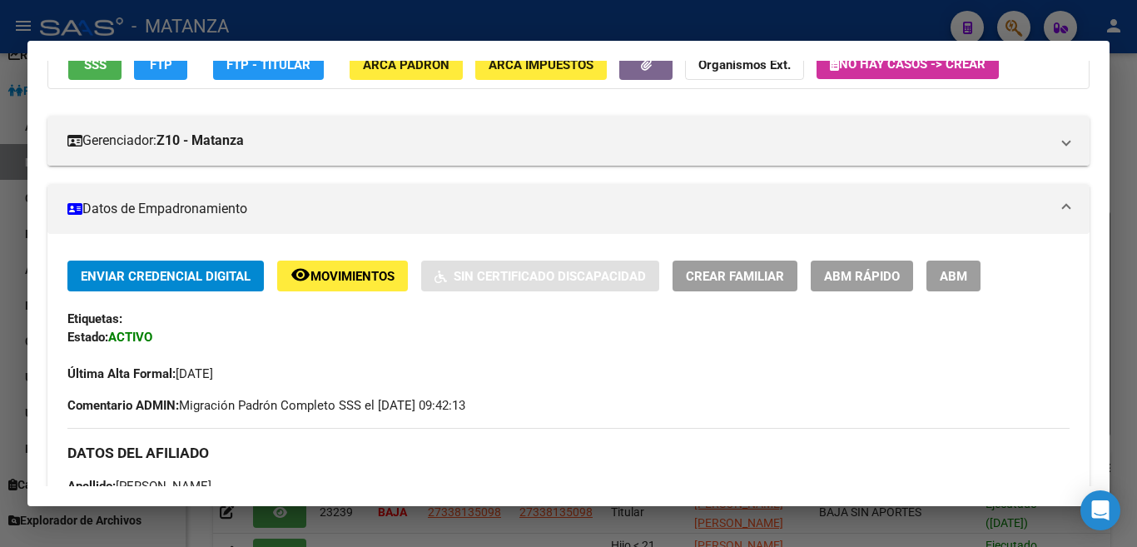
click at [952, 275] on span "ABM" at bounding box center [953, 276] width 27 height 15
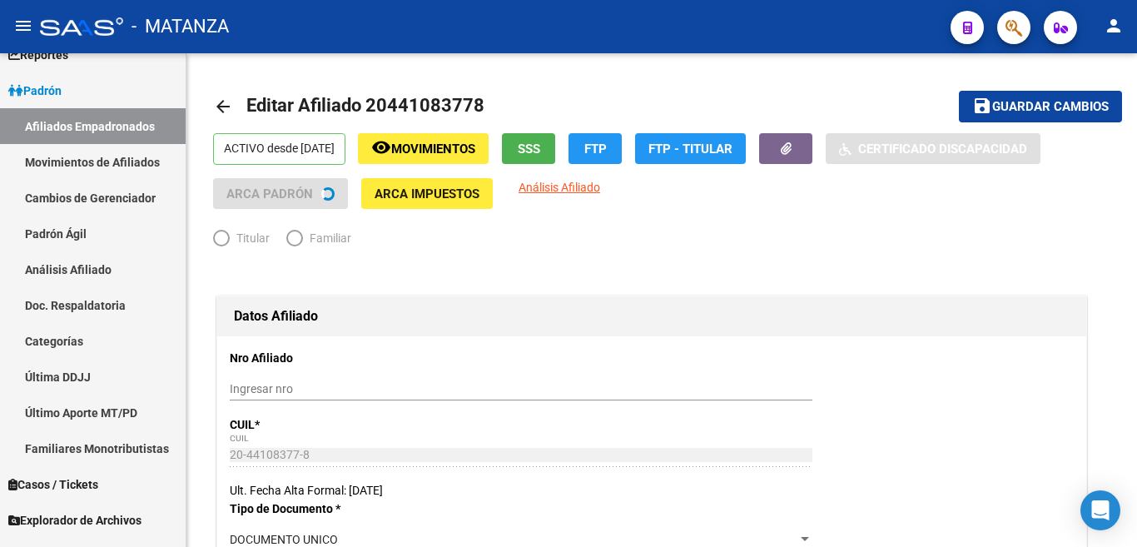
radio input "true"
type input "30-71152267-7"
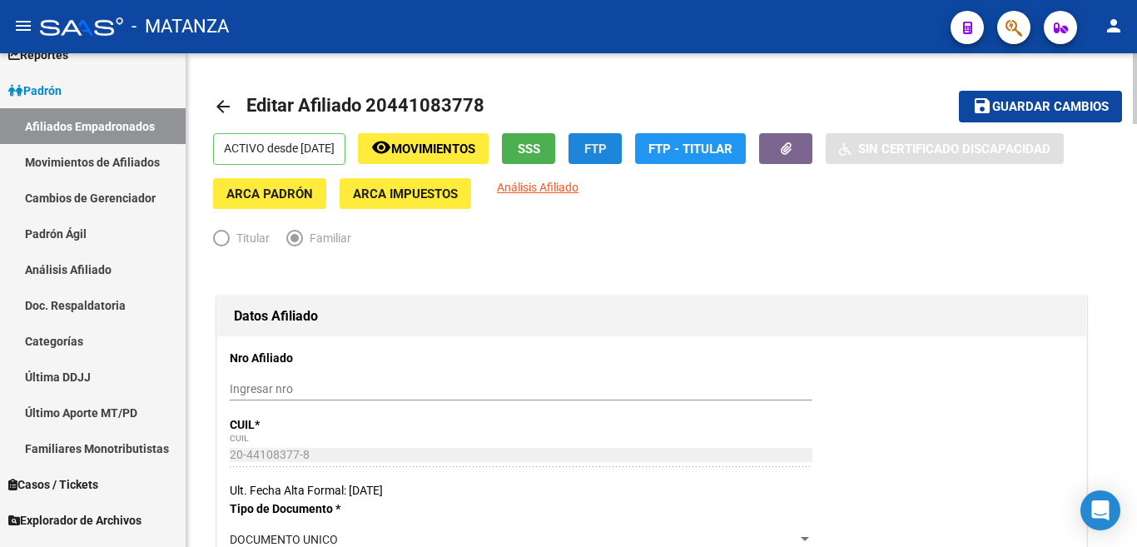
click at [607, 152] on span "FTP" at bounding box center [595, 149] width 22 height 15
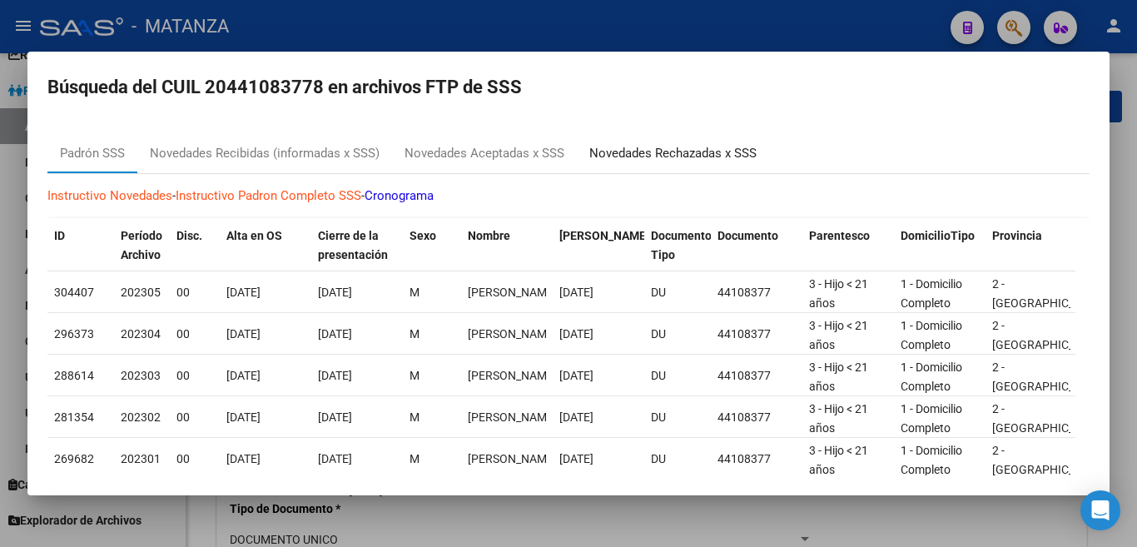
click at [664, 156] on div "Novedades Rechazadas x SSS" at bounding box center [672, 153] width 167 height 19
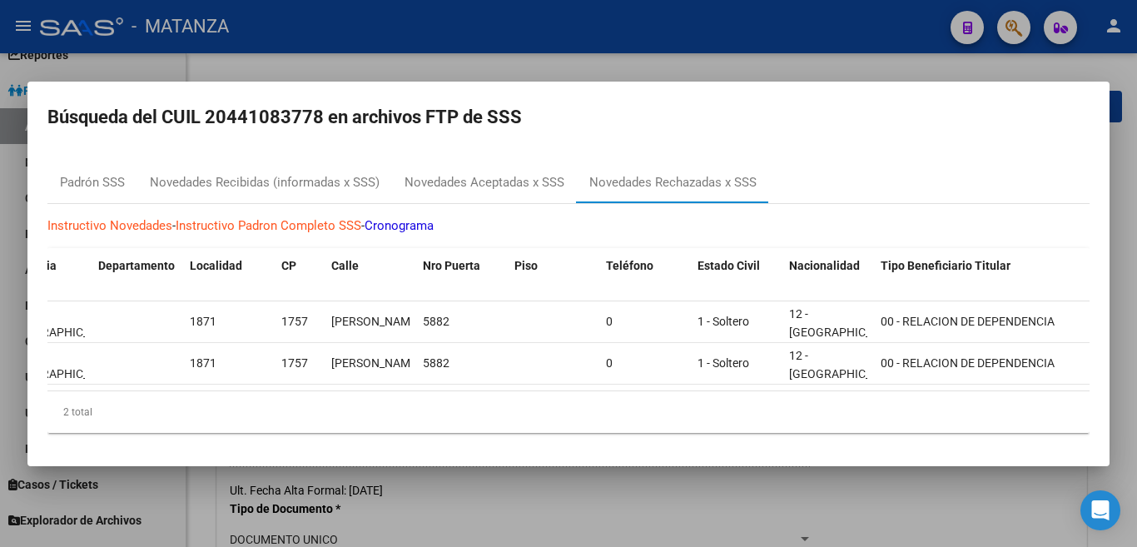
scroll to position [0, 1738]
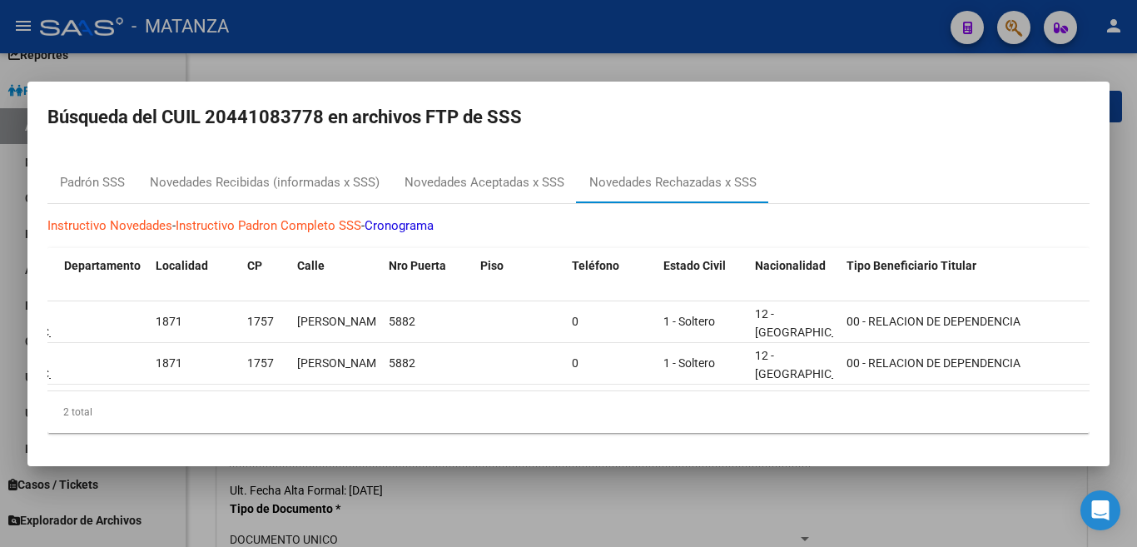
click at [664, 38] on div at bounding box center [568, 273] width 1137 height 547
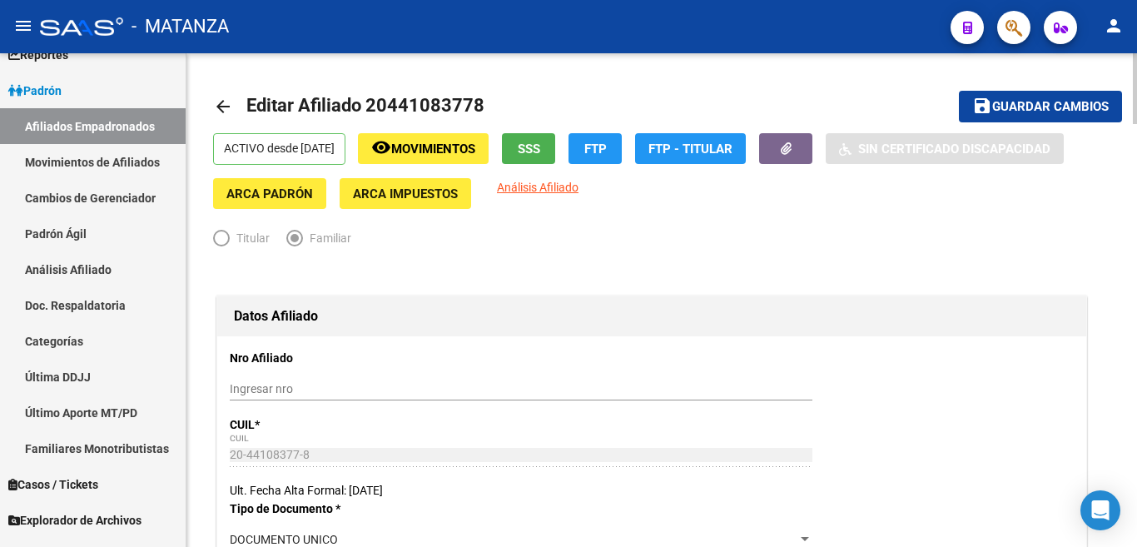
click at [540, 147] on span "SSS" at bounding box center [529, 149] width 22 height 15
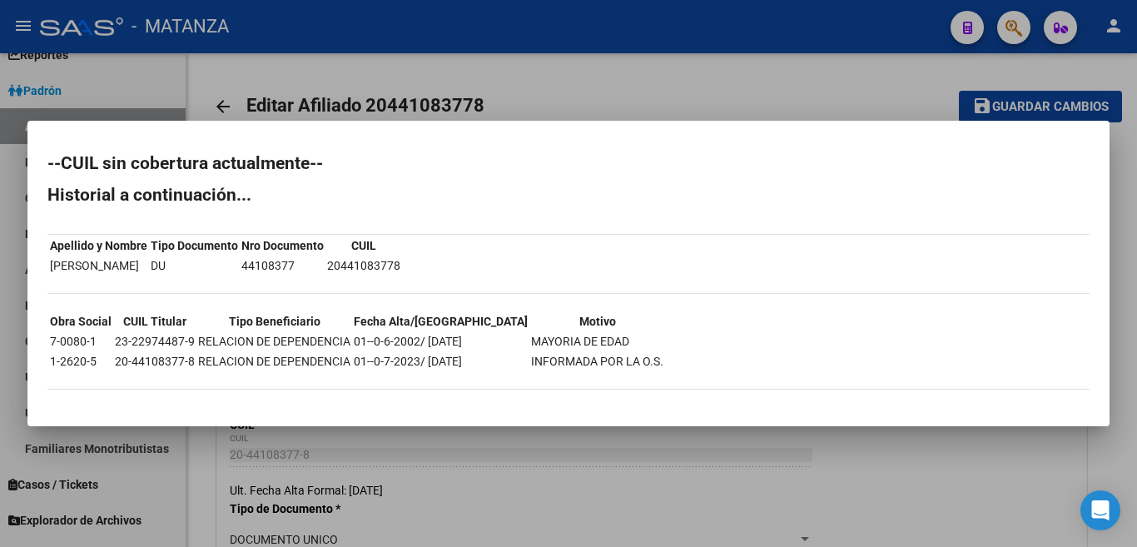
click at [664, 87] on div at bounding box center [568, 273] width 1137 height 547
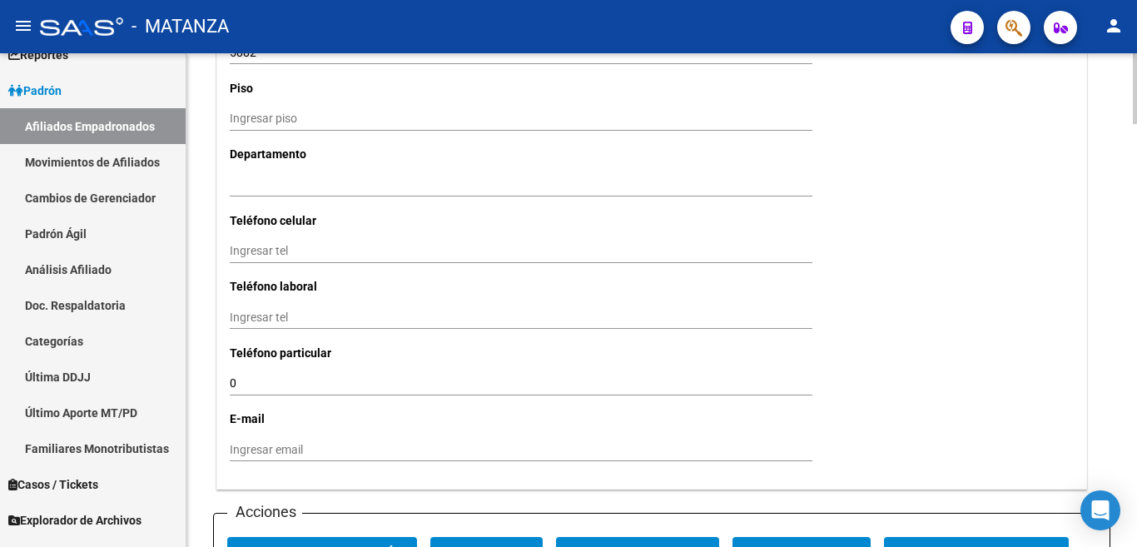
scroll to position [1499, 0]
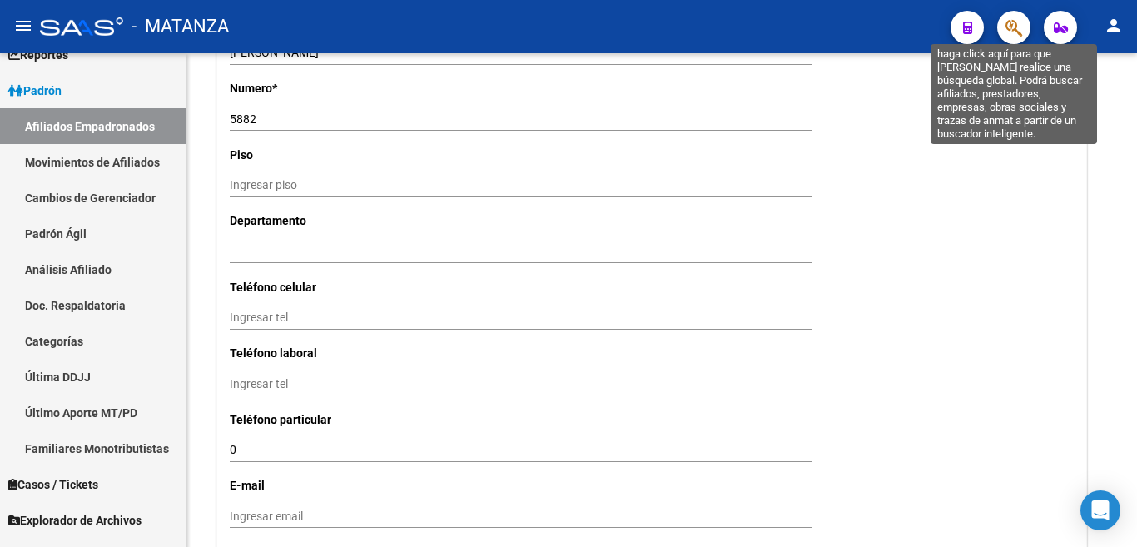
click at [1015, 22] on icon "button" at bounding box center [1014, 27] width 17 height 19
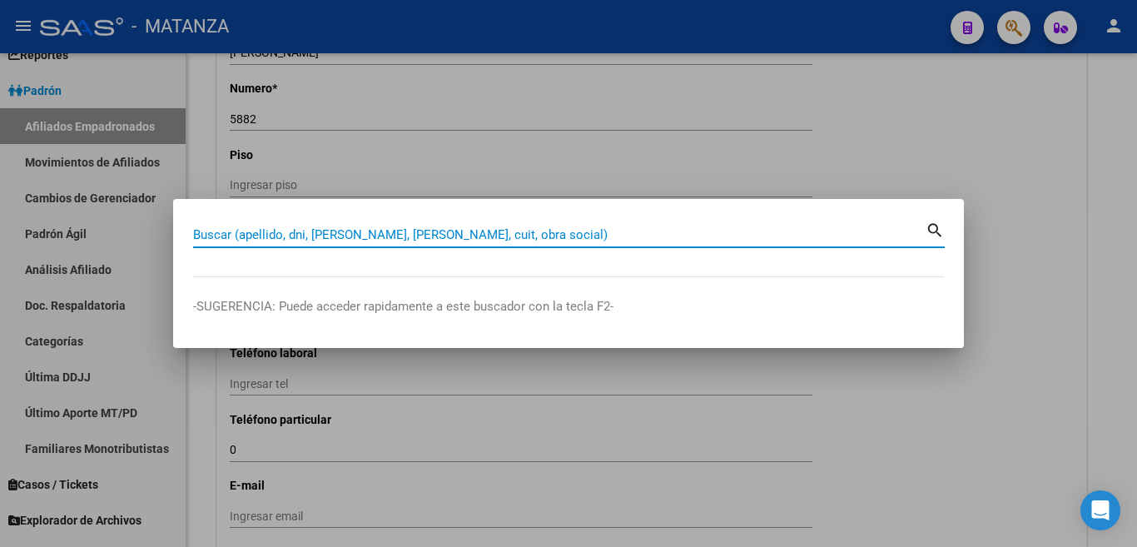
click at [398, 241] on input "Buscar (apellido, dni, [PERSON_NAME], [PERSON_NAME], cuit, obra social)" at bounding box center [559, 234] width 733 height 15
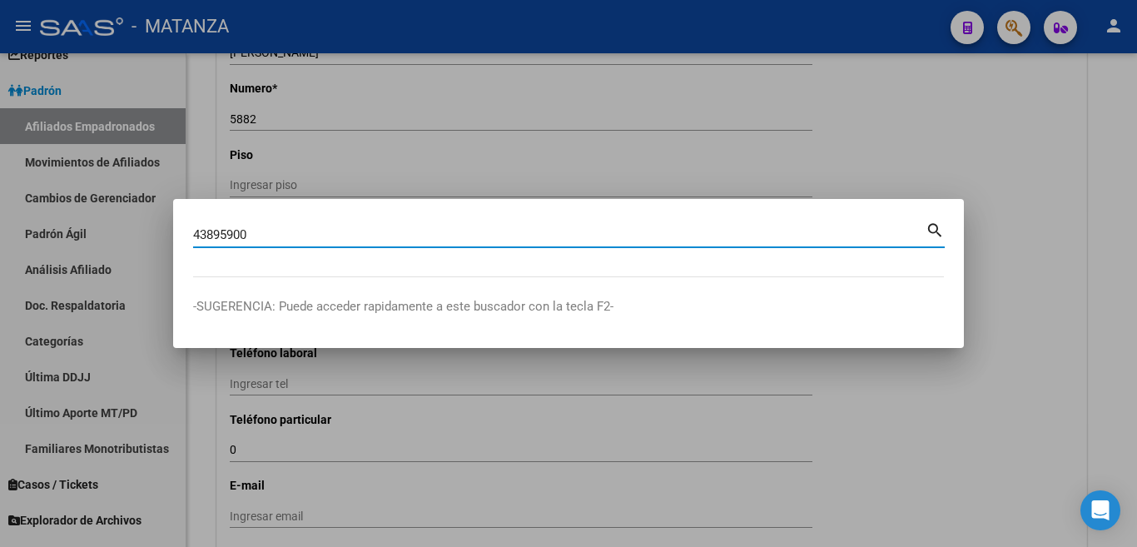
type input "43895900"
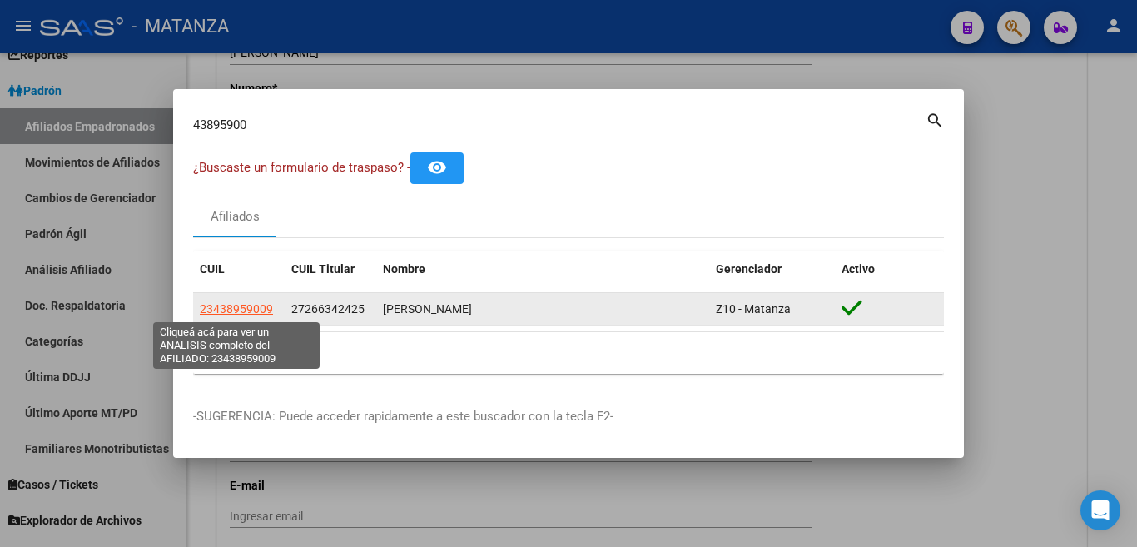
click at [251, 306] on span "23438959009" at bounding box center [236, 308] width 73 height 13
type textarea "23438959009"
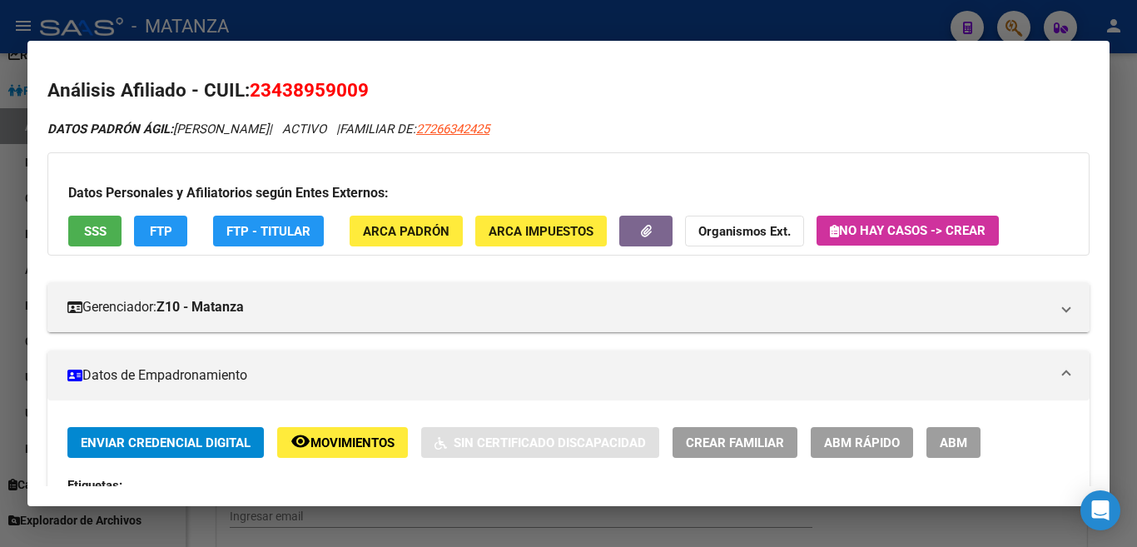
click at [166, 229] on span "FTP" at bounding box center [161, 231] width 22 height 15
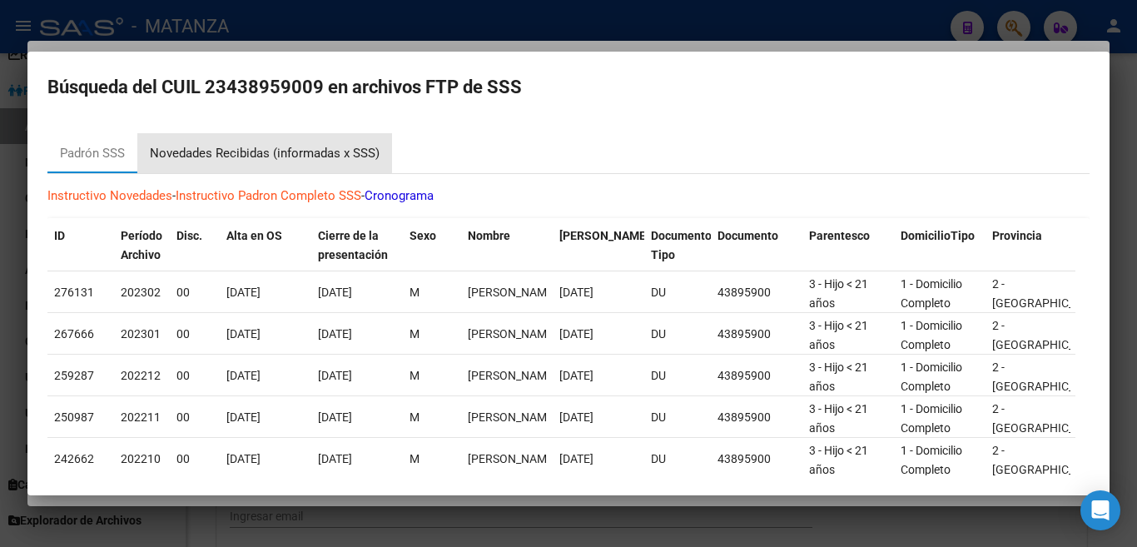
click at [262, 153] on div "Novedades Recibidas (informadas x SSS)" at bounding box center [265, 153] width 230 height 19
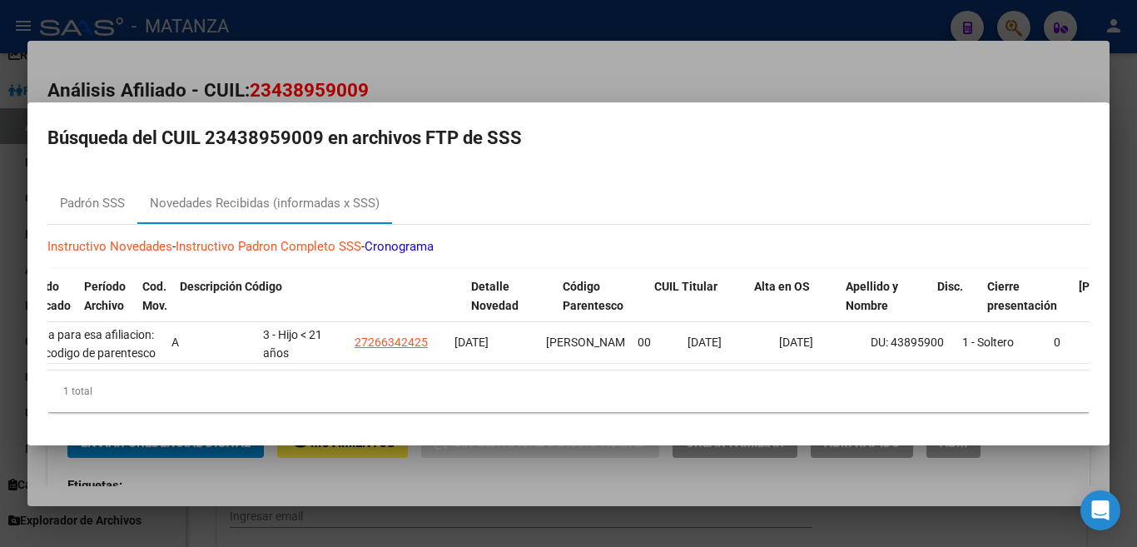
scroll to position [0, 0]
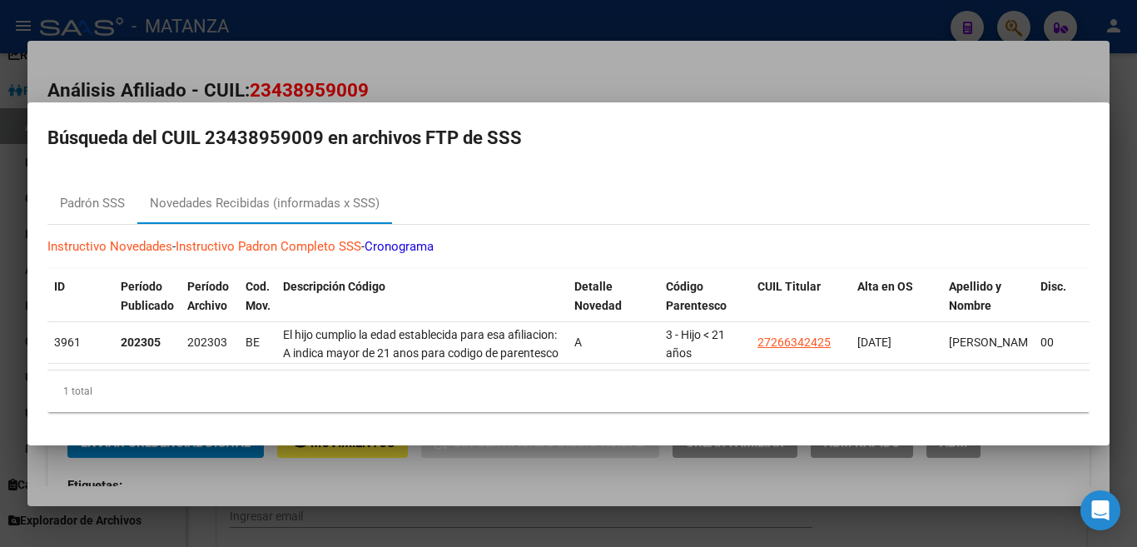
click at [611, 61] on div at bounding box center [568, 273] width 1137 height 547
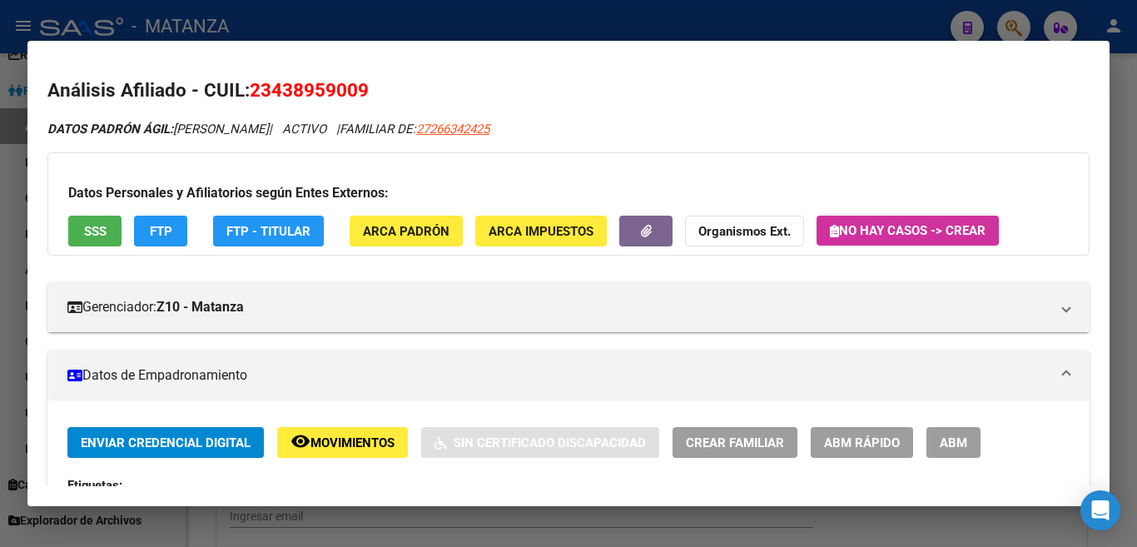
click at [92, 235] on span "SSS" at bounding box center [95, 231] width 22 height 15
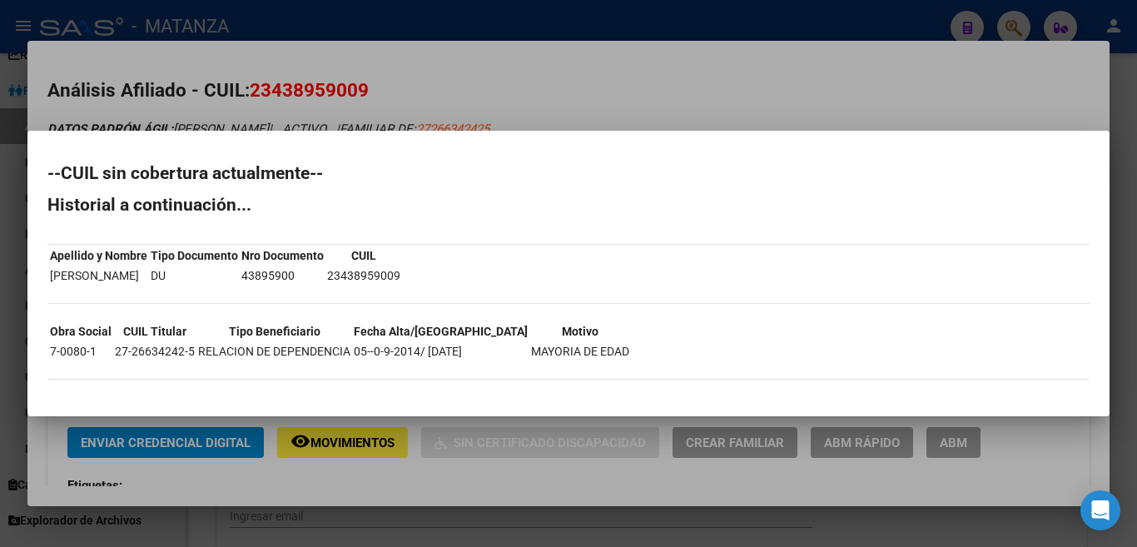
click at [575, 83] on div at bounding box center [568, 273] width 1137 height 547
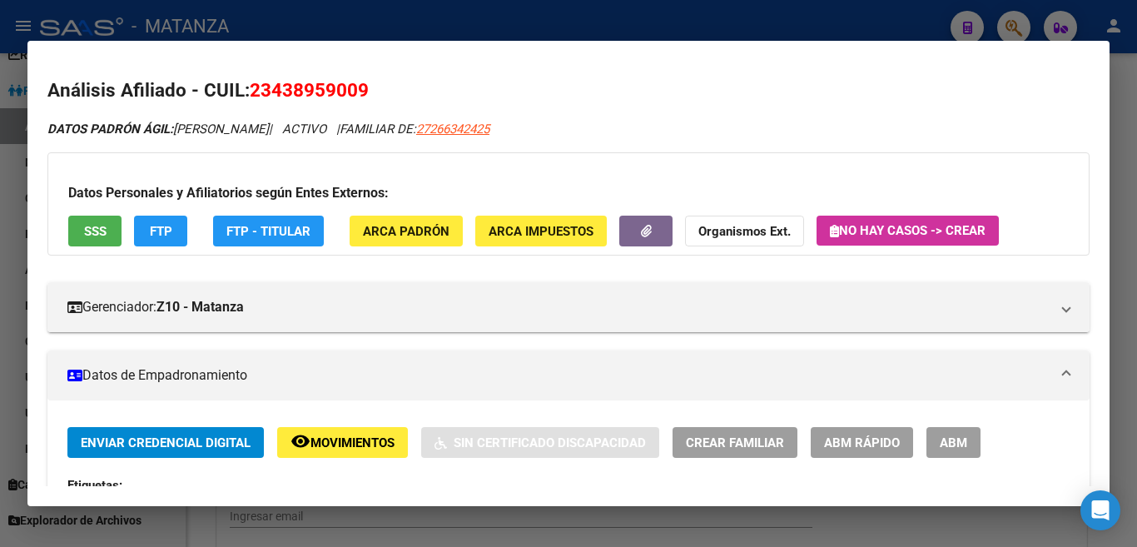
click at [568, 11] on div at bounding box center [568, 273] width 1137 height 547
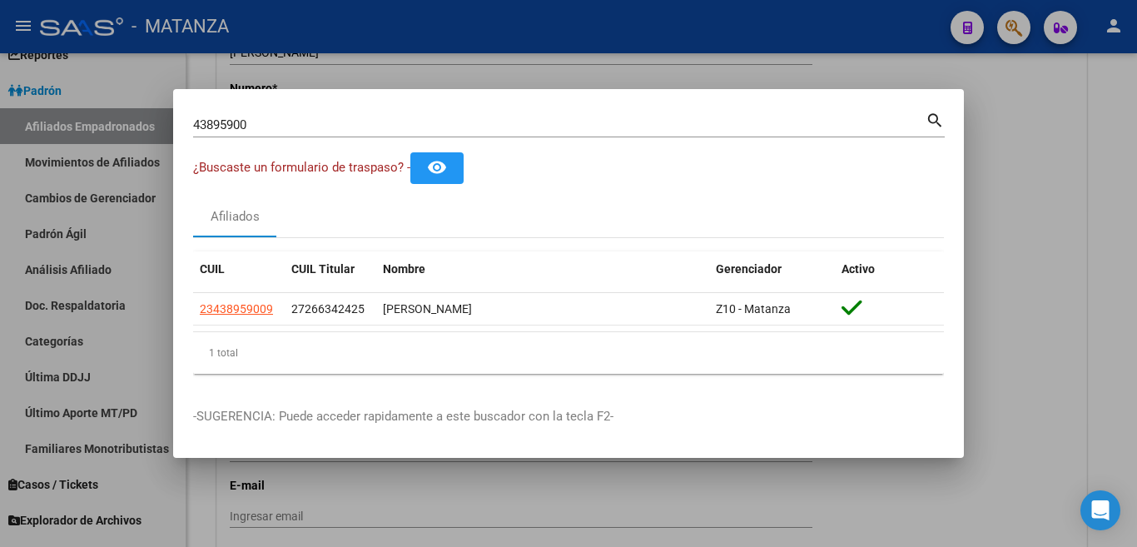
click at [677, 132] on div "43895900 Buscar (apellido, dni, cuil, nro traspaso, cuit, obra social)" at bounding box center [559, 124] width 733 height 25
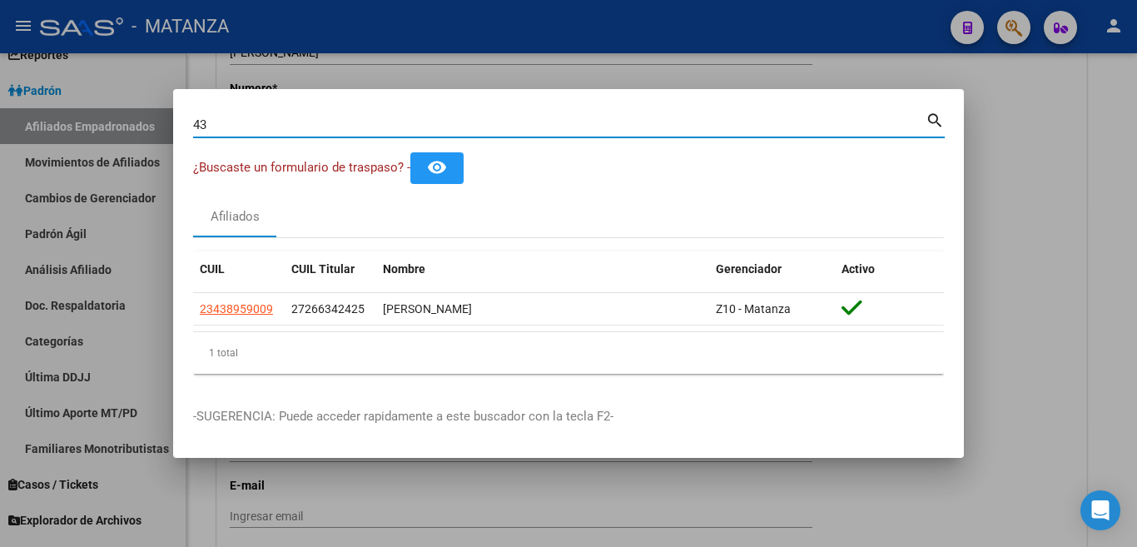
type input "4"
type input "43310054"
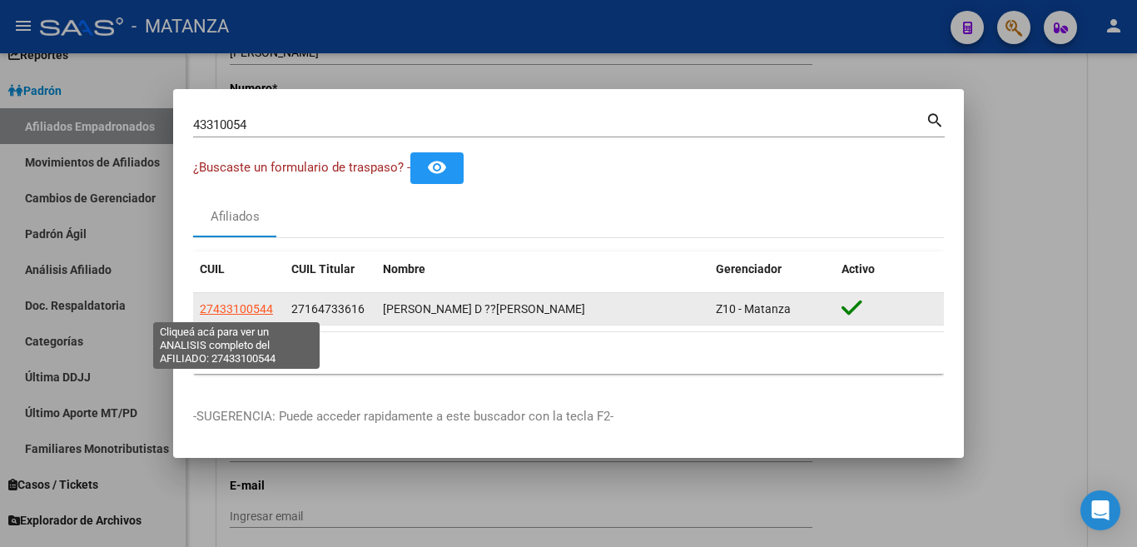
click at [257, 311] on span "27433100544" at bounding box center [236, 308] width 73 height 13
type textarea "27433100544"
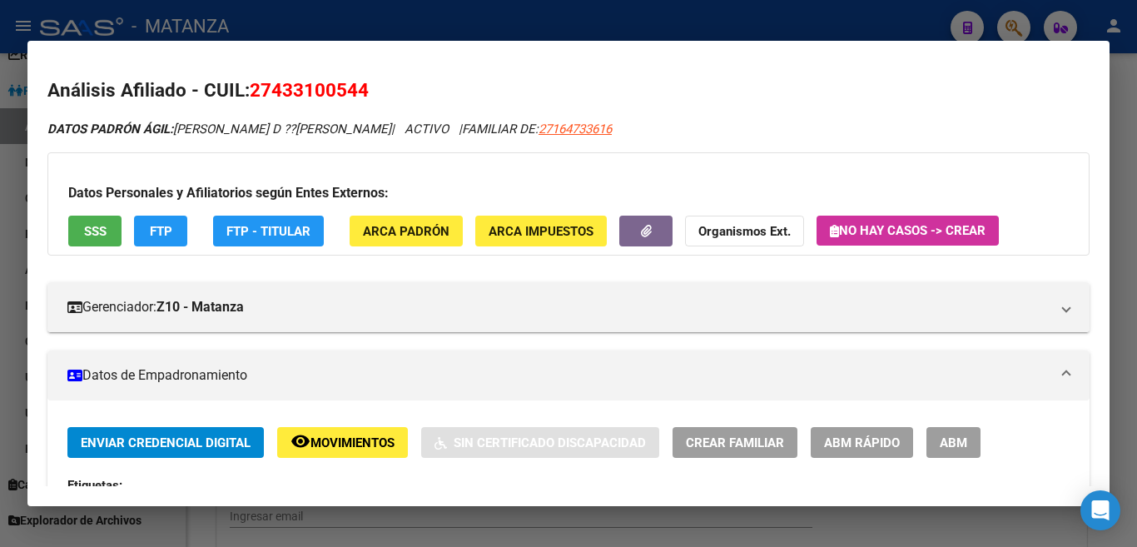
click at [176, 225] on button "FTP" at bounding box center [160, 231] width 53 height 31
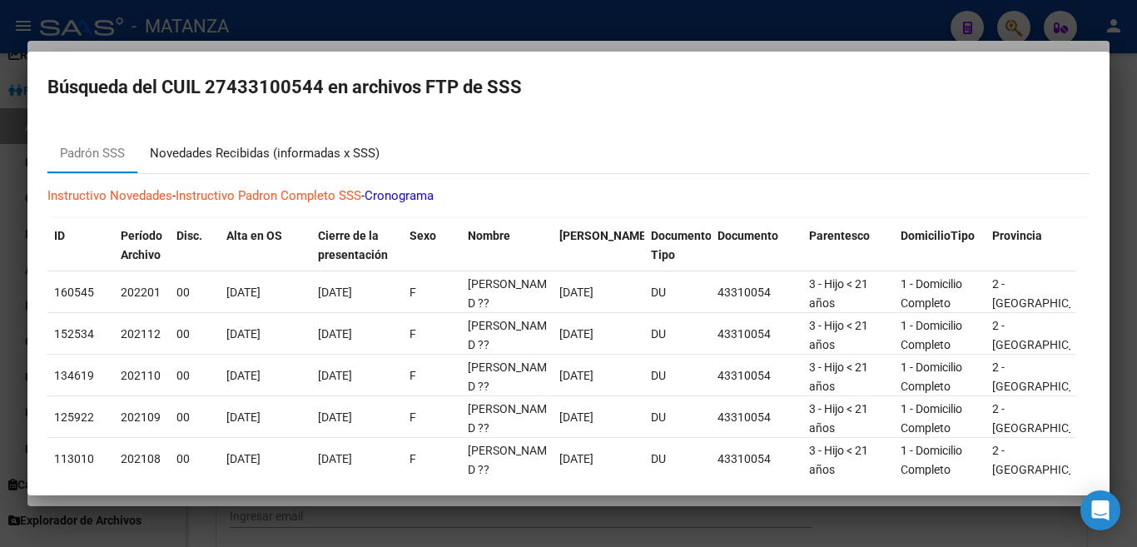
click at [303, 148] on div "Novedades Recibidas (informadas x SSS)" at bounding box center [265, 153] width 230 height 19
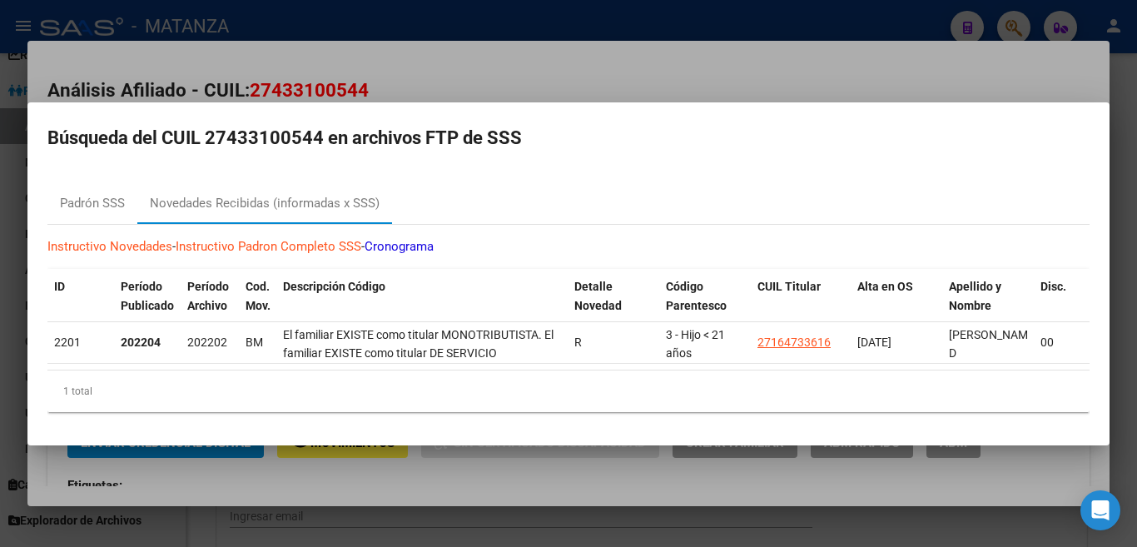
click at [554, 67] on div at bounding box center [568, 273] width 1137 height 547
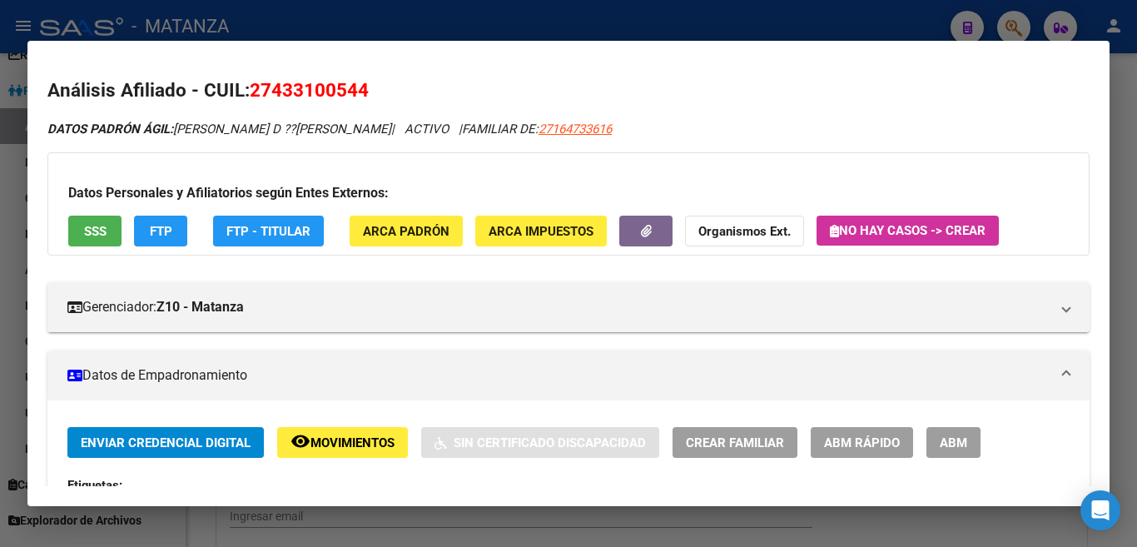
click at [94, 231] on span "SSS" at bounding box center [95, 231] width 22 height 15
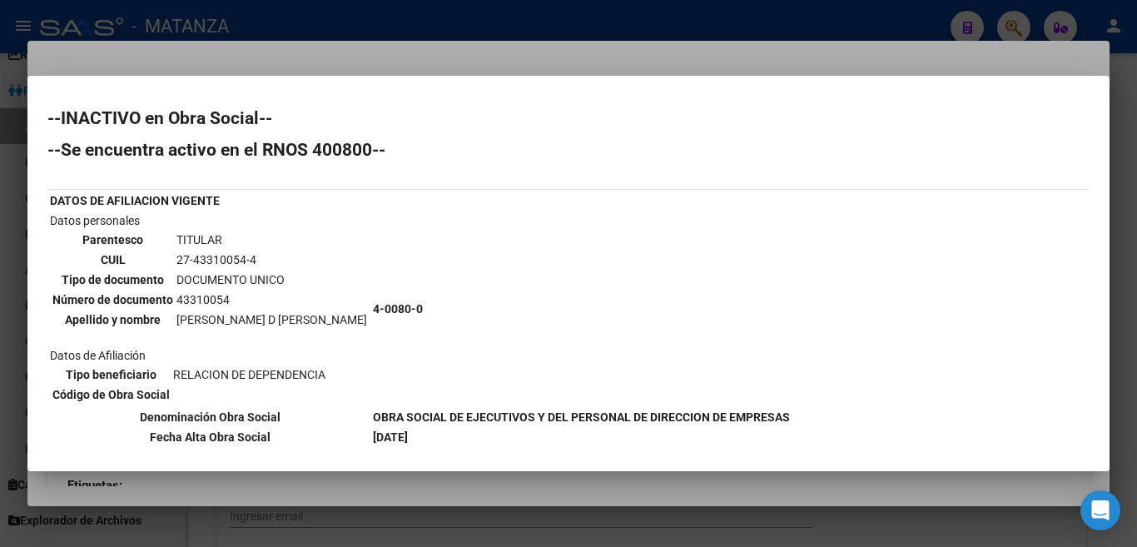
click at [542, 67] on div at bounding box center [568, 273] width 1137 height 547
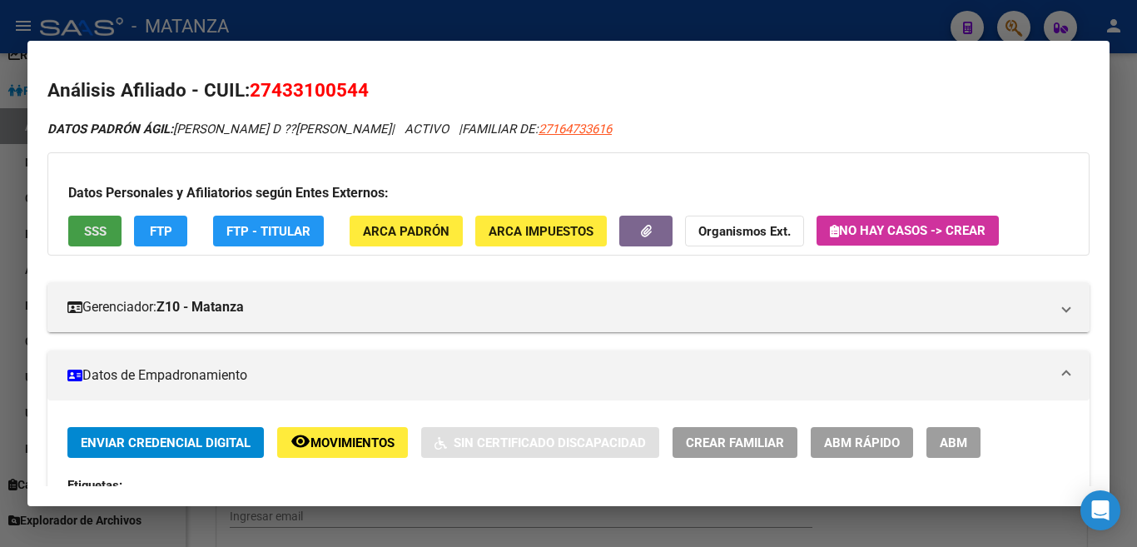
click at [97, 225] on span "SSS" at bounding box center [95, 231] width 22 height 15
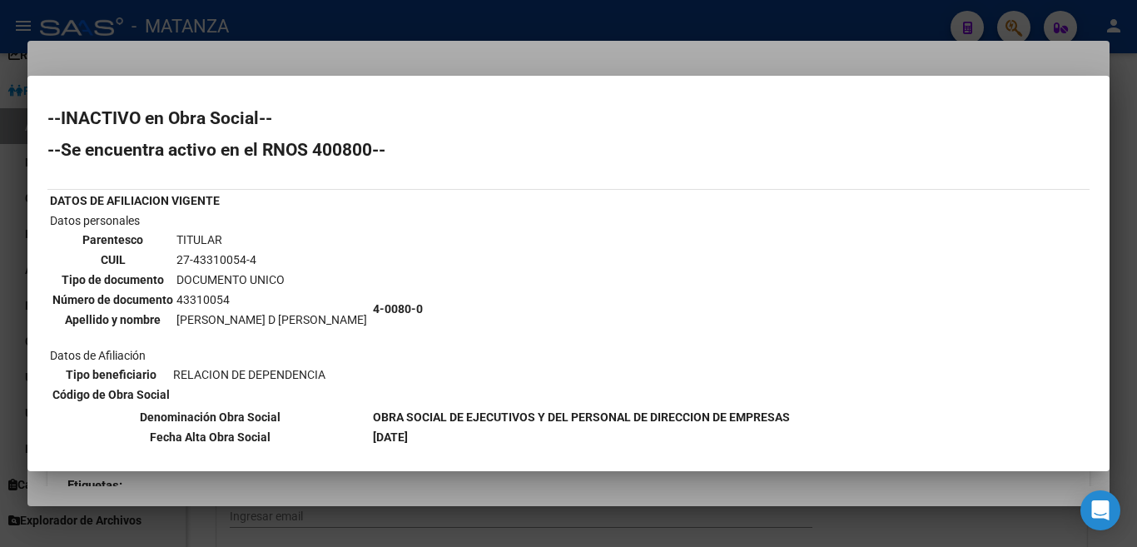
click at [508, 53] on div at bounding box center [568, 273] width 1137 height 547
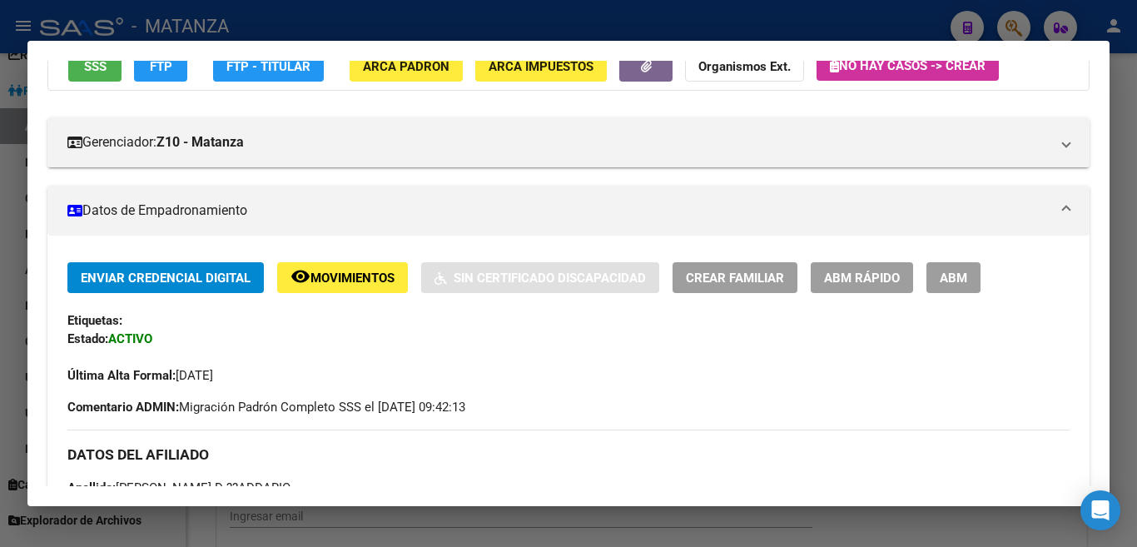
scroll to position [250, 0]
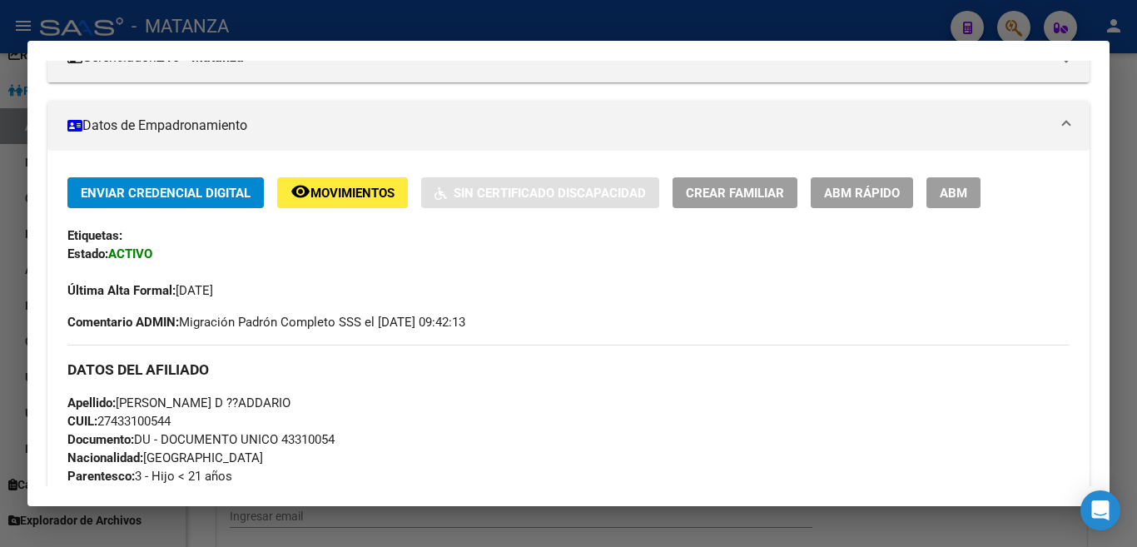
click at [523, 3] on div at bounding box center [568, 273] width 1137 height 547
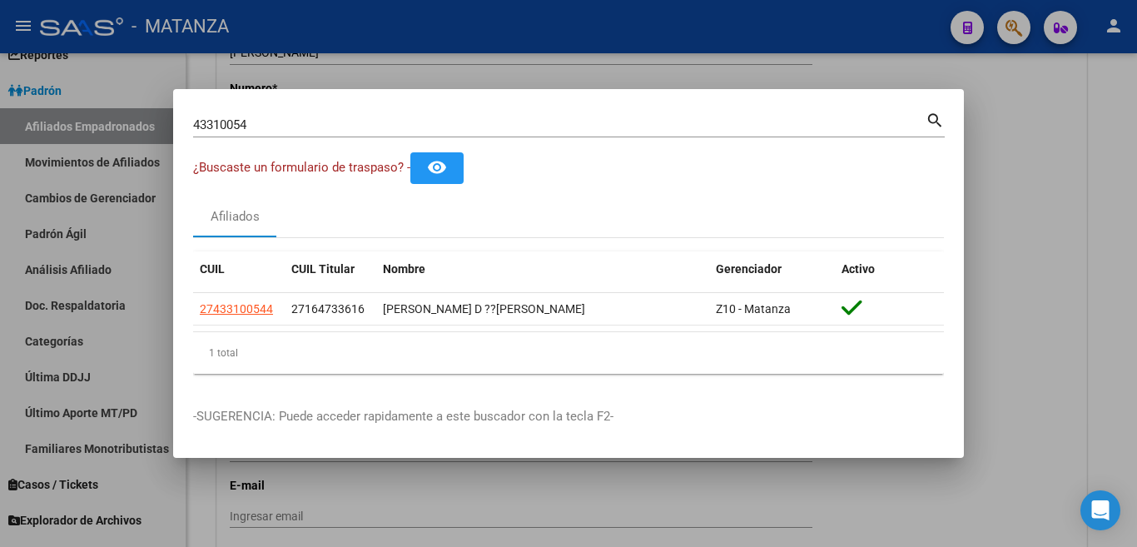
click at [607, 126] on input "43310054" at bounding box center [559, 124] width 733 height 15
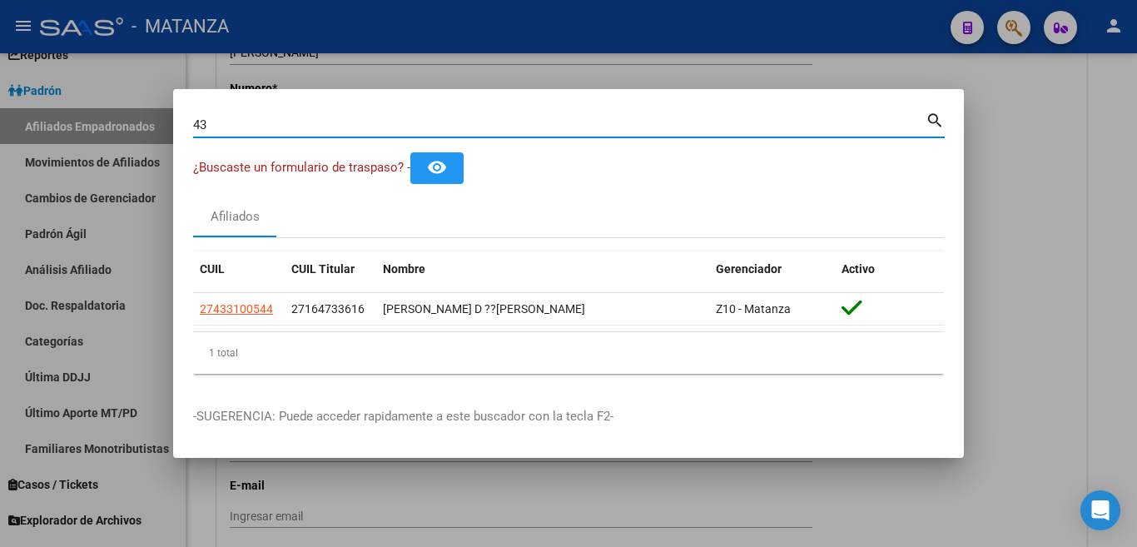
type input "4"
type input "45685901"
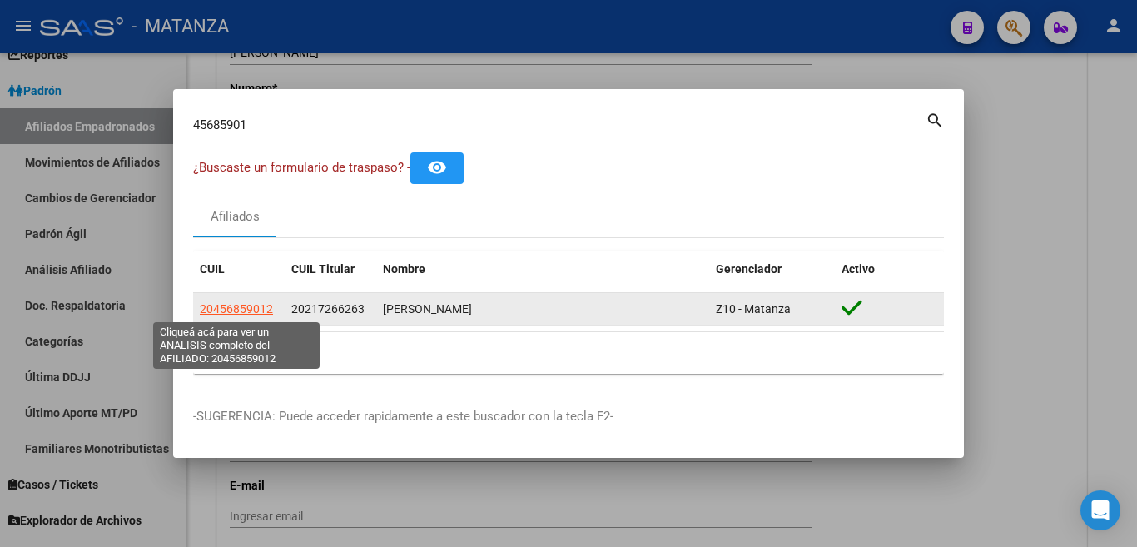
click at [251, 311] on span "20456859012" at bounding box center [236, 308] width 73 height 13
type textarea "20456859012"
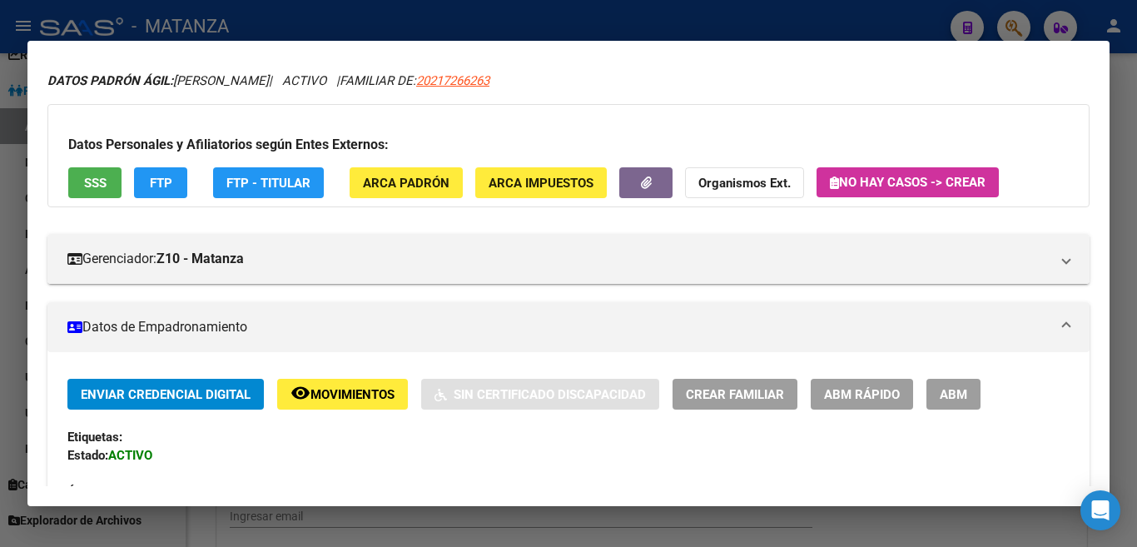
scroll to position [0, 0]
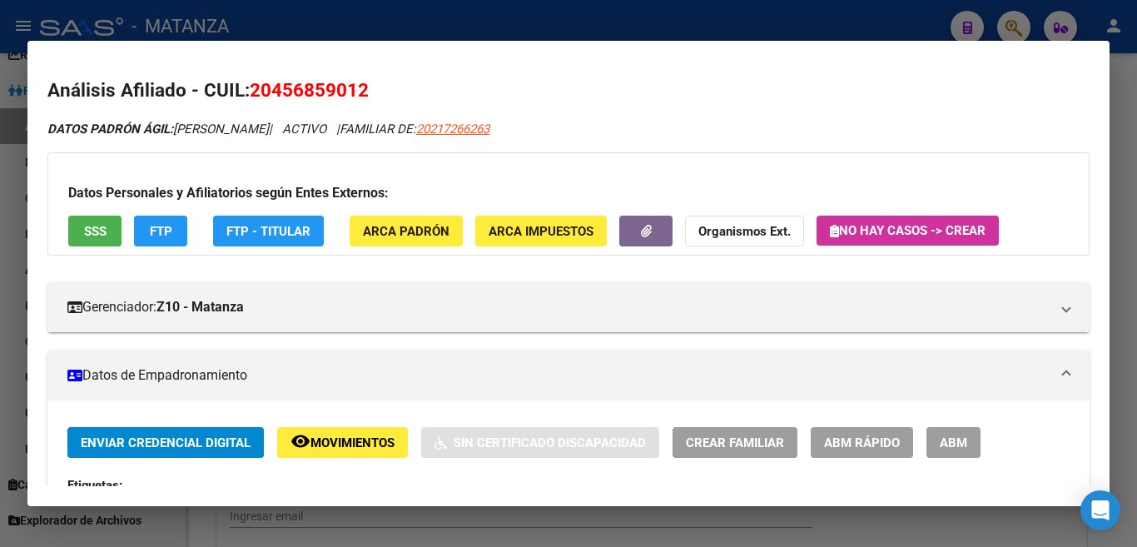
click at [85, 230] on span "SSS" at bounding box center [95, 231] width 22 height 15
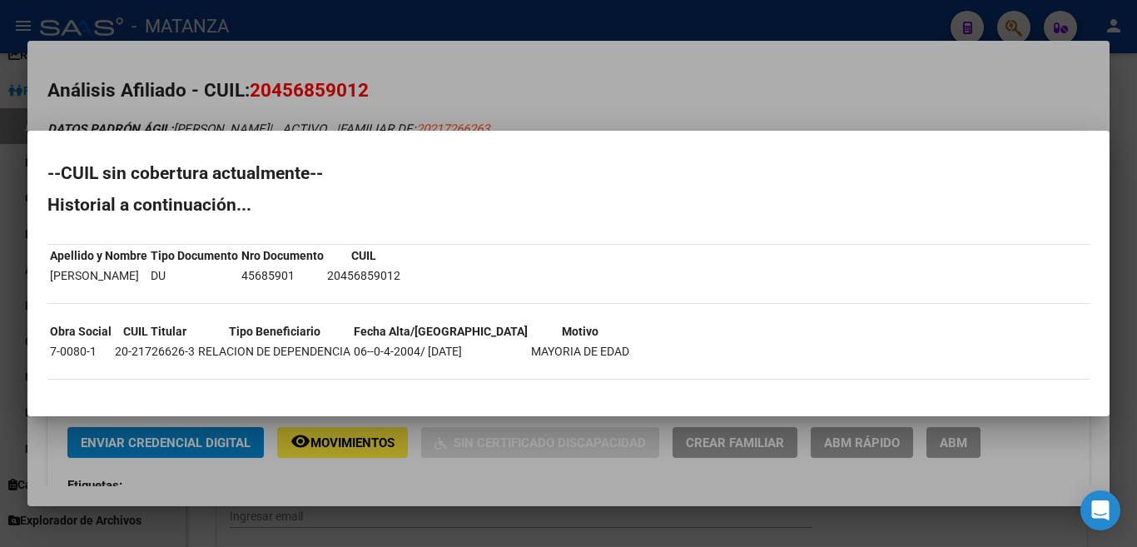
click at [544, 87] on div at bounding box center [568, 273] width 1137 height 547
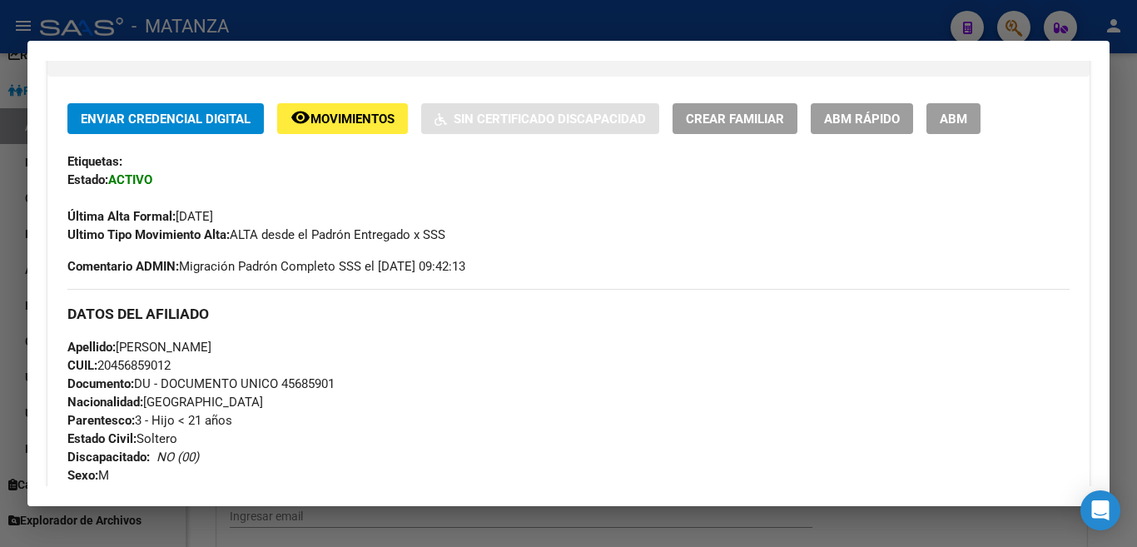
scroll to position [167, 0]
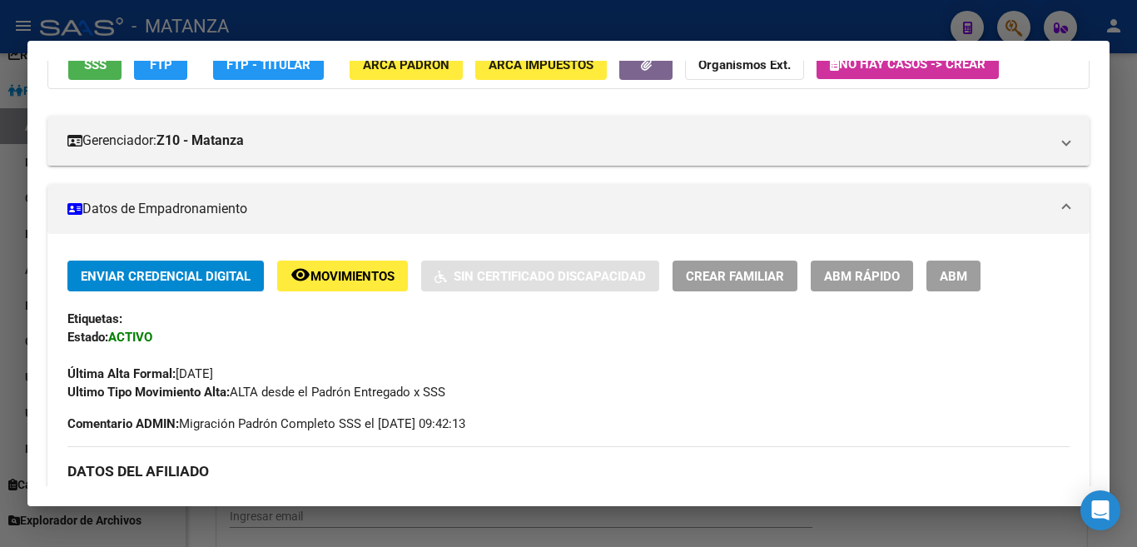
click at [334, 271] on span "Movimientos" at bounding box center [353, 276] width 84 height 15
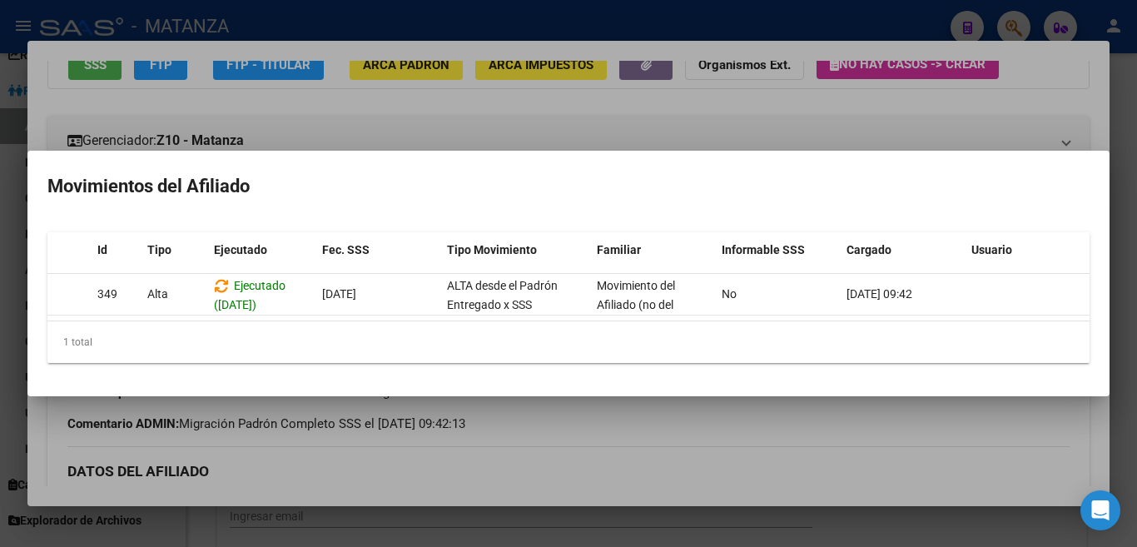
scroll to position [0, 0]
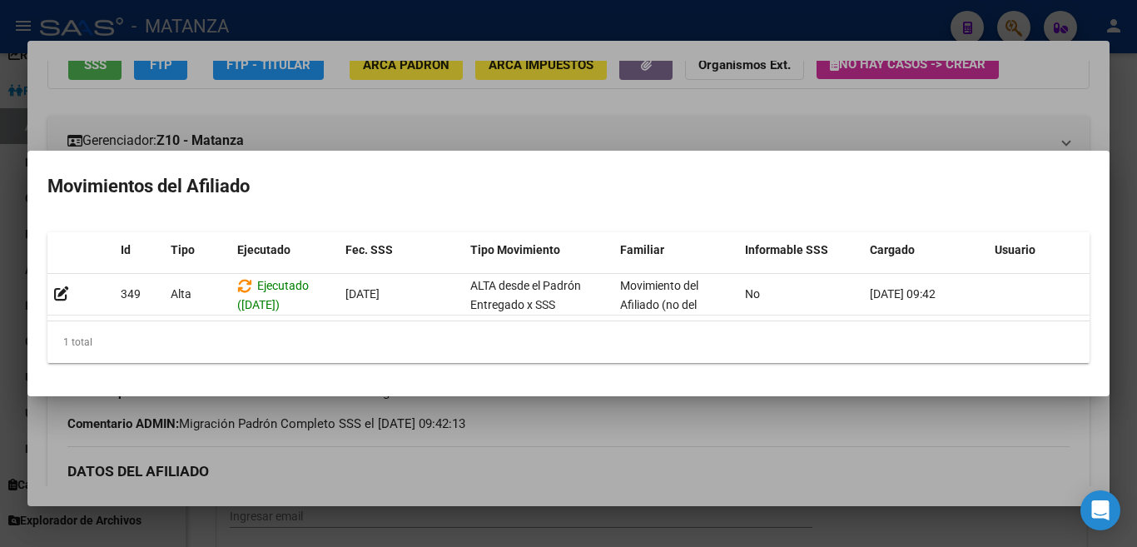
click at [817, 123] on div at bounding box center [568, 273] width 1137 height 547
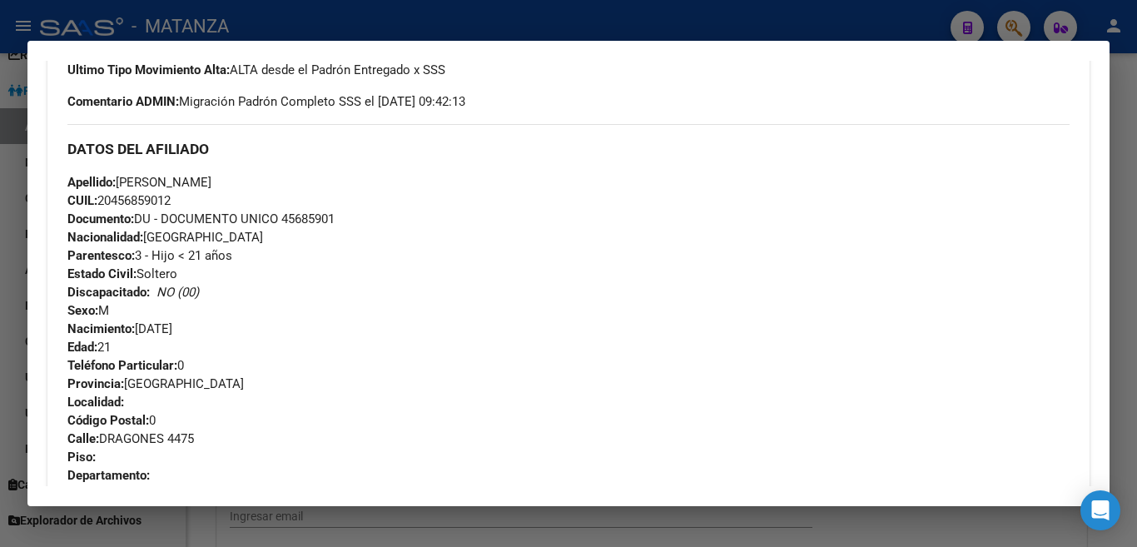
scroll to position [500, 0]
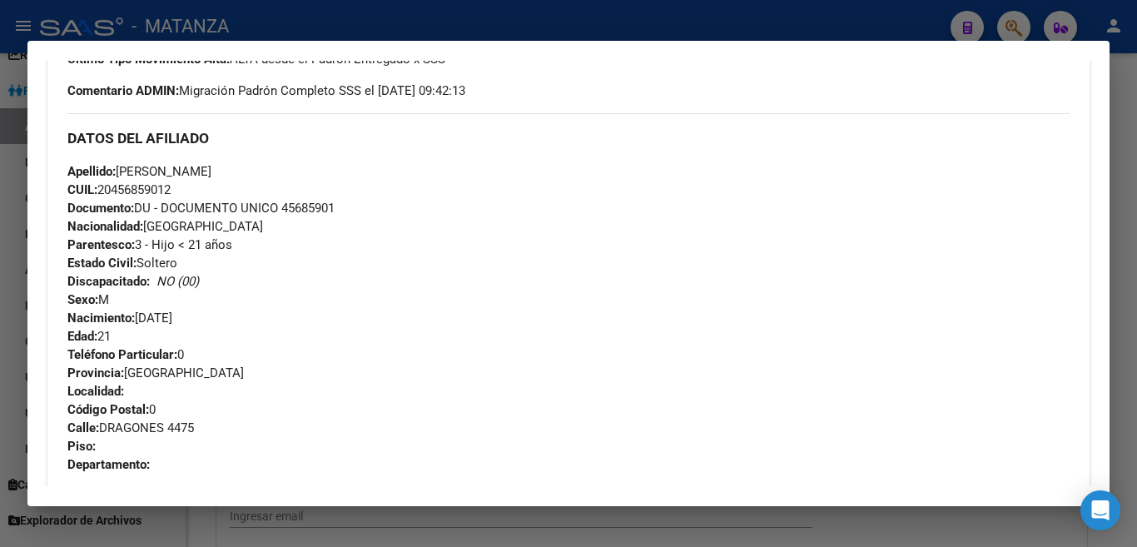
click at [590, 17] on div at bounding box center [568, 273] width 1137 height 547
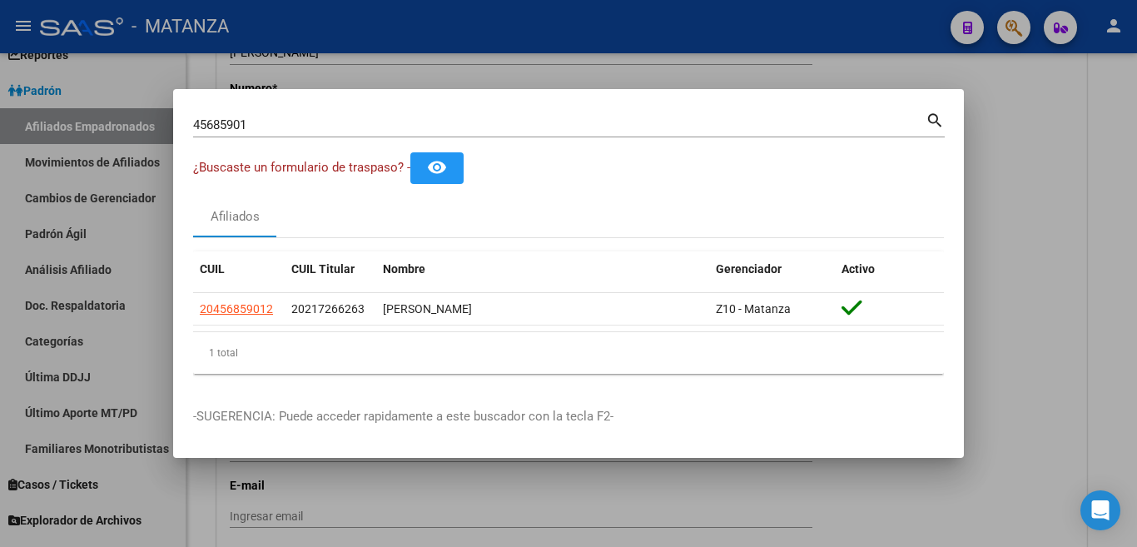
click at [590, 17] on div at bounding box center [568, 273] width 1137 height 547
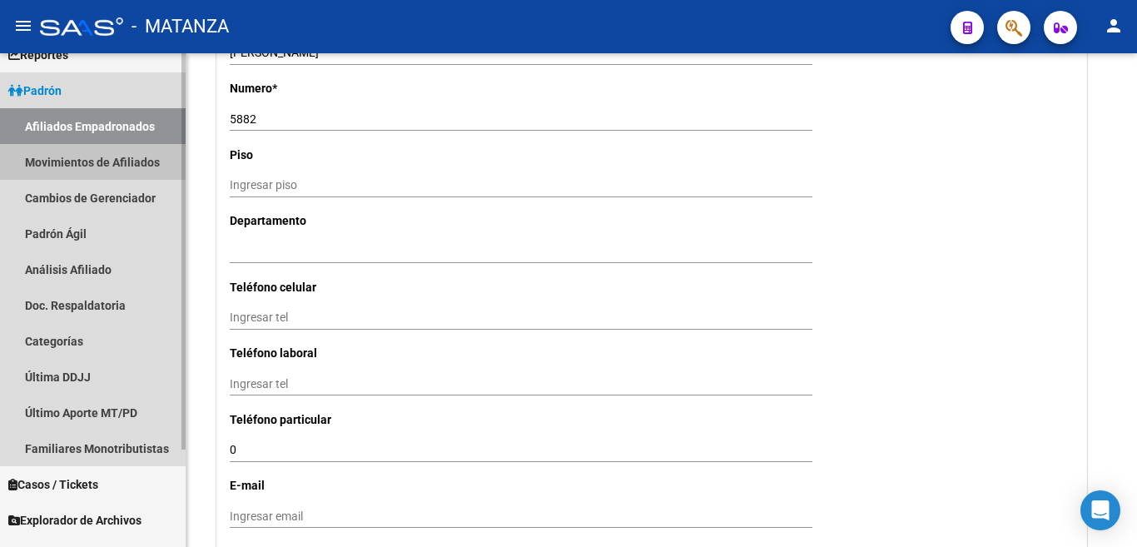
click at [121, 162] on link "Movimientos de Afiliados" at bounding box center [93, 162] width 186 height 36
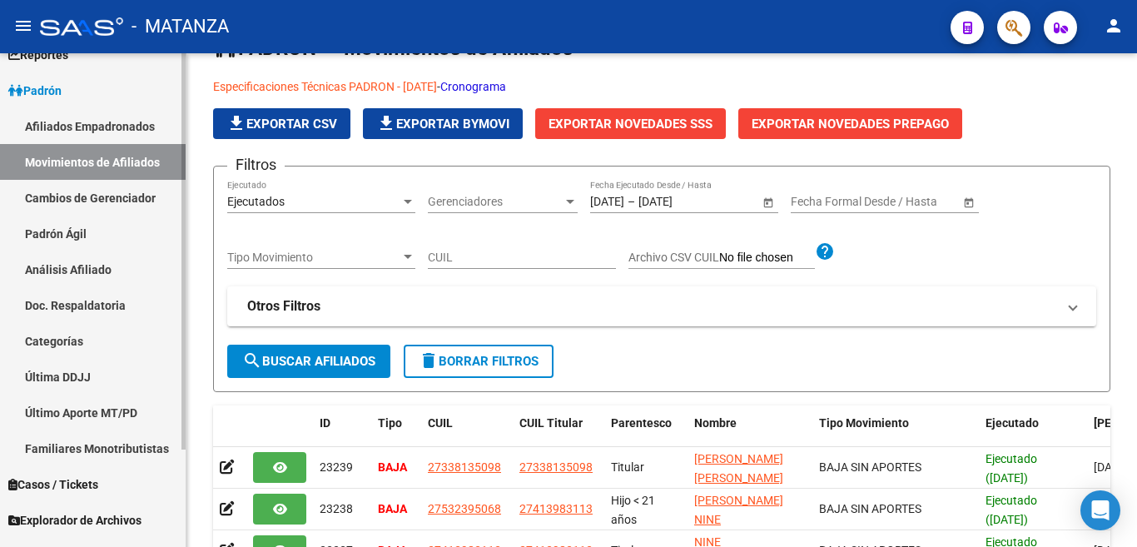
scroll to position [476, 0]
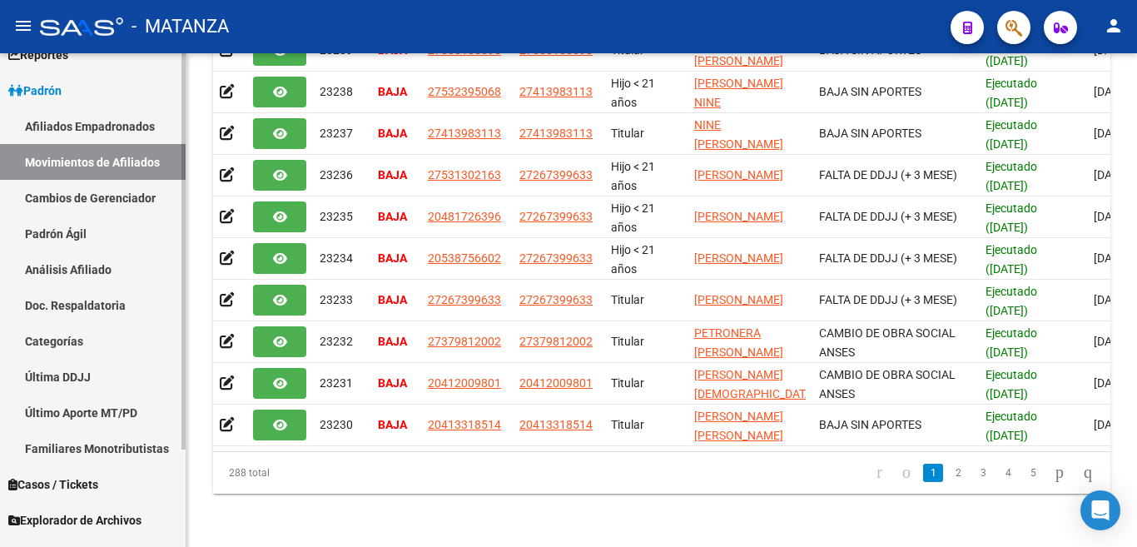
click at [102, 237] on link "Padrón Ágil" at bounding box center [93, 234] width 186 height 36
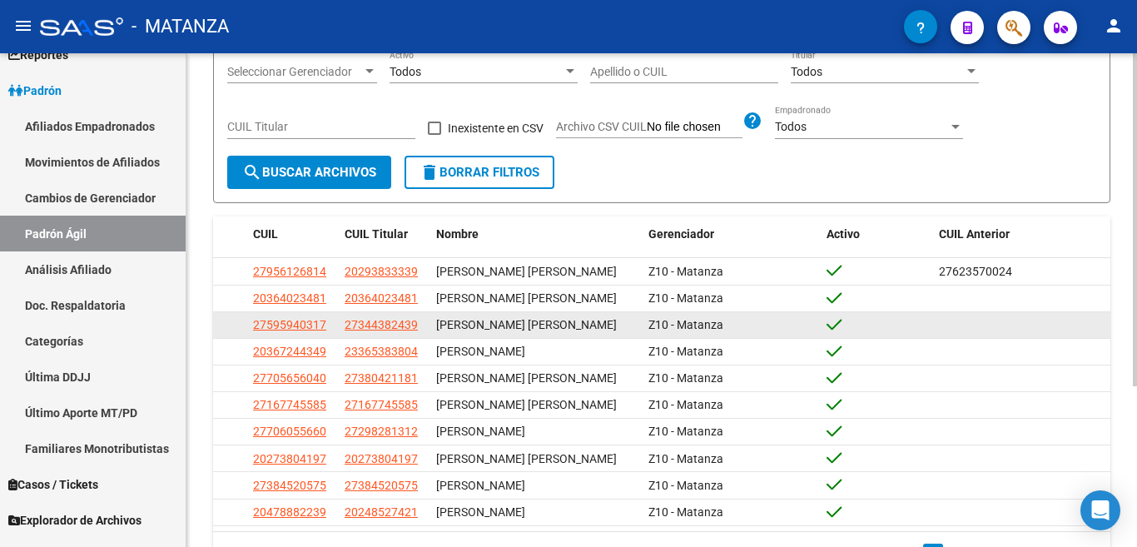
scroll to position [238, 0]
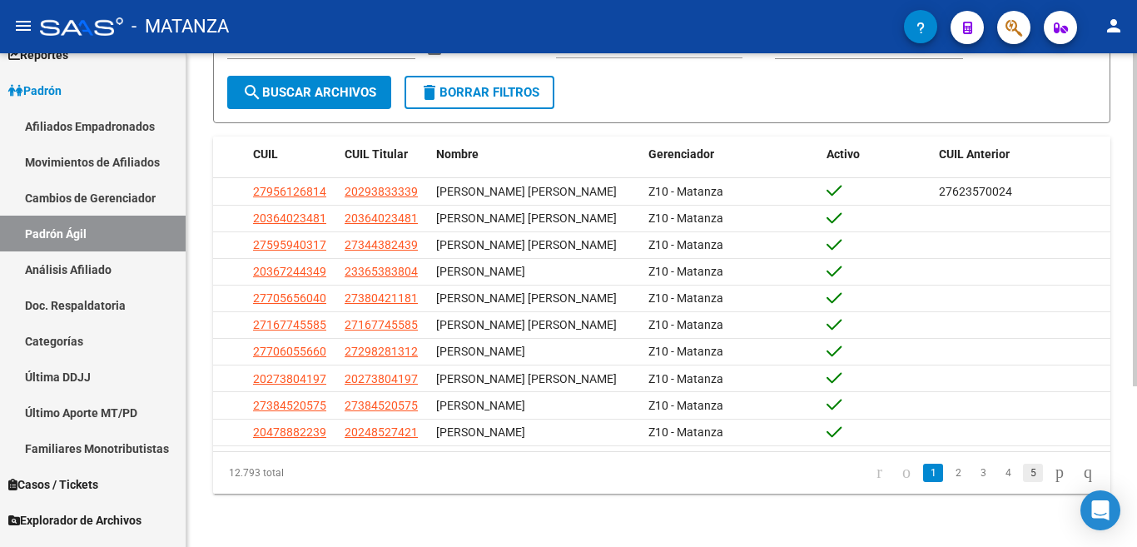
click at [1023, 469] on link "5" at bounding box center [1033, 473] width 20 height 18
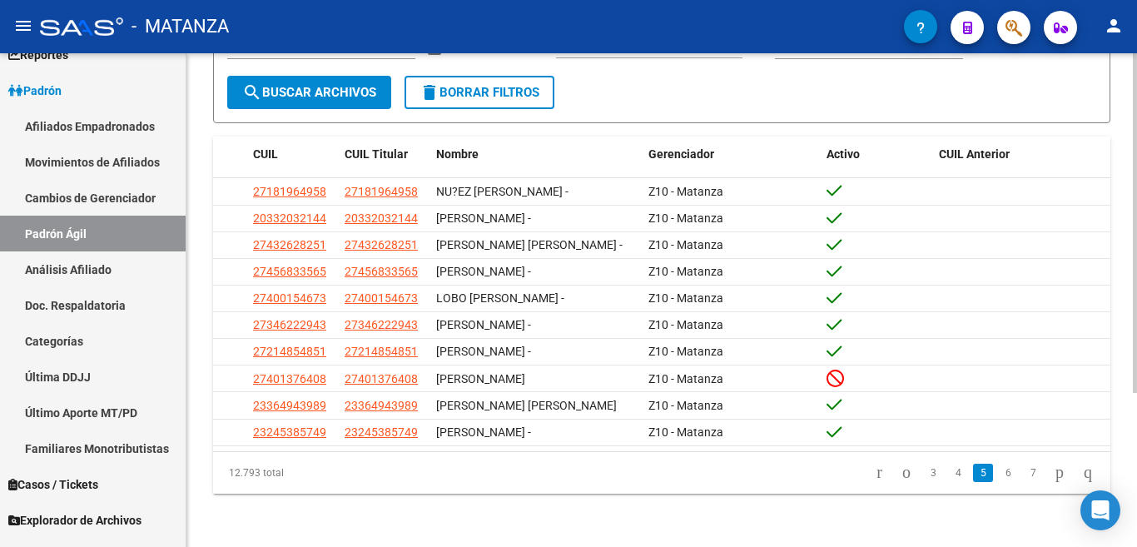
scroll to position [223, 0]
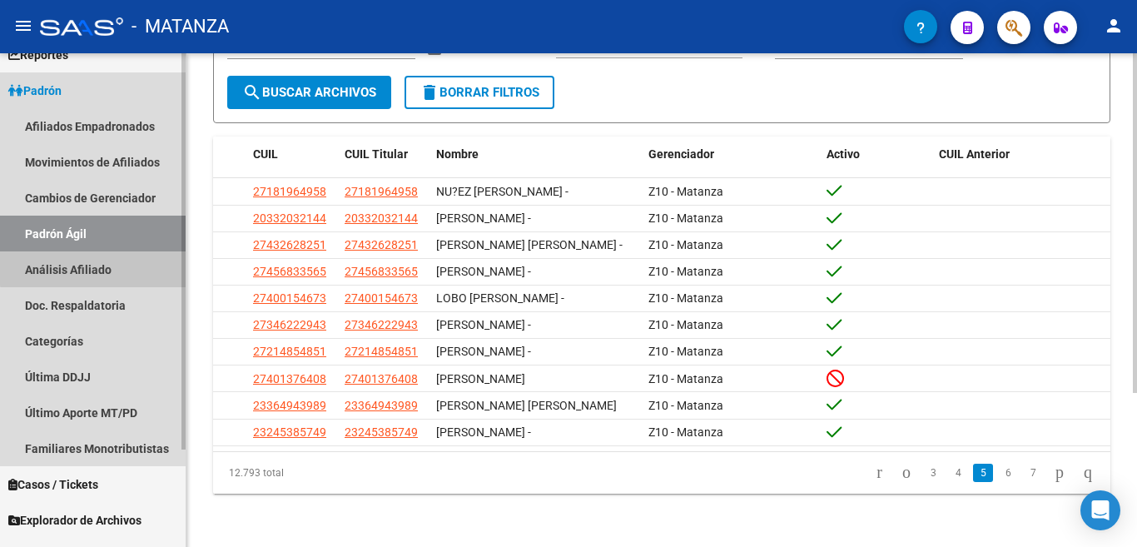
click at [102, 267] on link "Análisis Afiliado" at bounding box center [93, 269] width 186 height 36
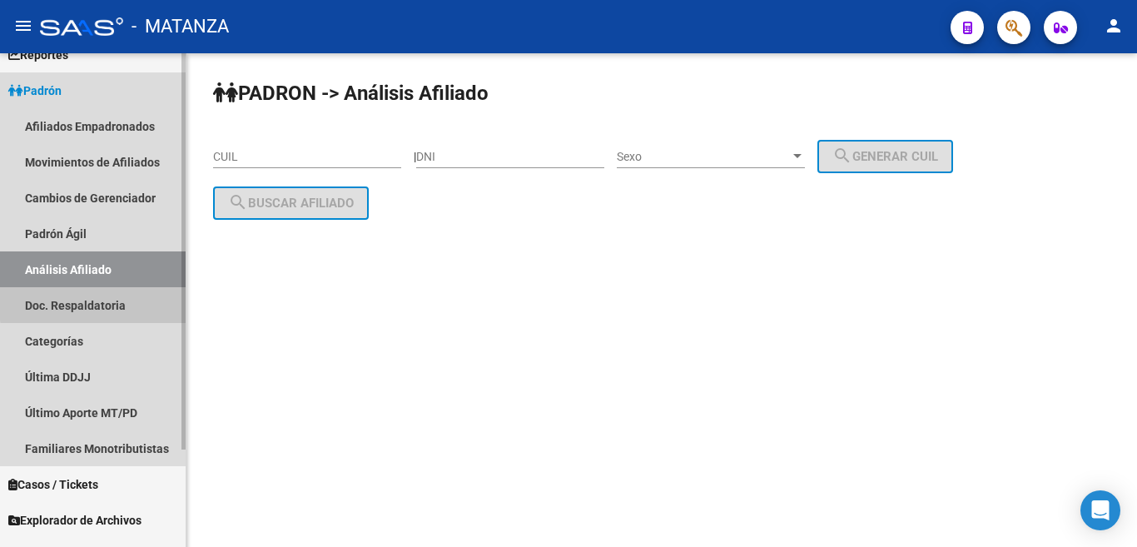
click at [112, 302] on link "Doc. Respaldatoria" at bounding box center [93, 305] width 186 height 36
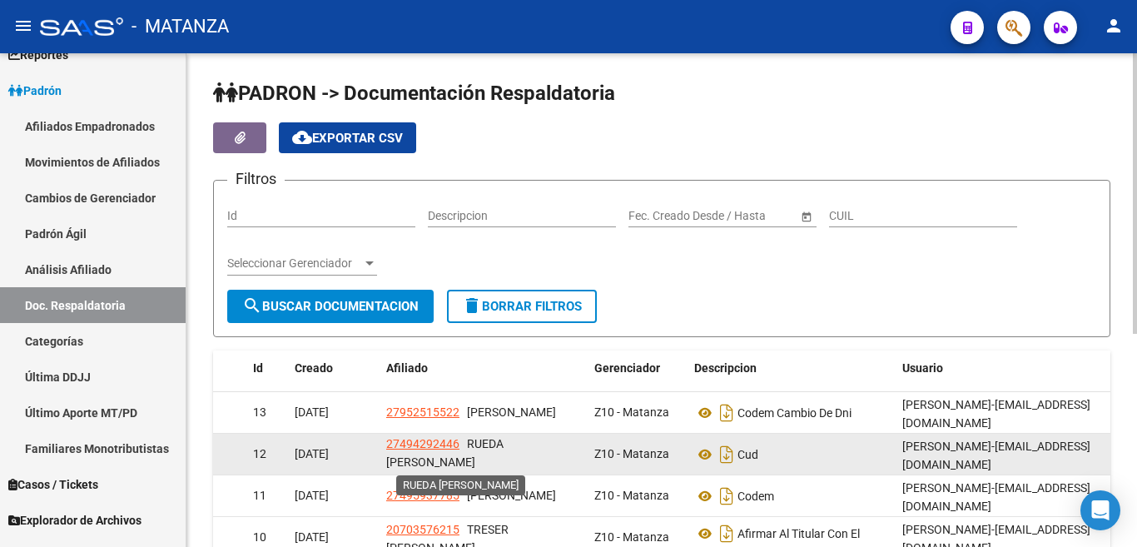
scroll to position [1, 0]
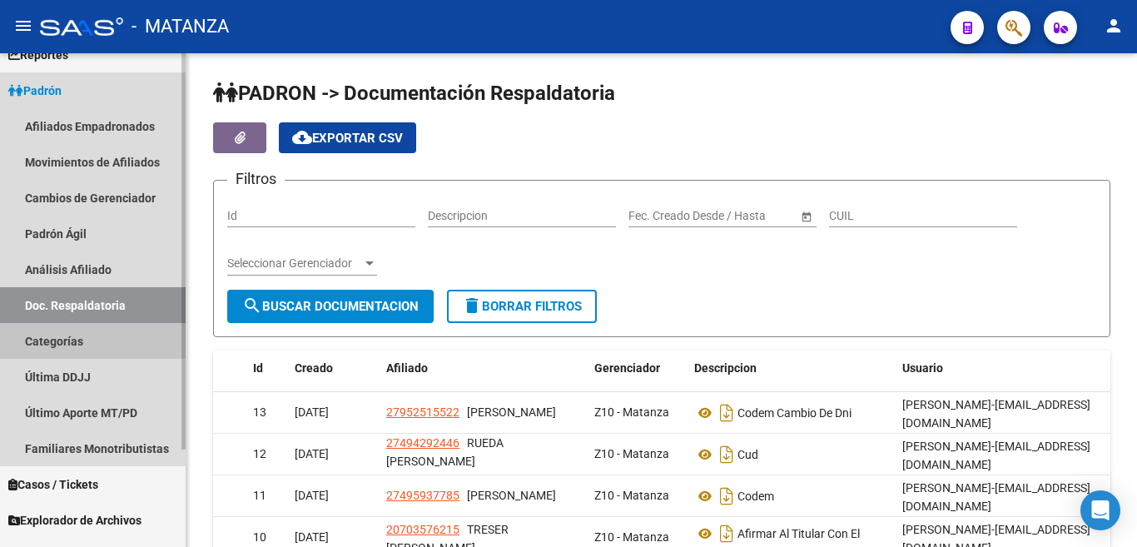
click at [87, 341] on link "Categorías" at bounding box center [93, 341] width 186 height 36
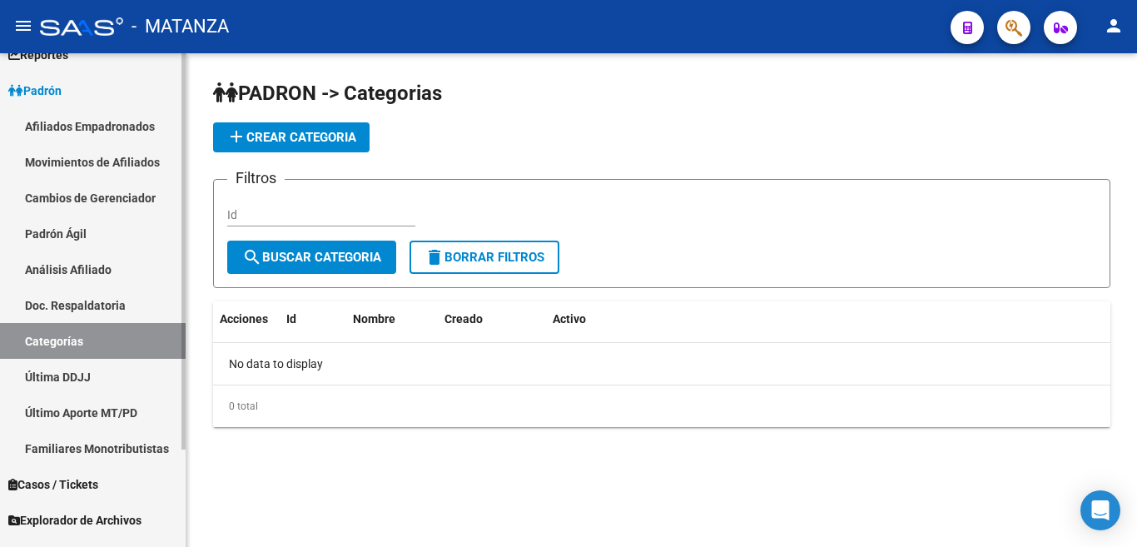
click at [97, 380] on link "Última DDJJ" at bounding box center [93, 377] width 186 height 36
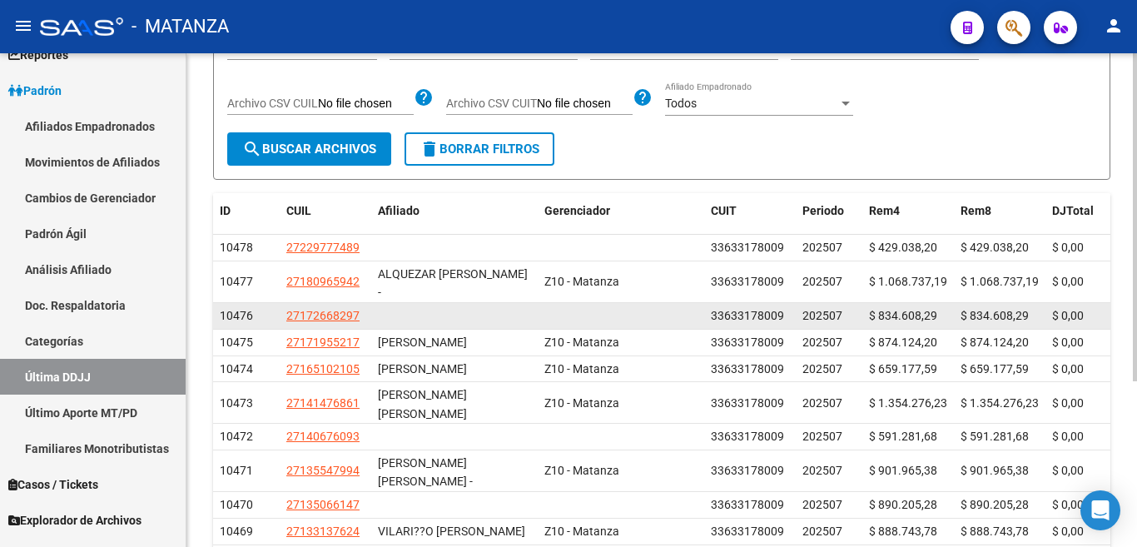
scroll to position [249, 0]
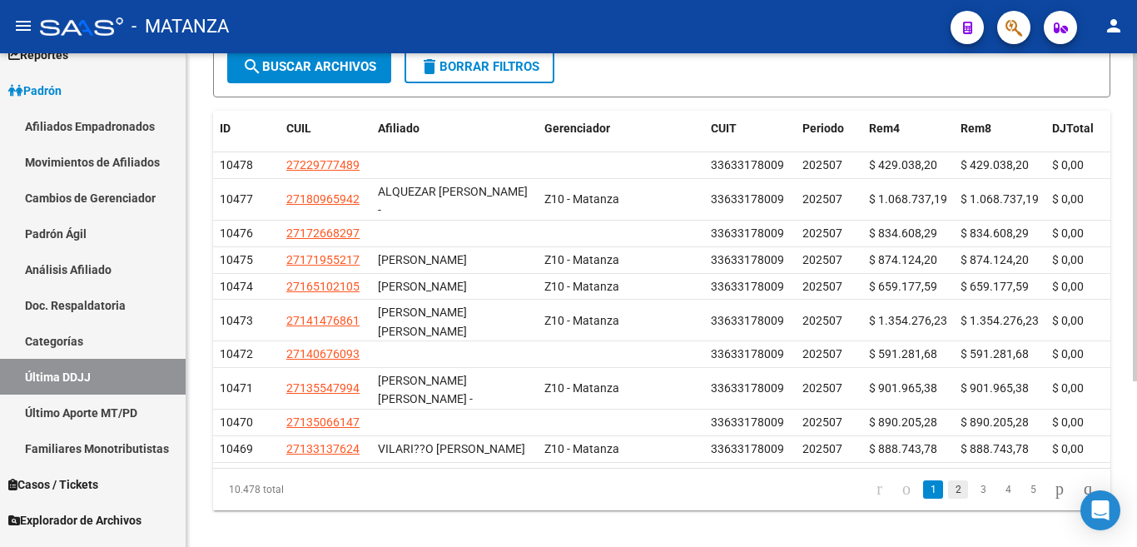
click at [948, 480] on link "2" at bounding box center [958, 489] width 20 height 18
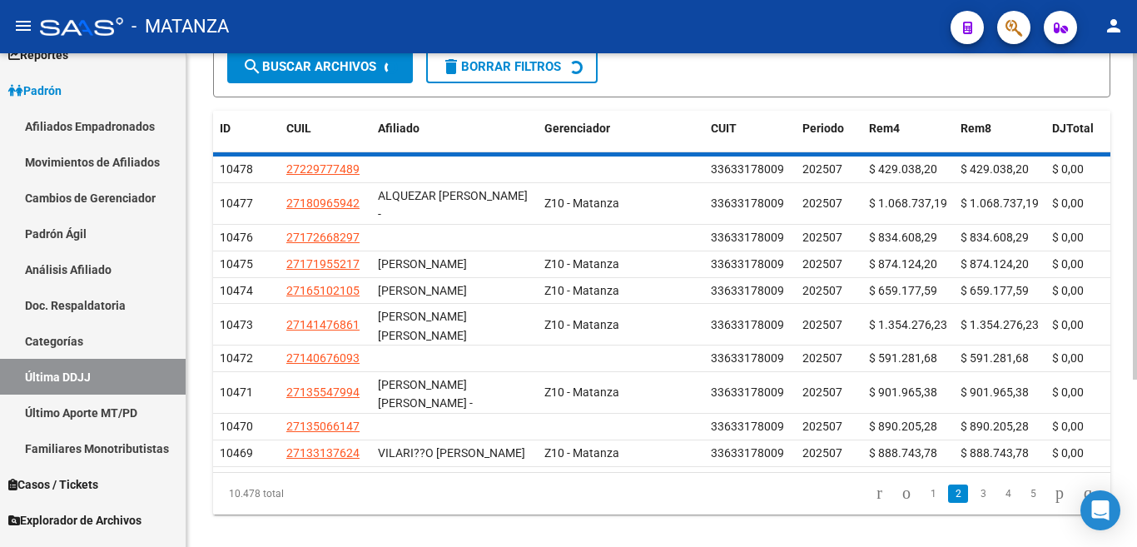
scroll to position [234, 0]
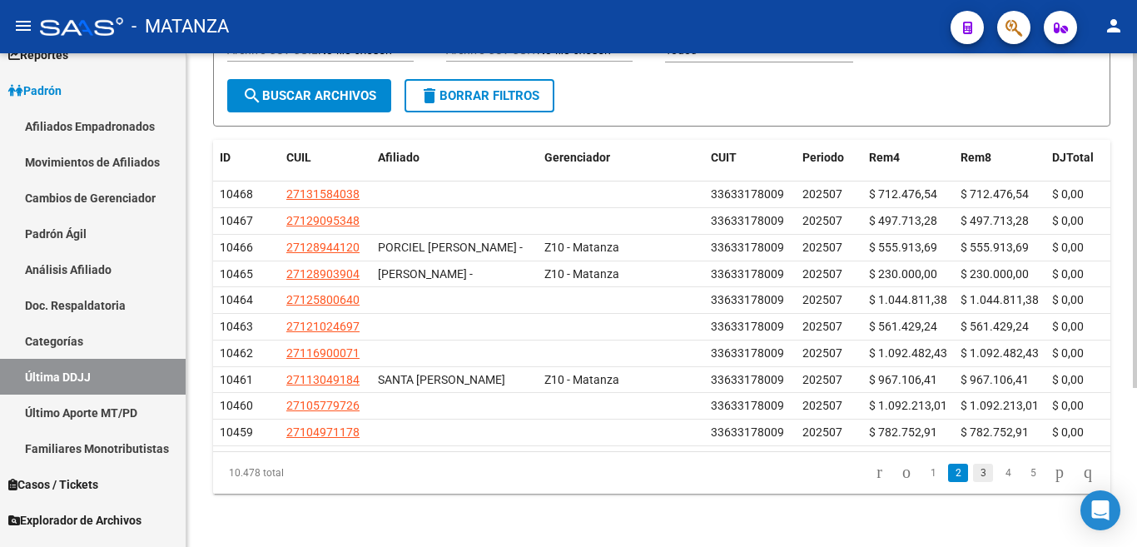
click at [973, 474] on link "3" at bounding box center [983, 473] width 20 height 18
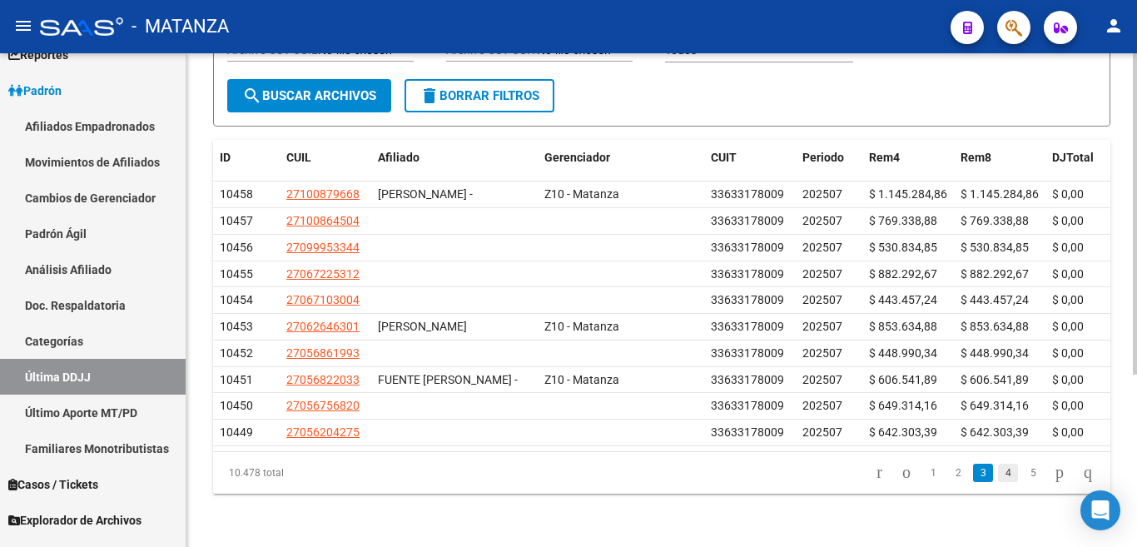
click at [998, 482] on link "4" at bounding box center [1008, 473] width 20 height 18
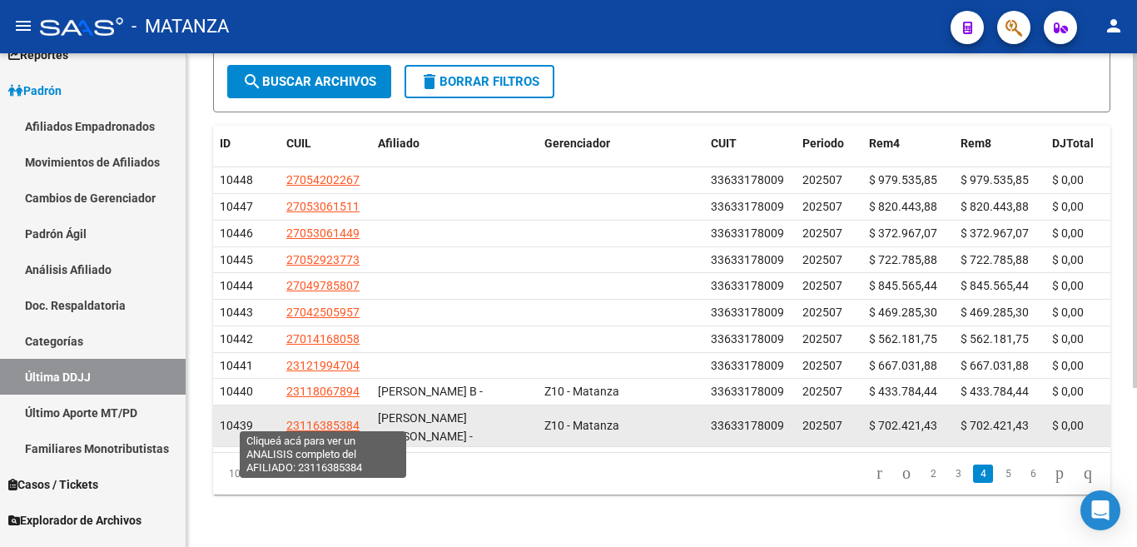
click at [317, 419] on span "23116385384" at bounding box center [322, 425] width 73 height 13
type textarea "23116385384"
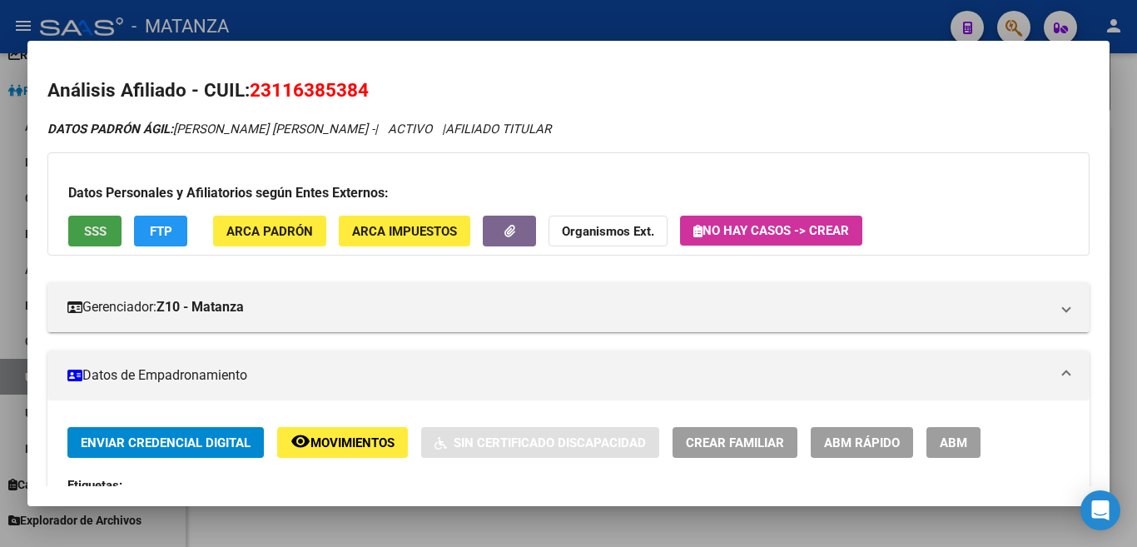
click at [108, 240] on button "SSS" at bounding box center [94, 231] width 53 height 31
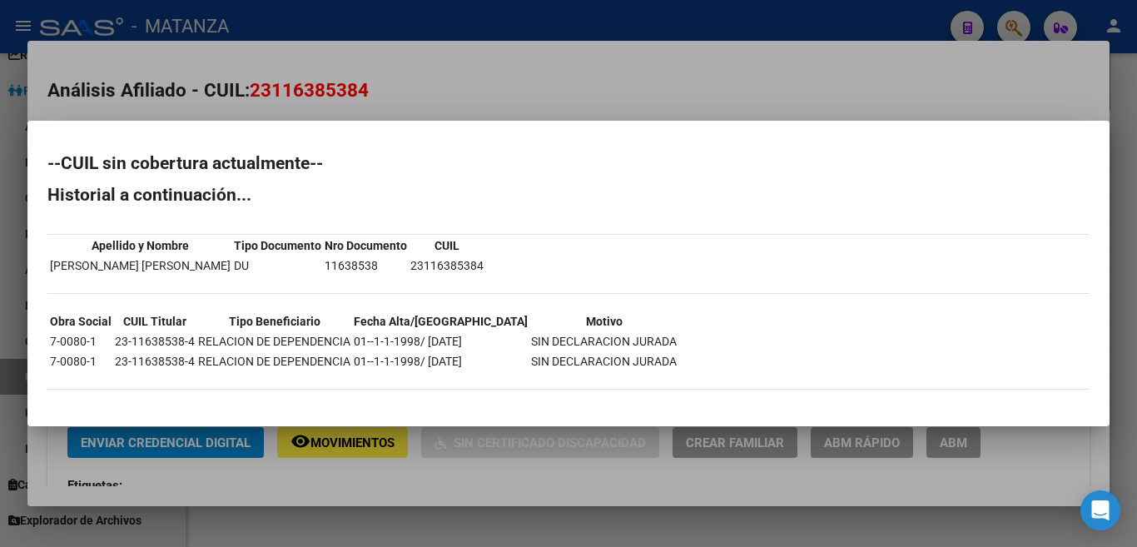
click at [512, 70] on div at bounding box center [568, 273] width 1137 height 547
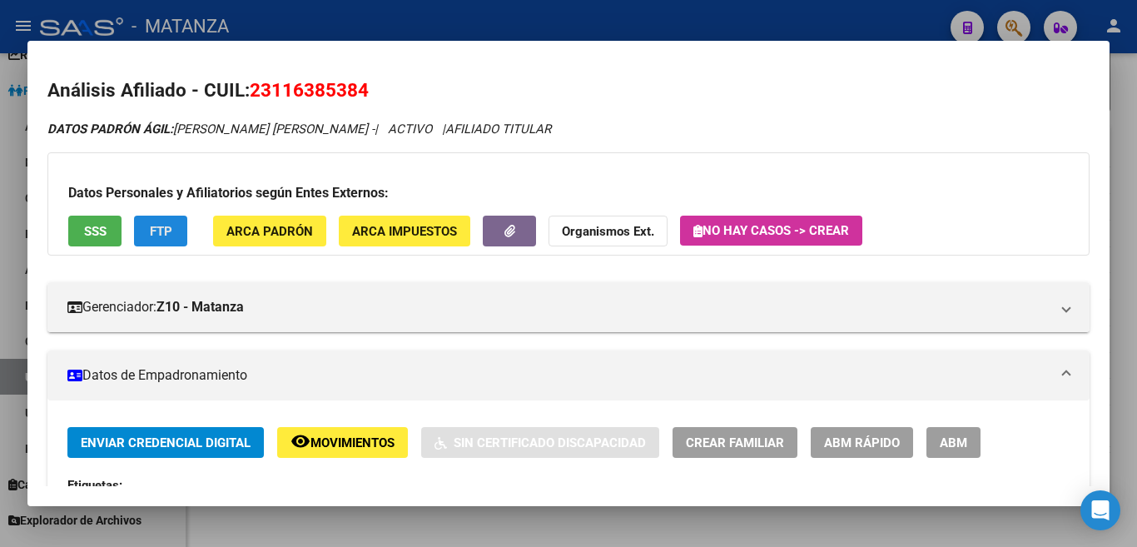
click at [172, 236] on span "FTP" at bounding box center [161, 231] width 22 height 15
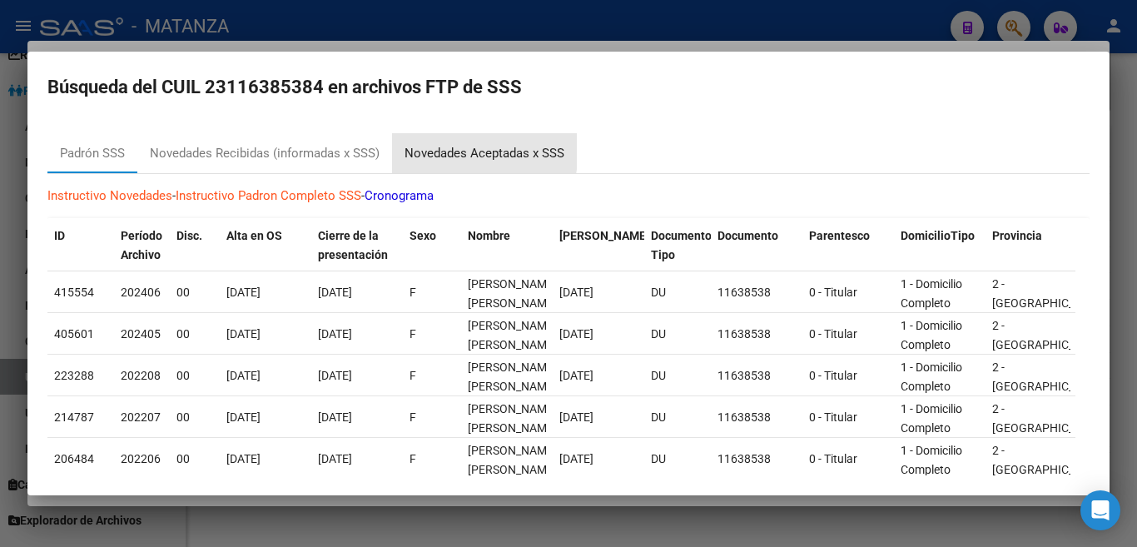
click at [464, 151] on div "Novedades Aceptadas x SSS" at bounding box center [485, 153] width 160 height 19
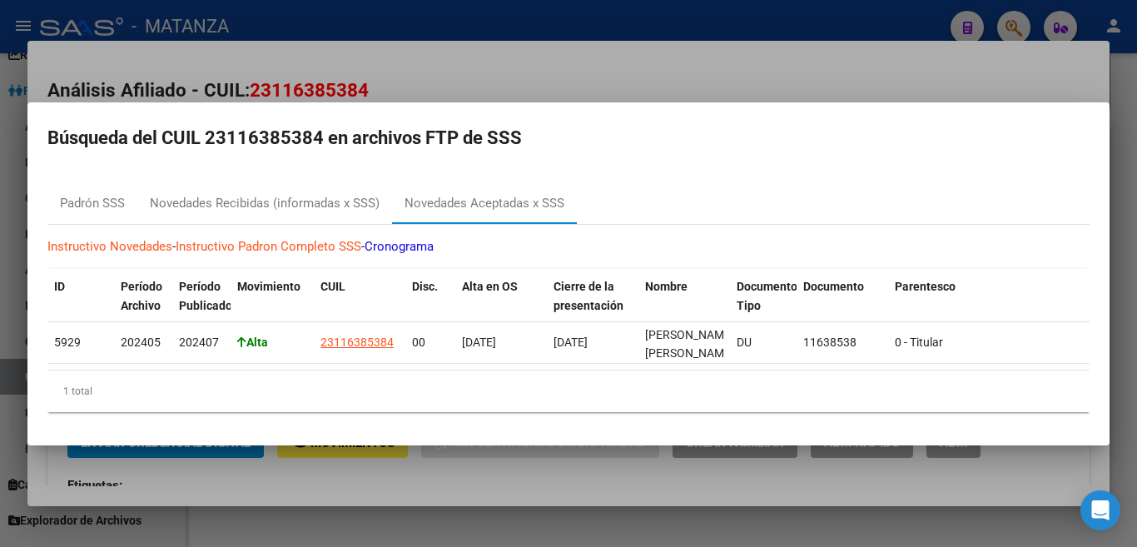
click at [454, 0] on div at bounding box center [568, 273] width 1137 height 547
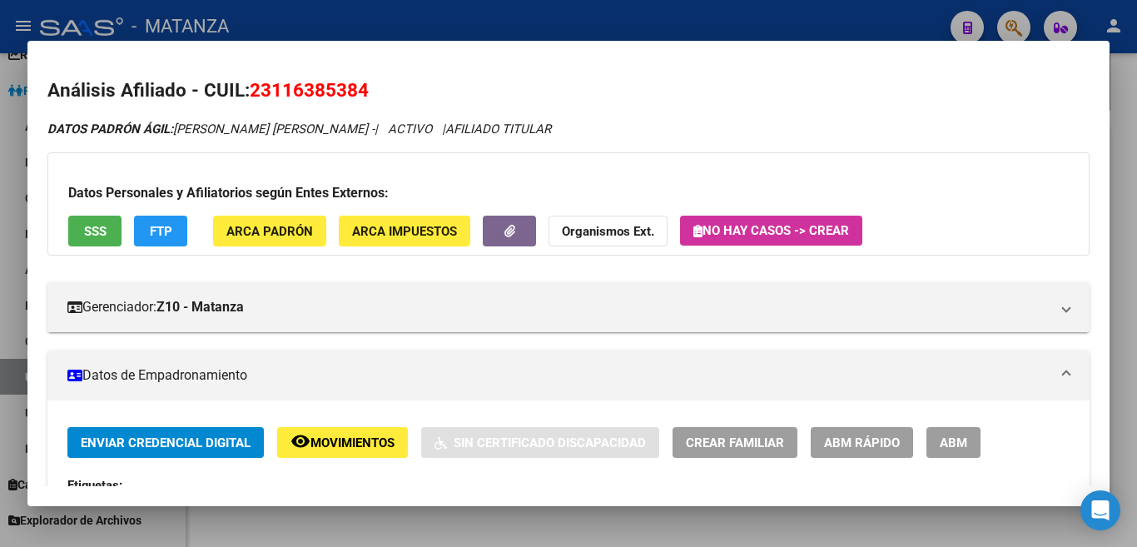
click at [454, 0] on div at bounding box center [568, 273] width 1137 height 547
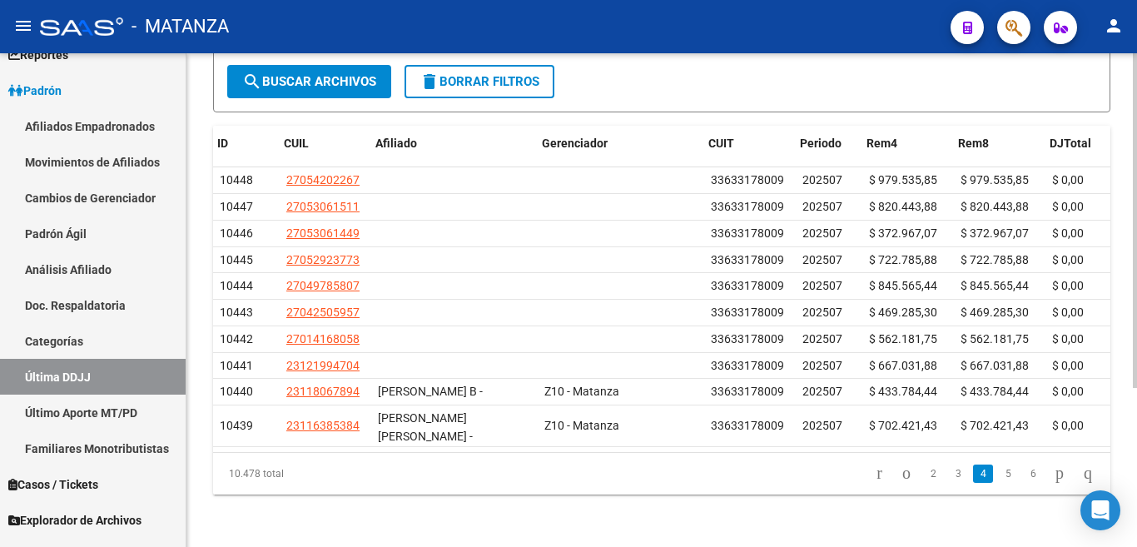
scroll to position [0, 27]
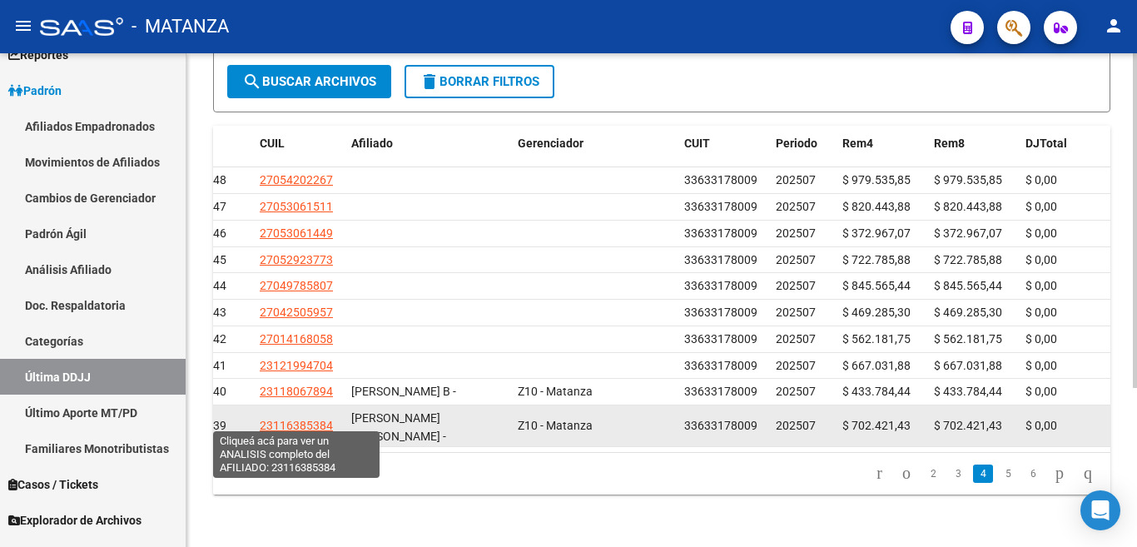
click at [268, 419] on span "23116385384" at bounding box center [296, 425] width 73 height 13
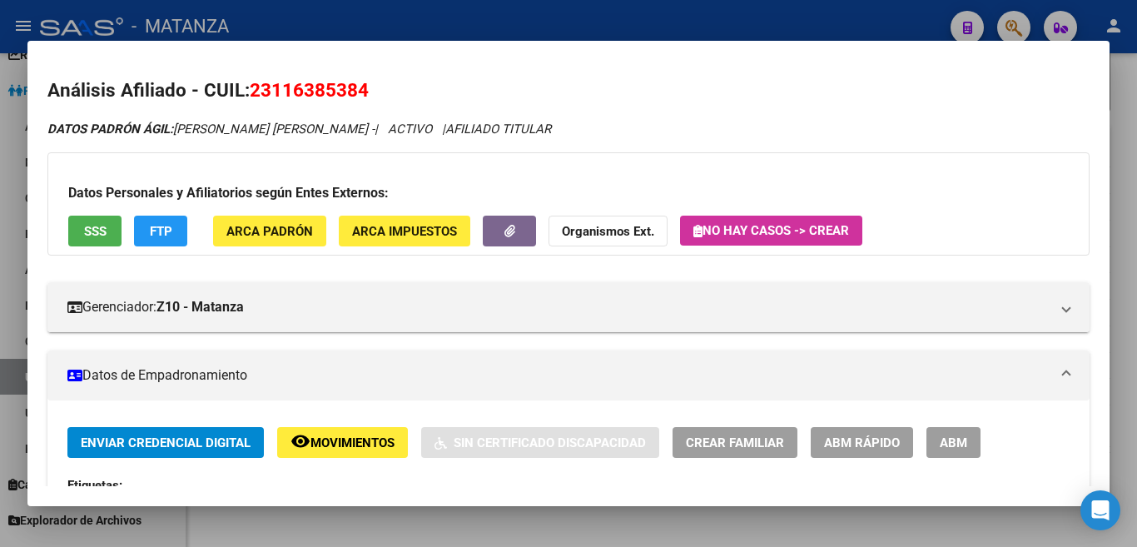
click at [180, 225] on button "FTP" at bounding box center [160, 231] width 53 height 31
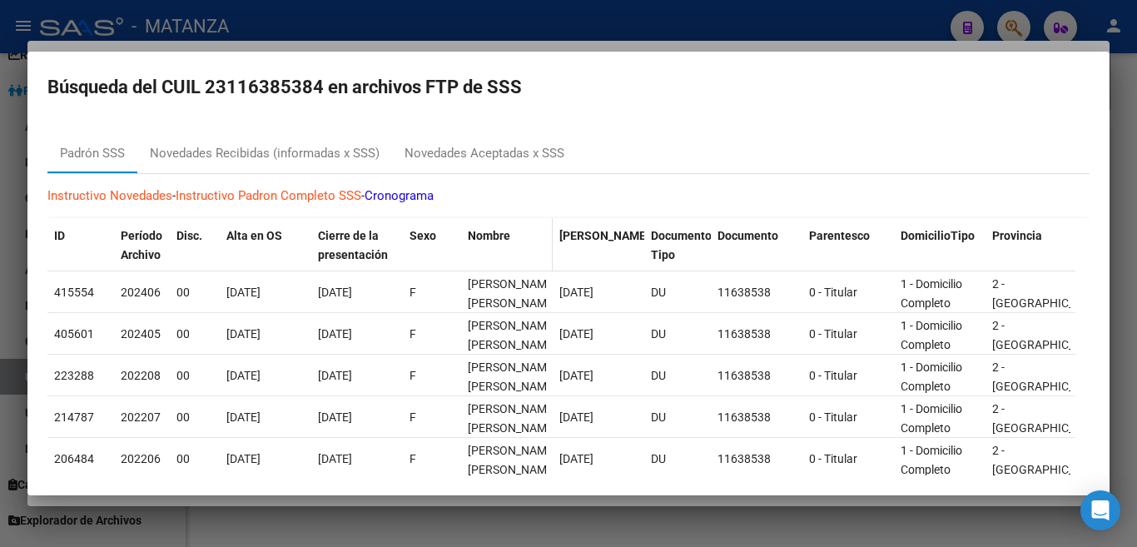
click at [474, 228] on div "Nombre" at bounding box center [507, 235] width 78 height 19
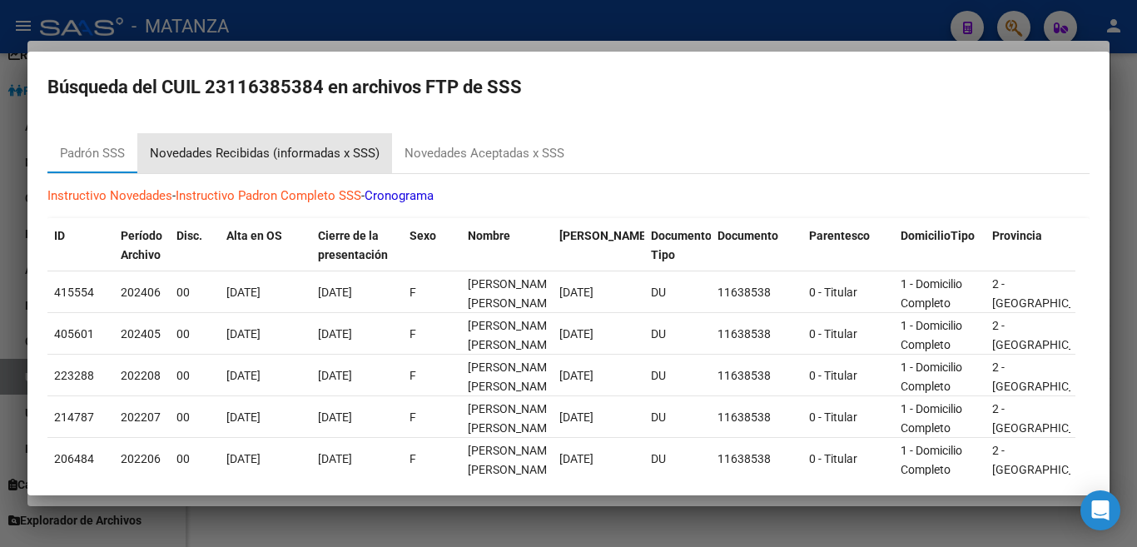
click at [346, 152] on div "Novedades Recibidas (informadas x SSS)" at bounding box center [265, 153] width 230 height 19
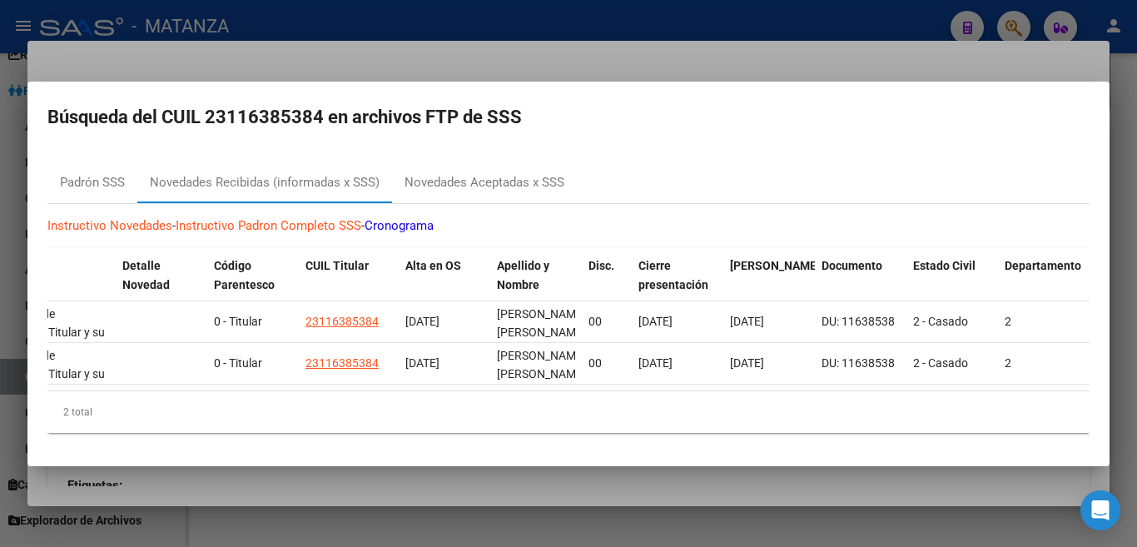
scroll to position [0, 0]
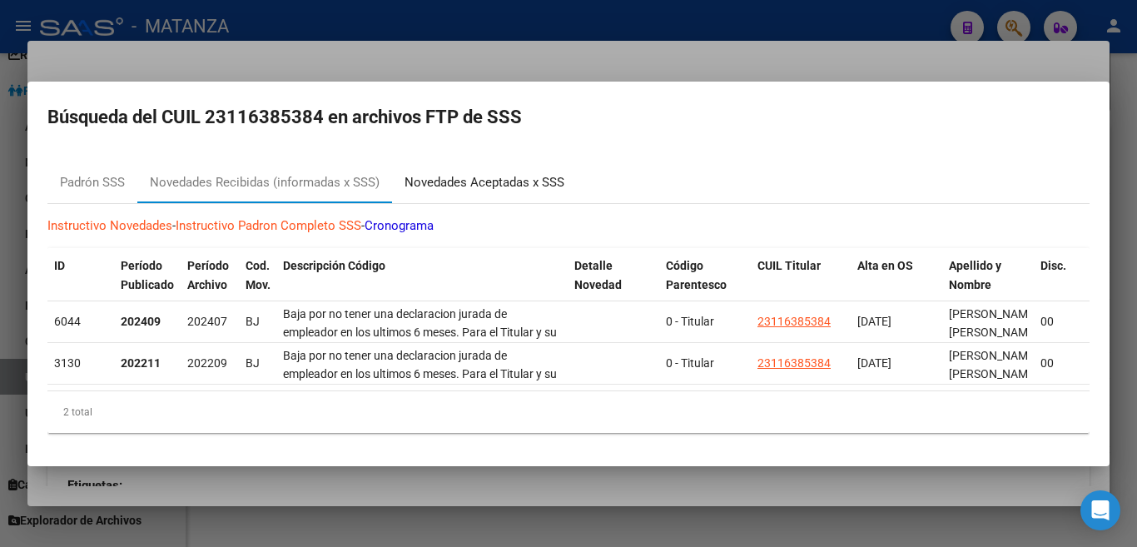
click at [515, 174] on div "Novedades Aceptadas x SSS" at bounding box center [485, 182] width 160 height 19
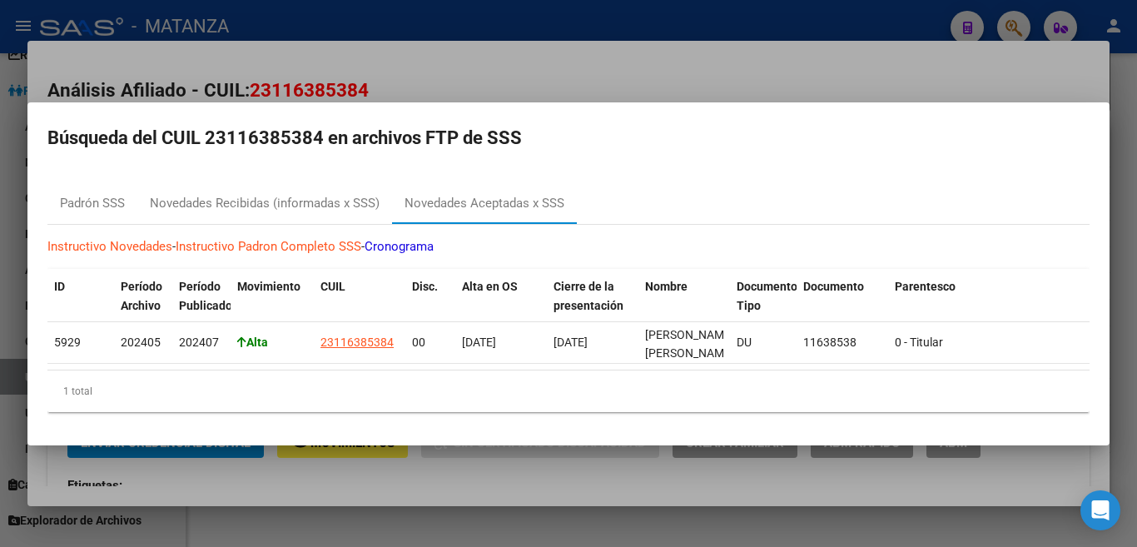
click at [579, 19] on div at bounding box center [568, 273] width 1137 height 547
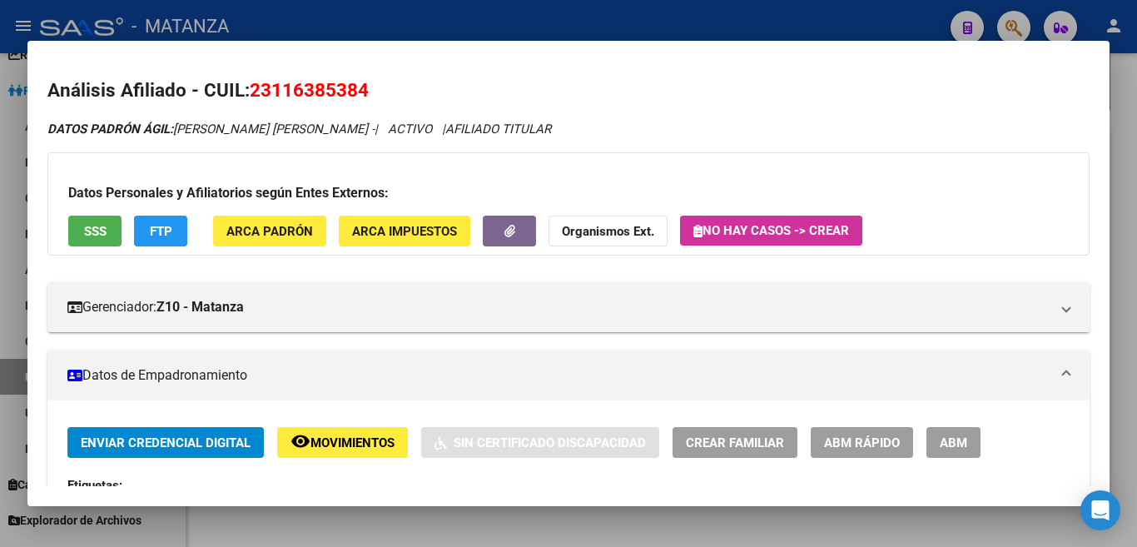
click at [572, 11] on div at bounding box center [568, 273] width 1137 height 547
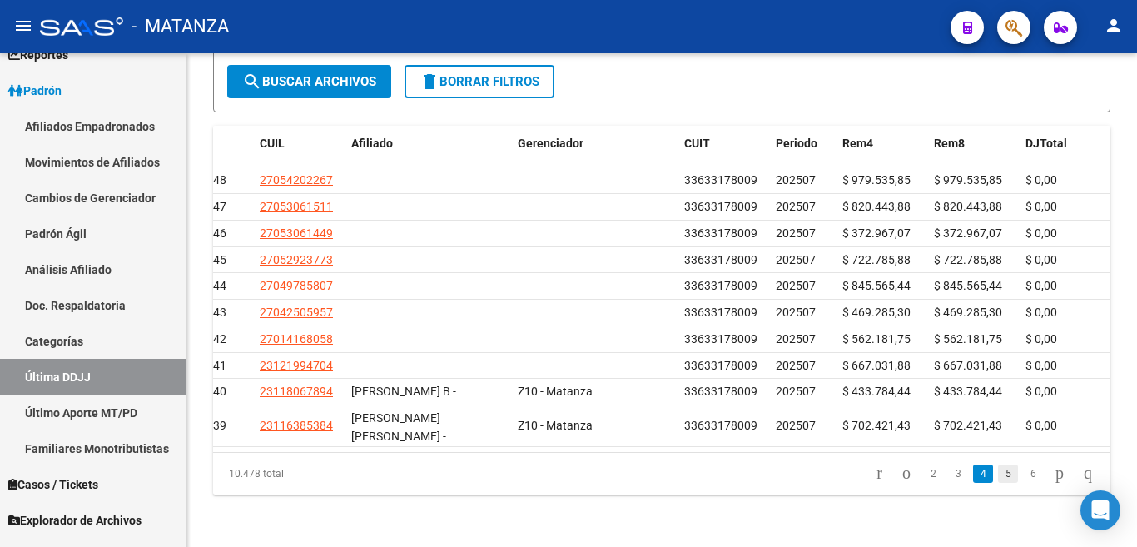
click at [998, 475] on link "5" at bounding box center [1008, 474] width 20 height 18
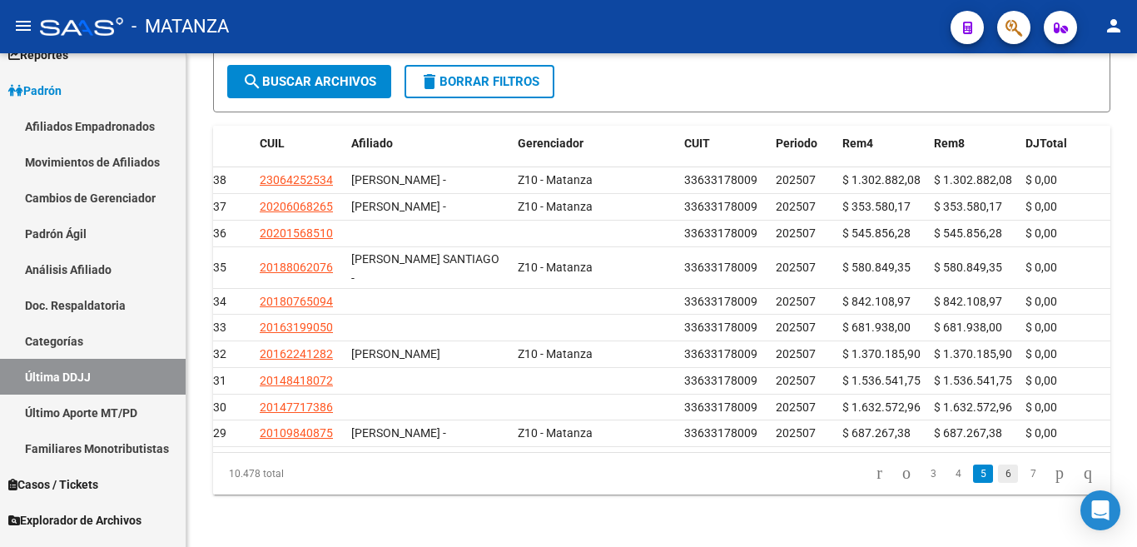
click at [998, 483] on link "6" at bounding box center [1008, 474] width 20 height 18
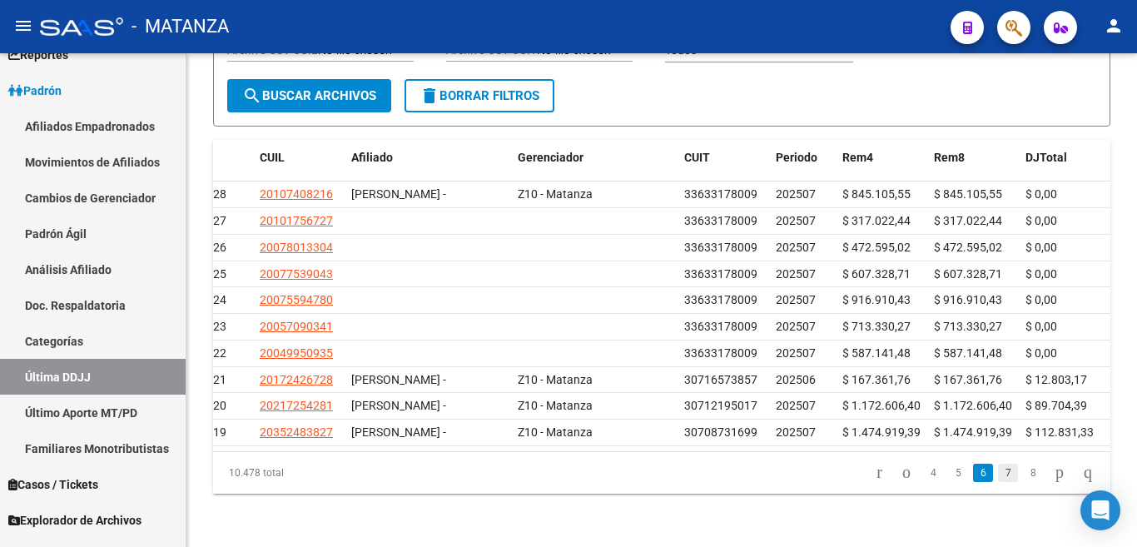
click at [998, 482] on link "7" at bounding box center [1008, 473] width 20 height 18
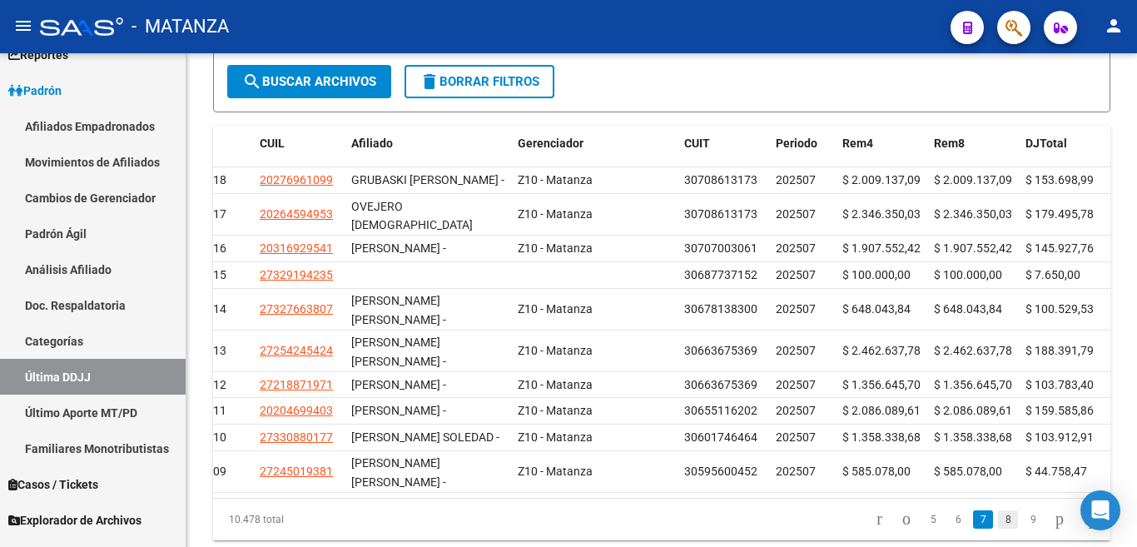
click at [998, 520] on link "8" at bounding box center [1008, 519] width 20 height 18
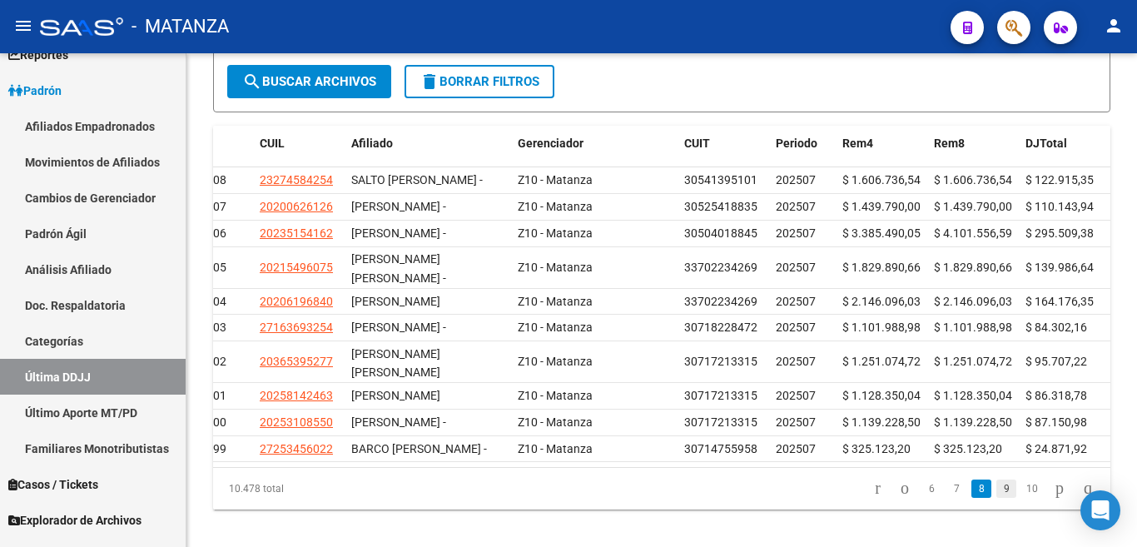
click at [997, 498] on link "9" at bounding box center [1007, 489] width 20 height 18
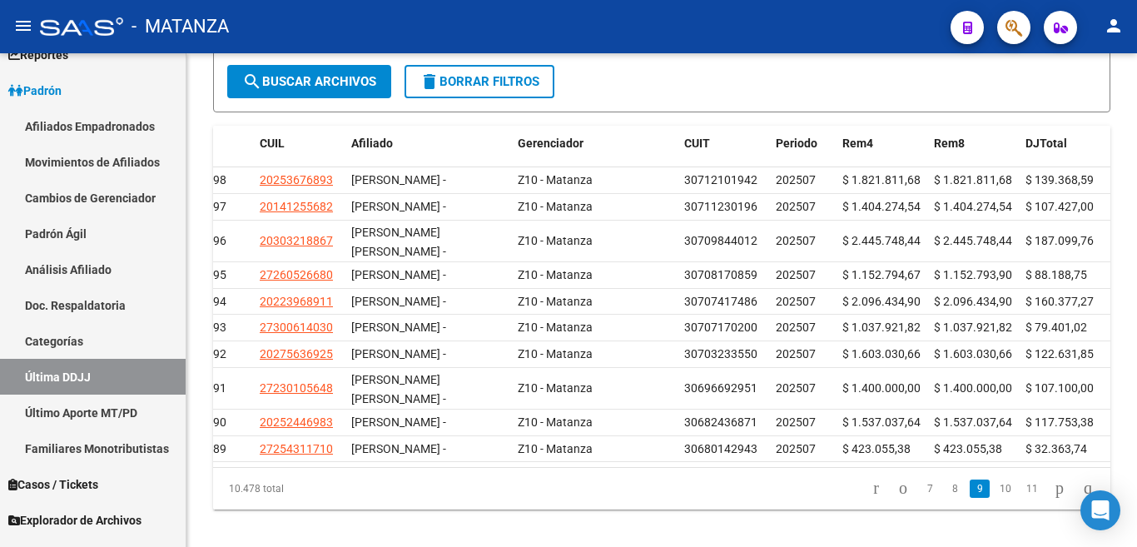
click at [996, 498] on link "10" at bounding box center [1006, 489] width 22 height 18
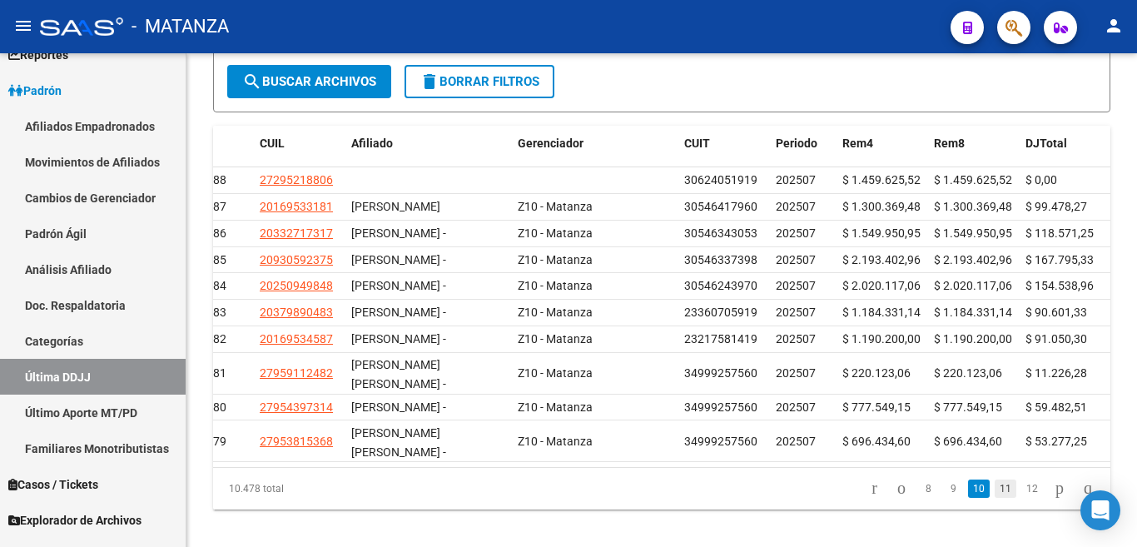
click at [995, 498] on link "11" at bounding box center [1006, 489] width 22 height 18
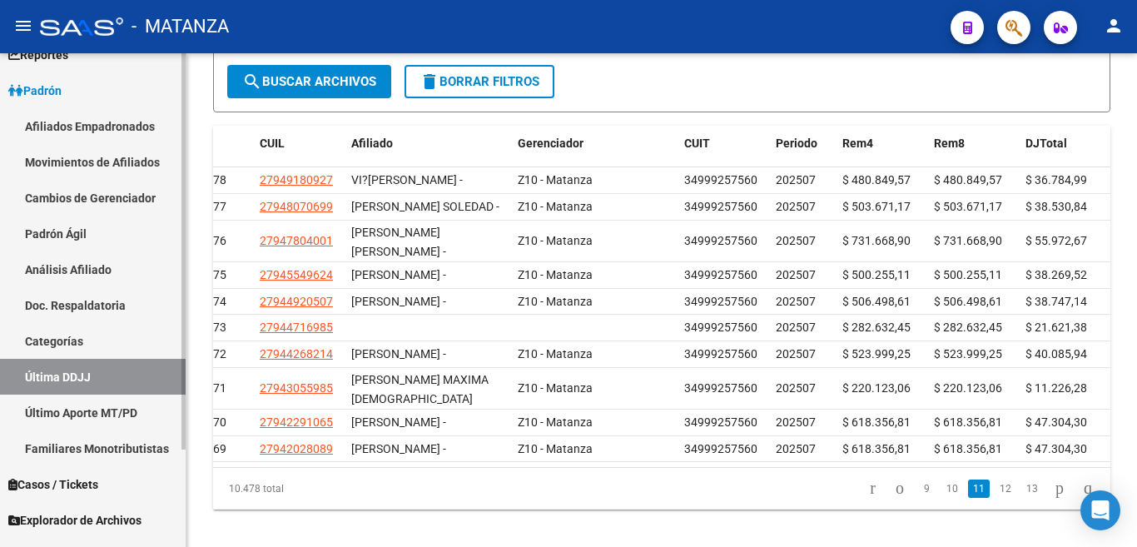
click at [96, 414] on link "Último Aporte MT/PD" at bounding box center [93, 413] width 186 height 36
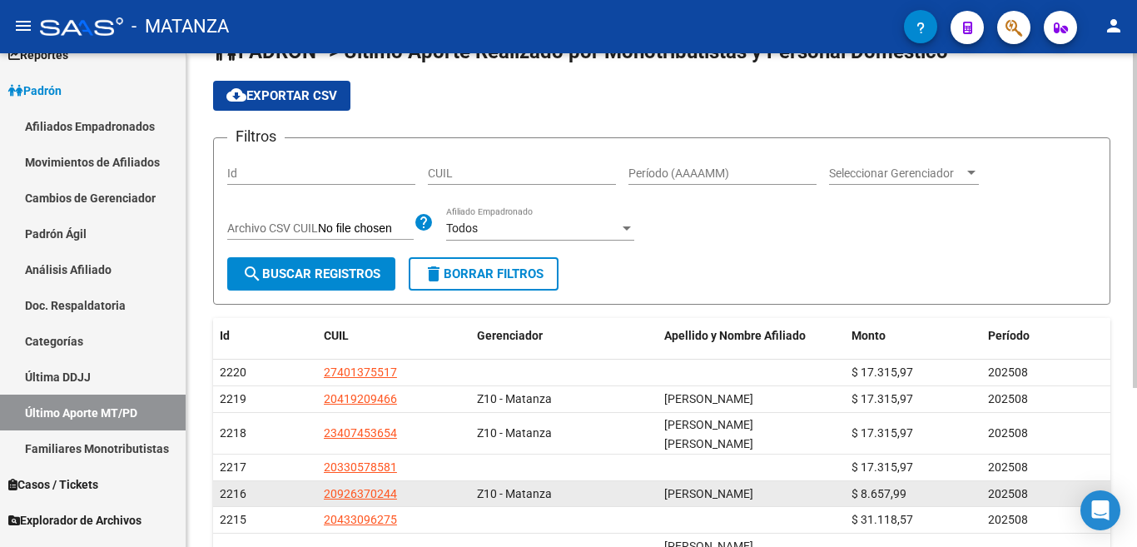
scroll to position [83, 0]
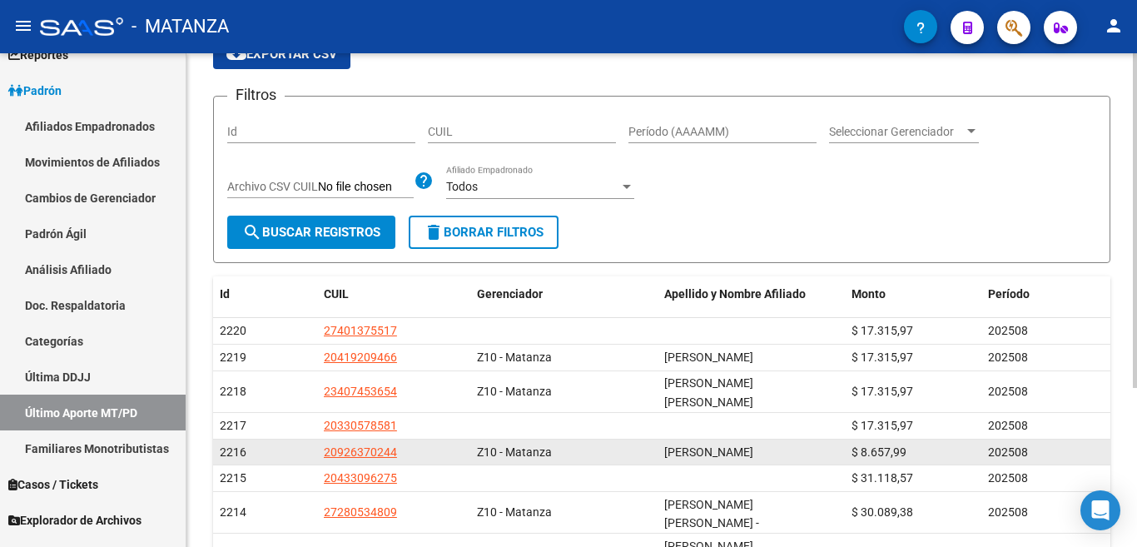
click at [0, 395] on link "Último Aporte MT/PD" at bounding box center [93, 413] width 186 height 36
